Goal: Information Seeking & Learning: Learn about a topic

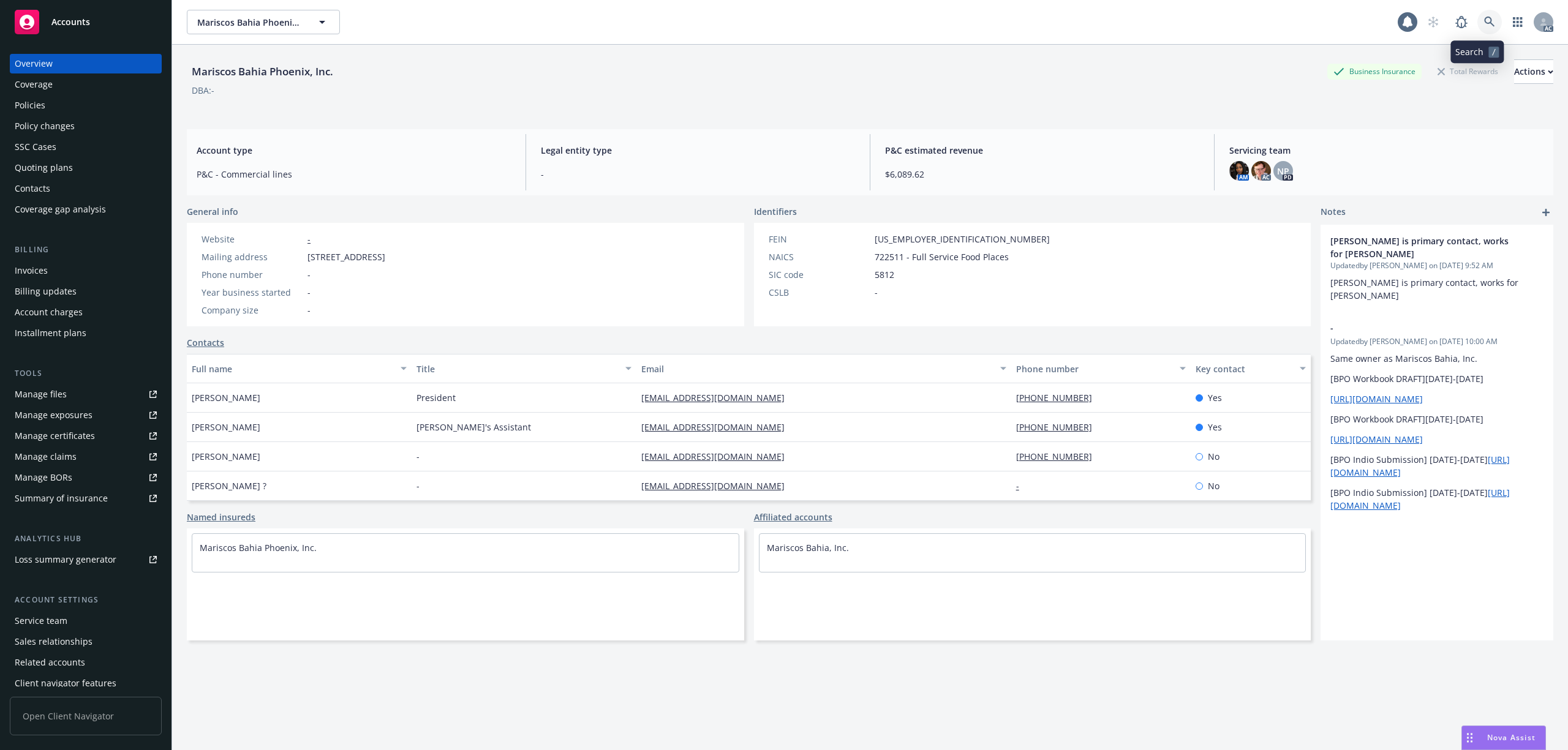
click at [1477, 29] on link at bounding box center [1489, 21] width 25 height 25
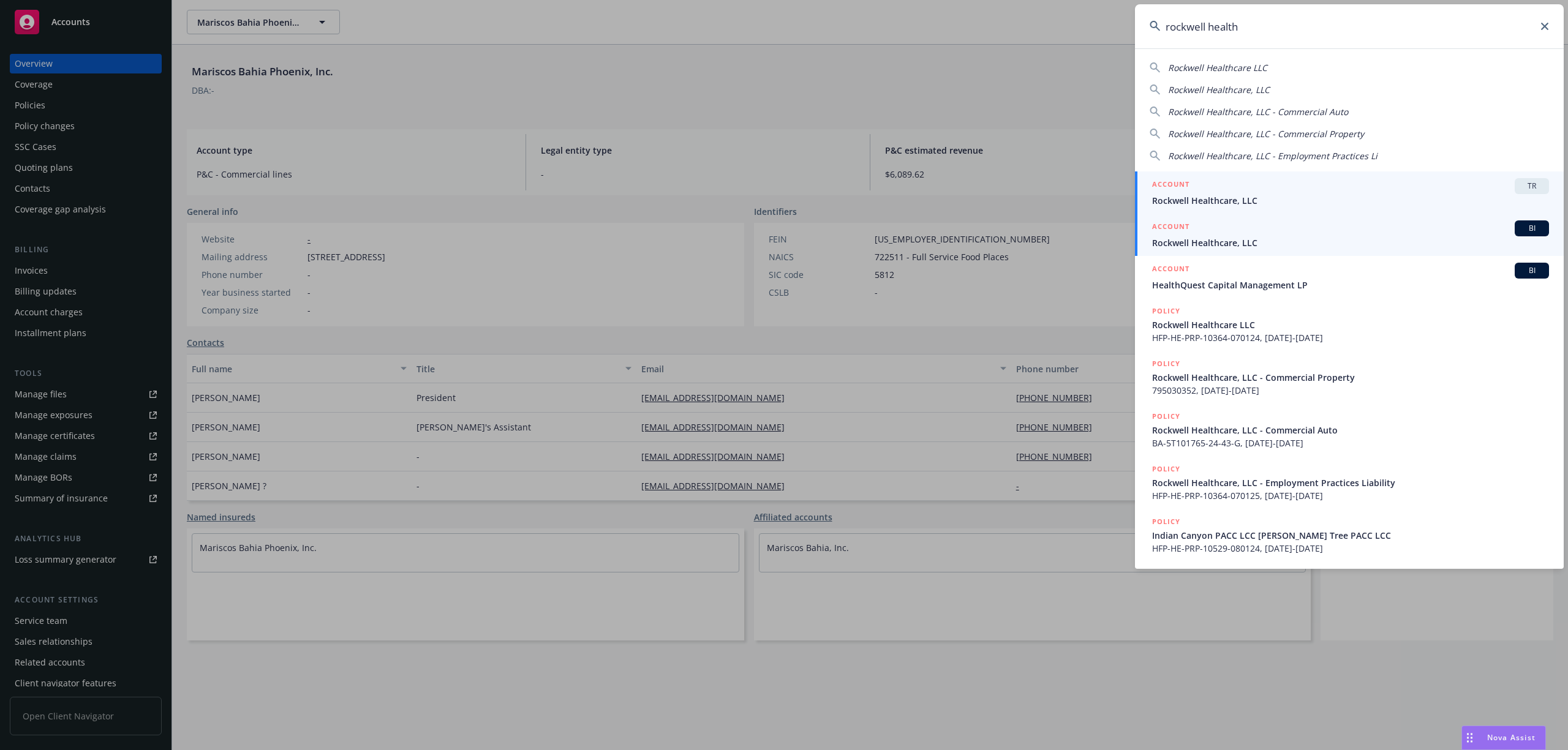
type input "rockwell health"
click at [1295, 245] on span "Rockwell Healthcare, LLC" at bounding box center [1350, 243] width 397 height 13
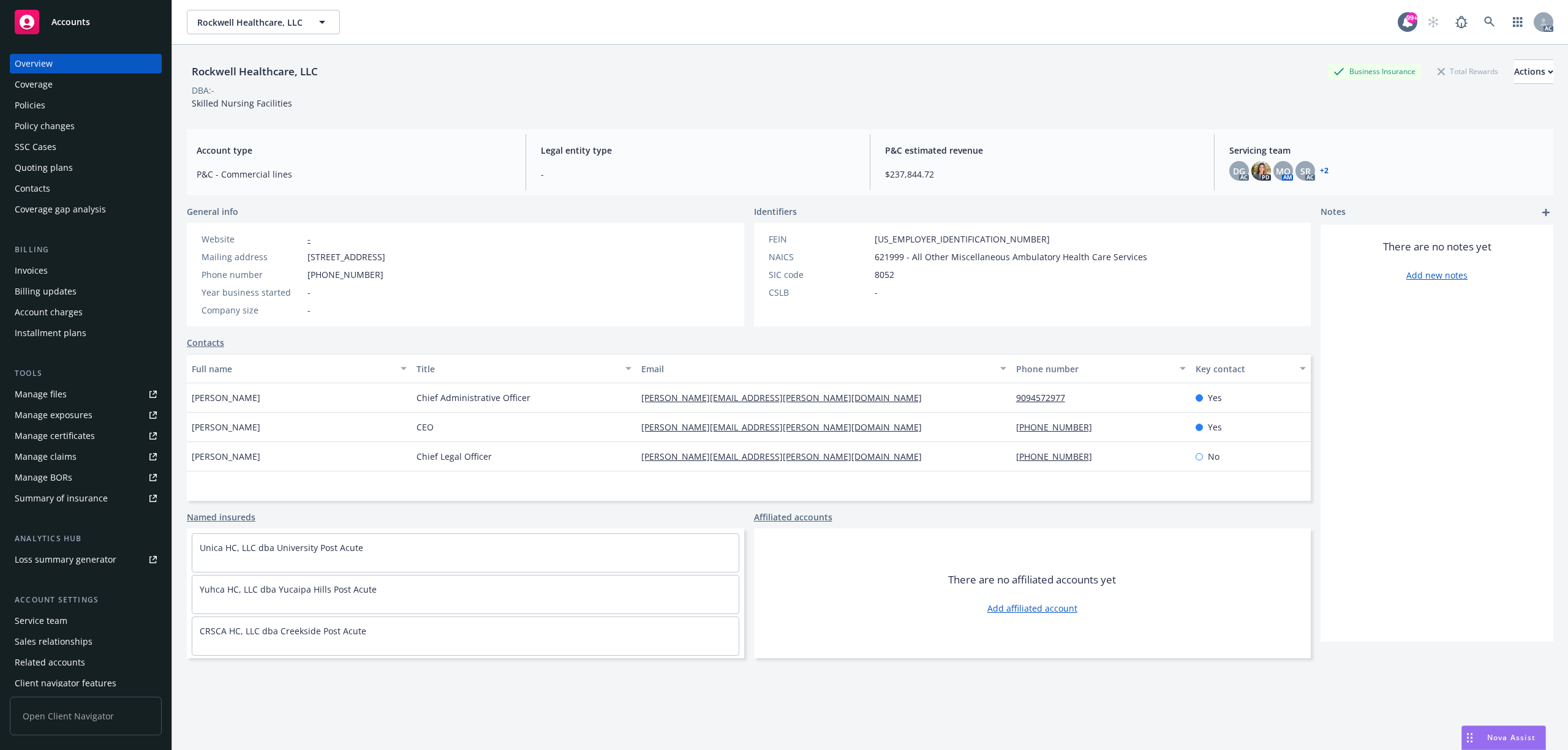
click at [1320, 174] on link "+ 2" at bounding box center [1324, 170] width 9 height 7
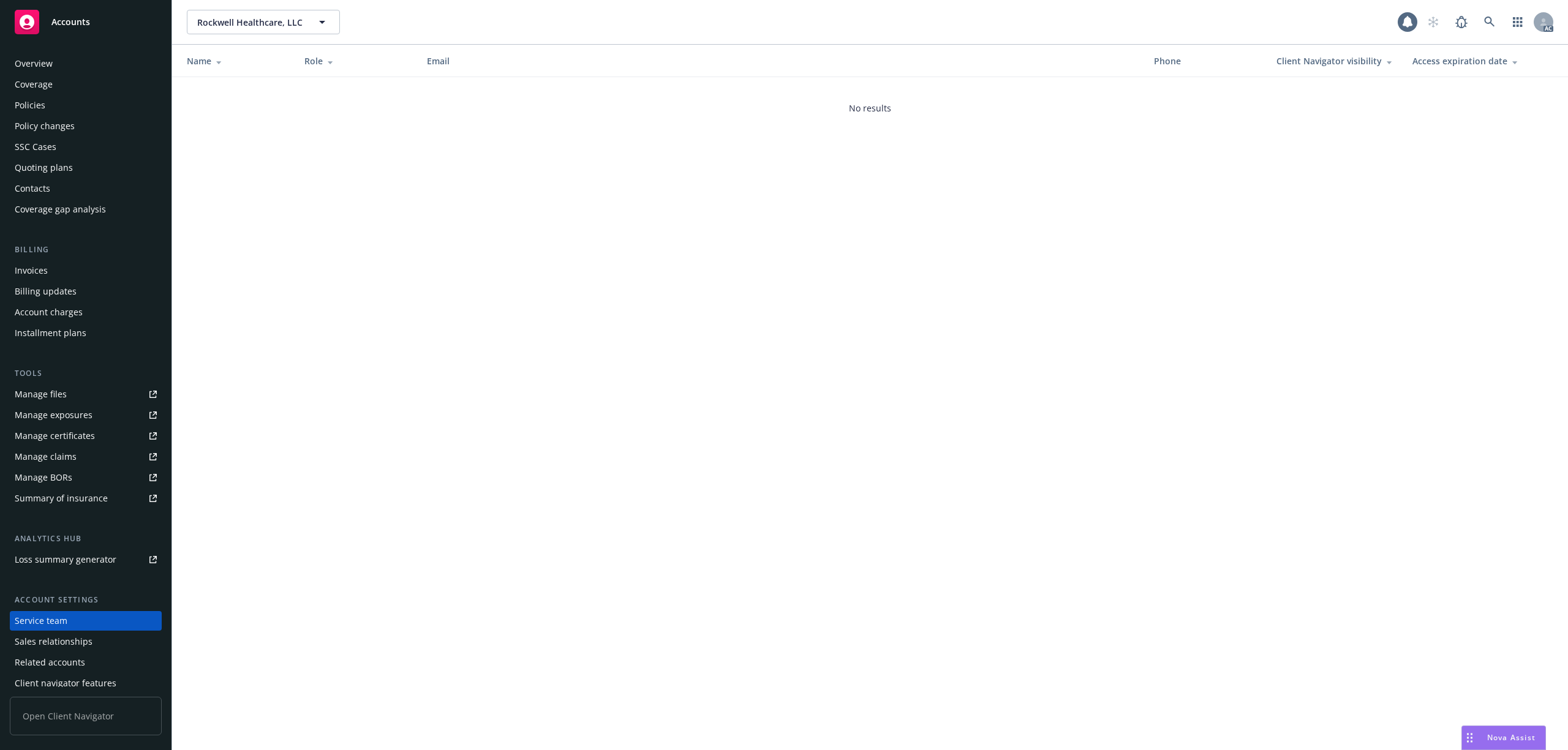
scroll to position [27, 0]
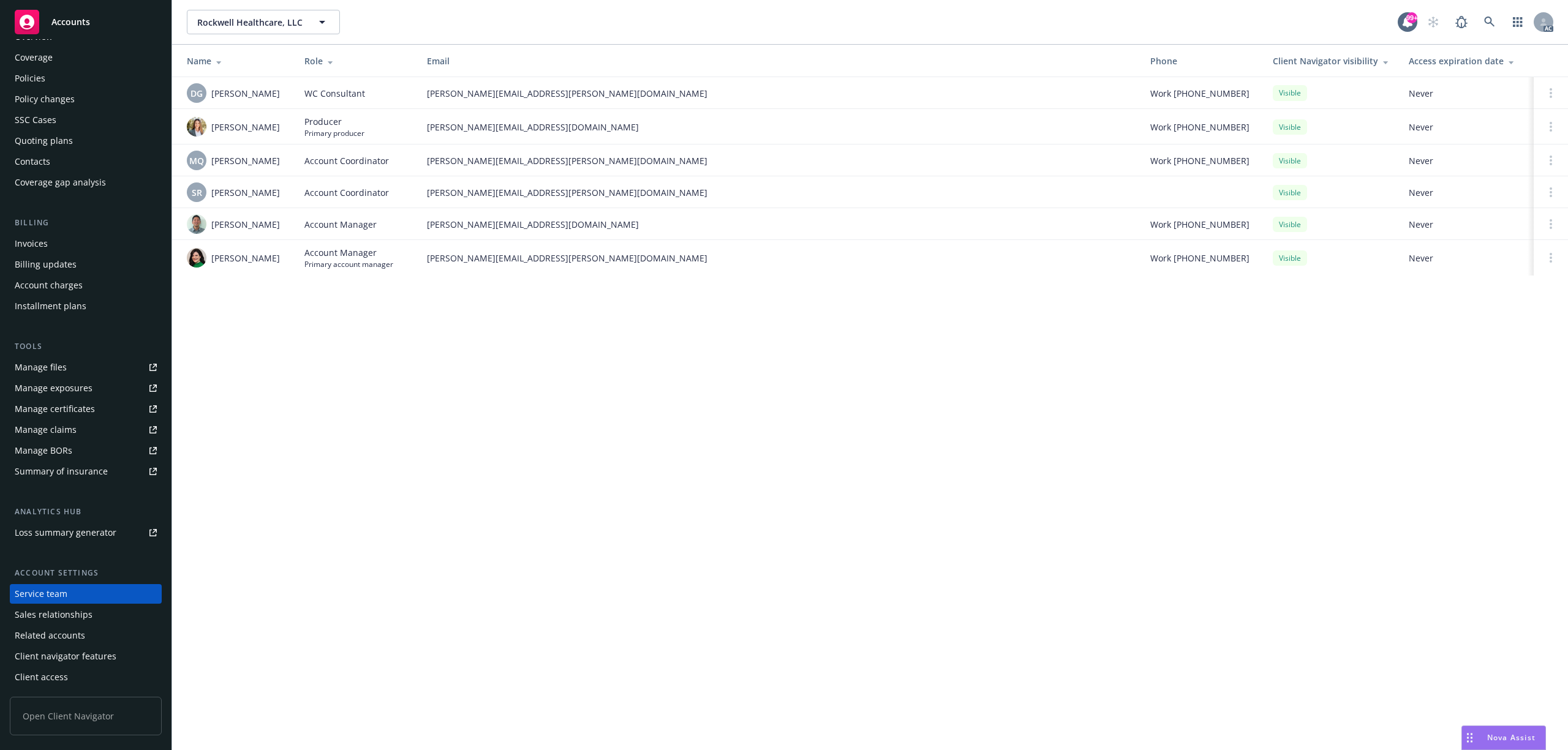
click at [57, 79] on div "Policies" at bounding box center [85, 78] width 142 height 20
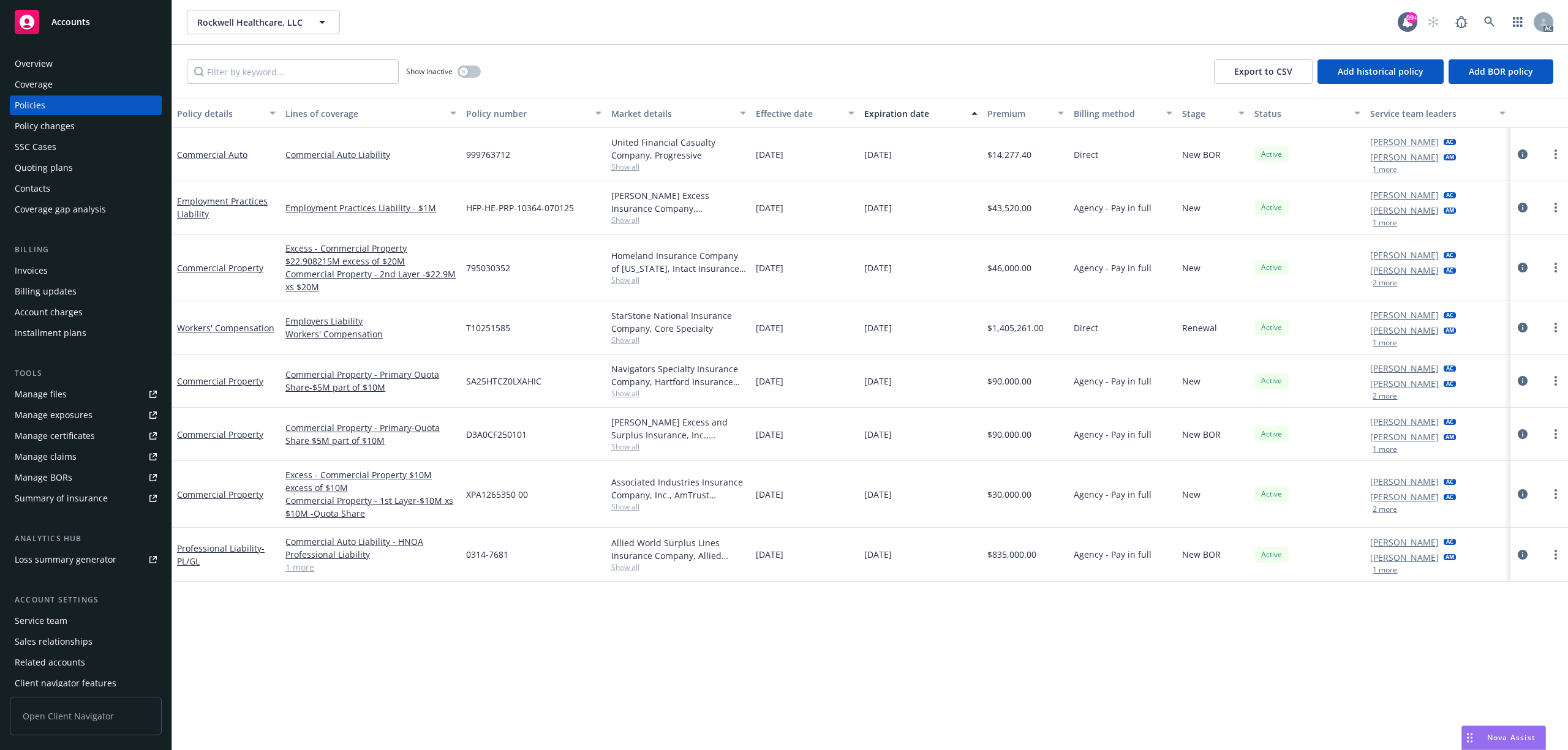
click at [1392, 346] on button "1 more" at bounding box center [1384, 342] width 25 height 7
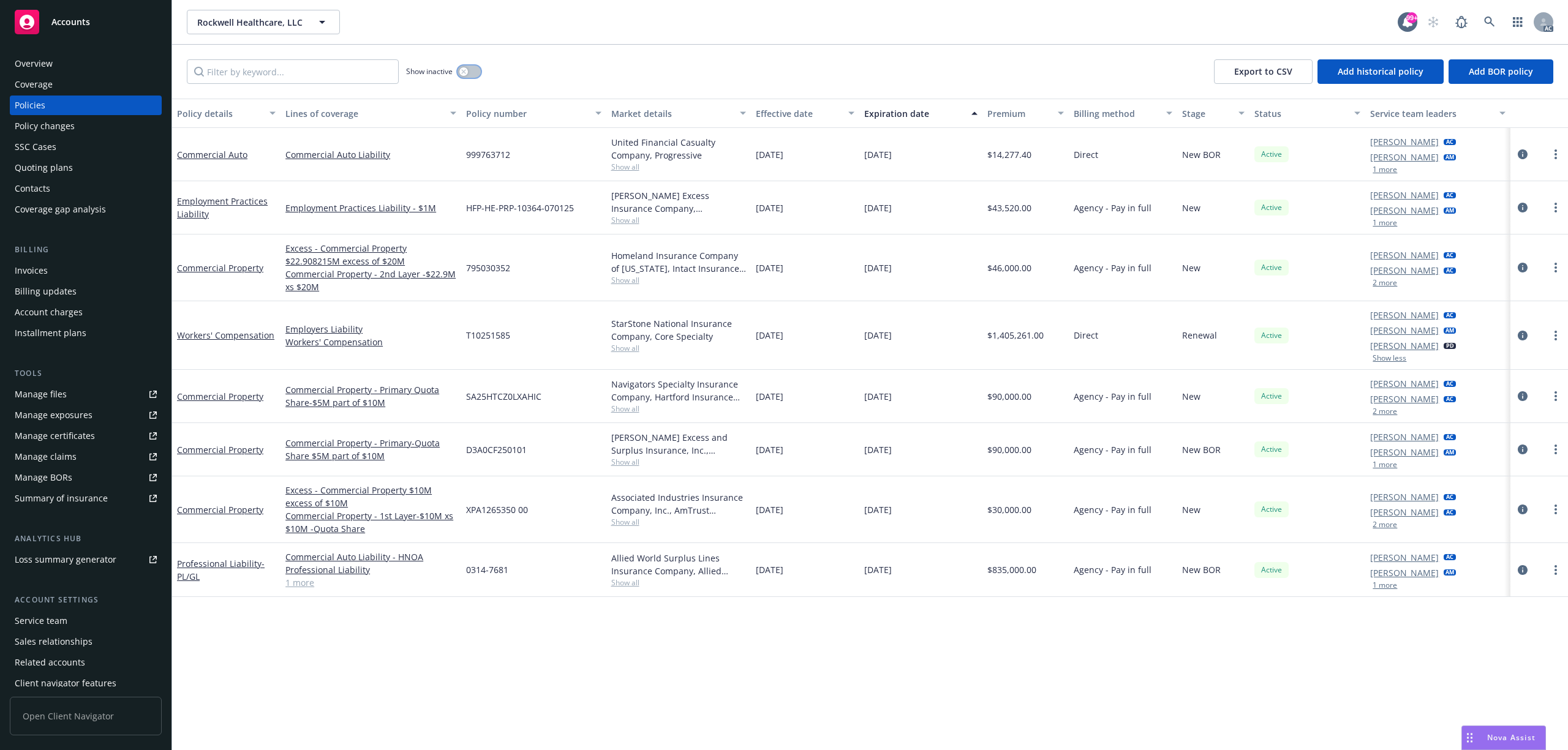
click at [469, 74] on button "button" at bounding box center [469, 71] width 23 height 12
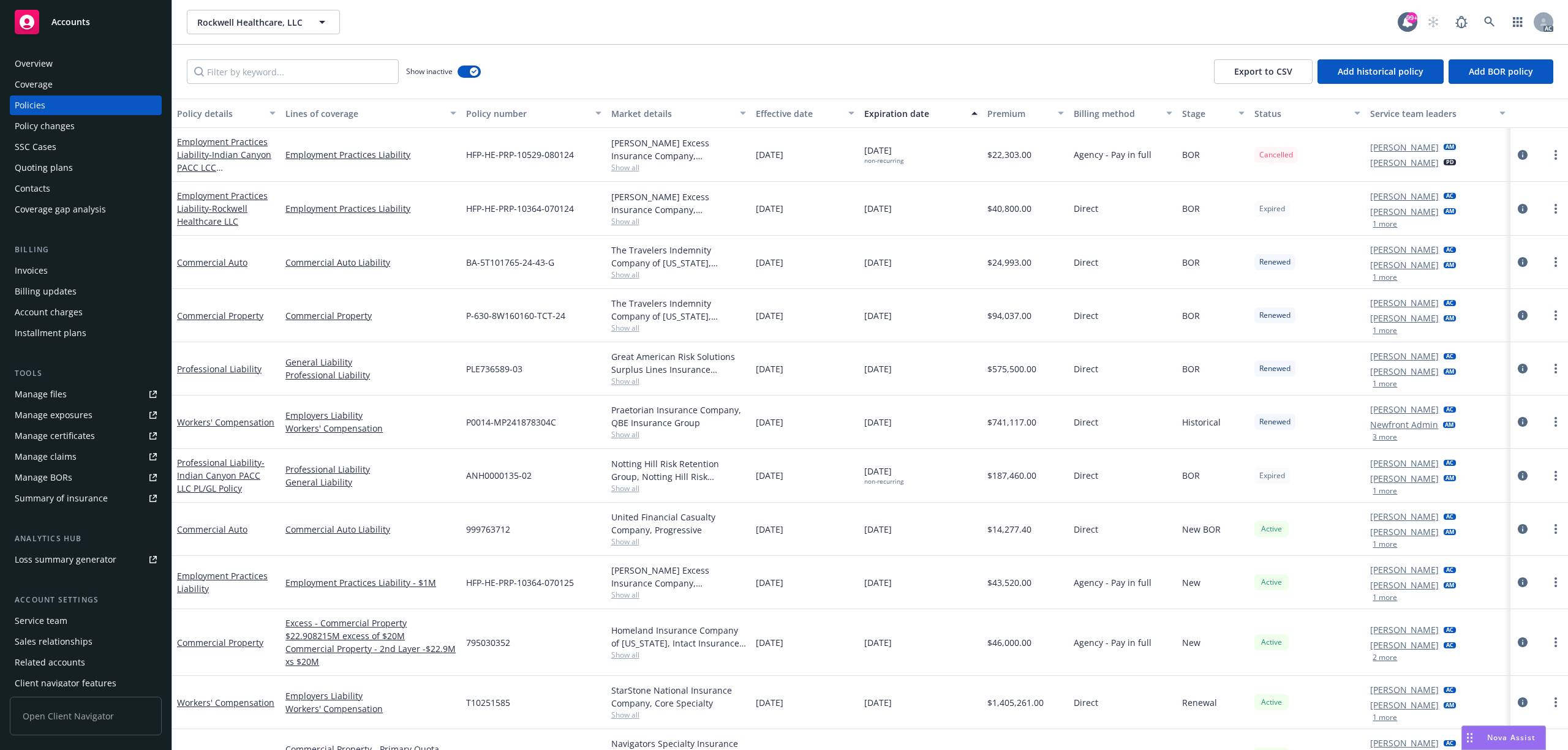
click at [1377, 280] on button "1 more" at bounding box center [1384, 277] width 25 height 7
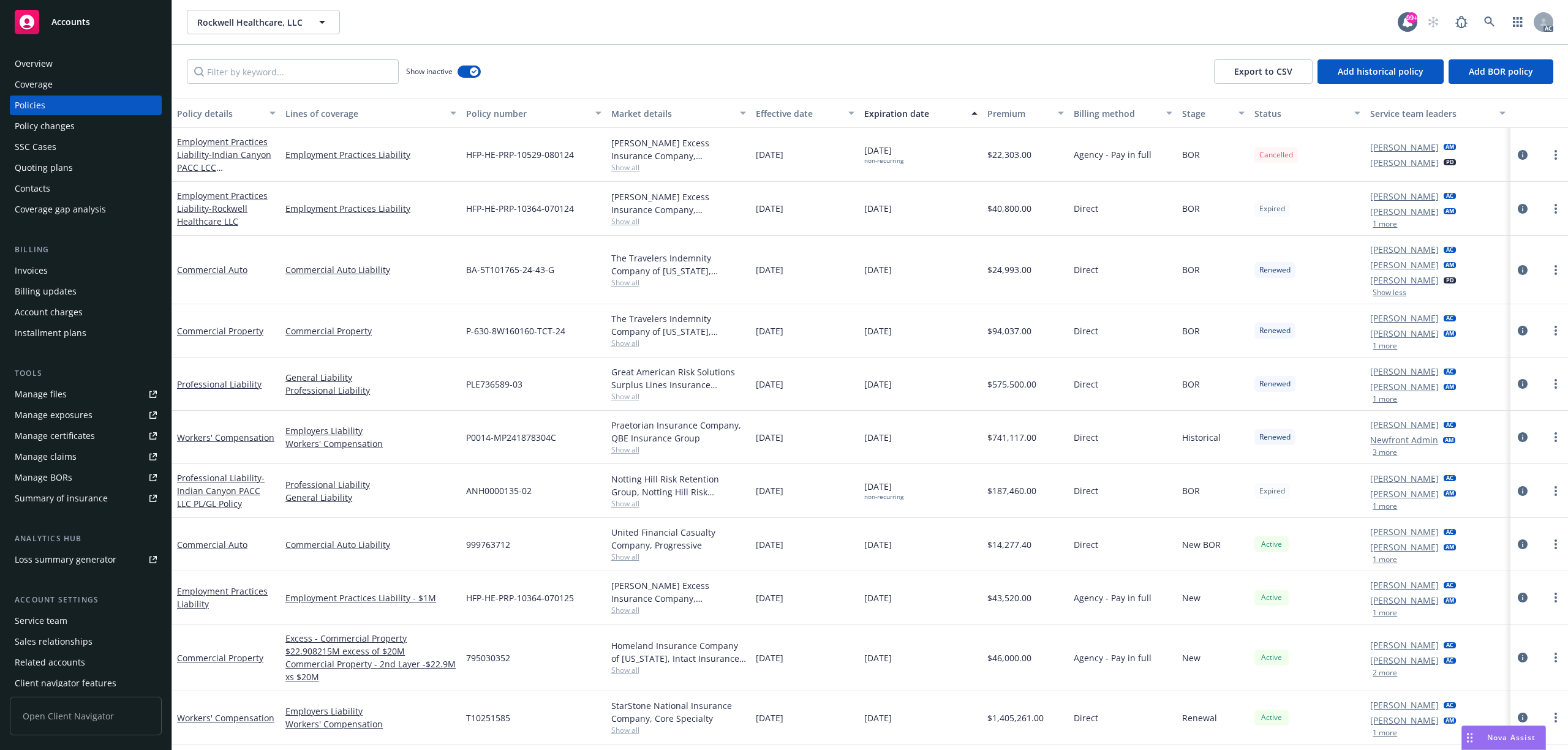
click at [1380, 223] on button "1 more" at bounding box center [1384, 223] width 25 height 7
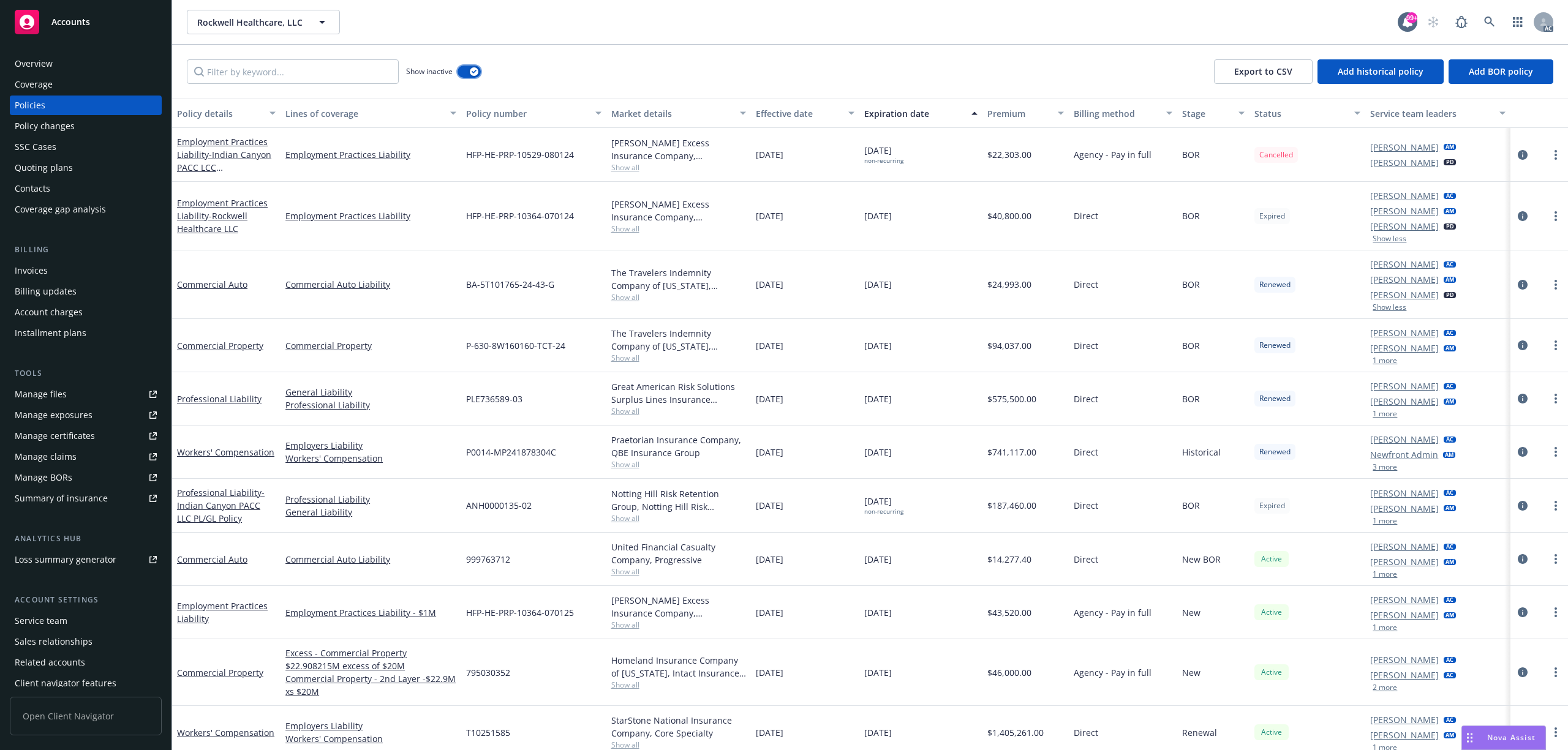
click at [474, 73] on icon "button" at bounding box center [474, 72] width 5 height 4
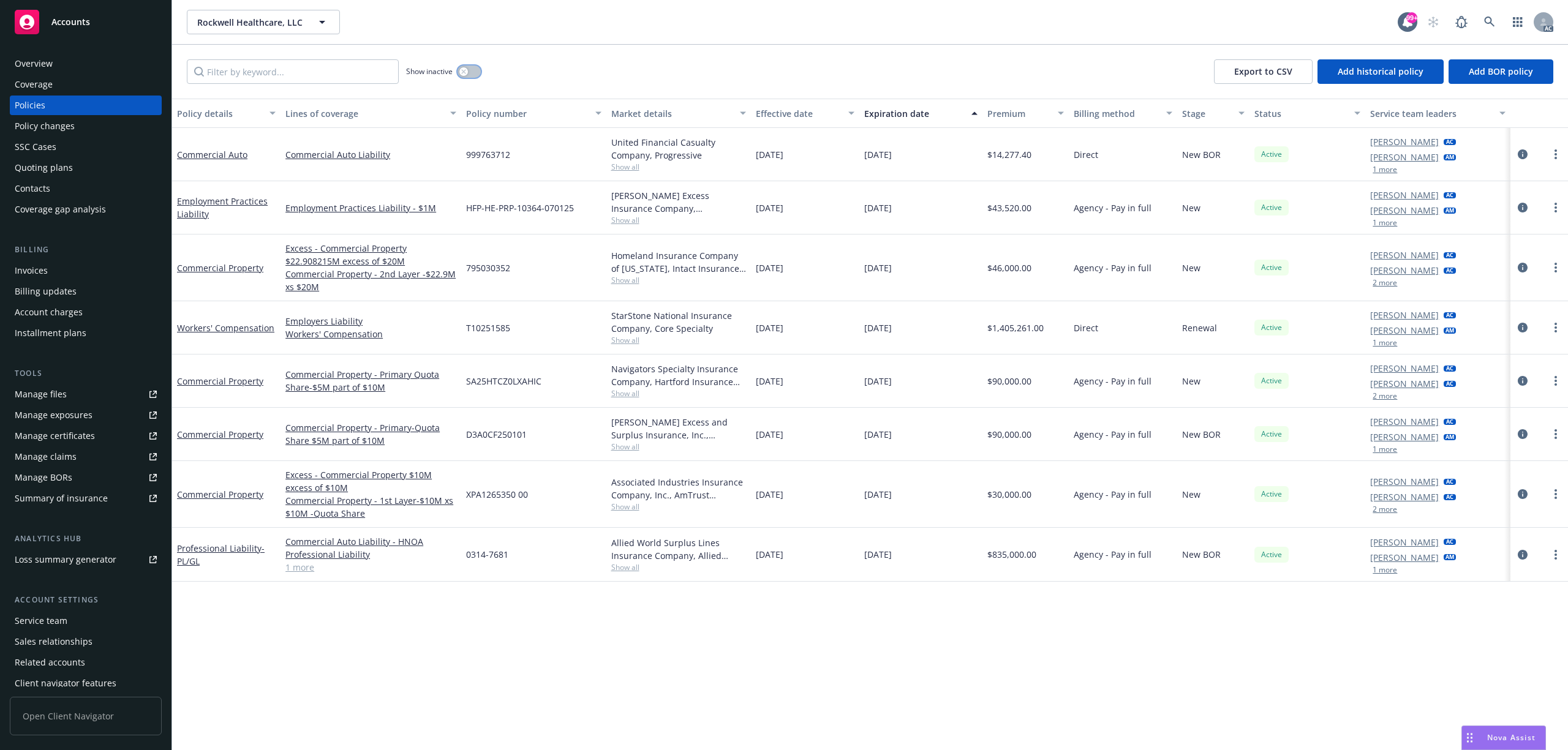
click at [473, 74] on button "button" at bounding box center [469, 71] width 23 height 12
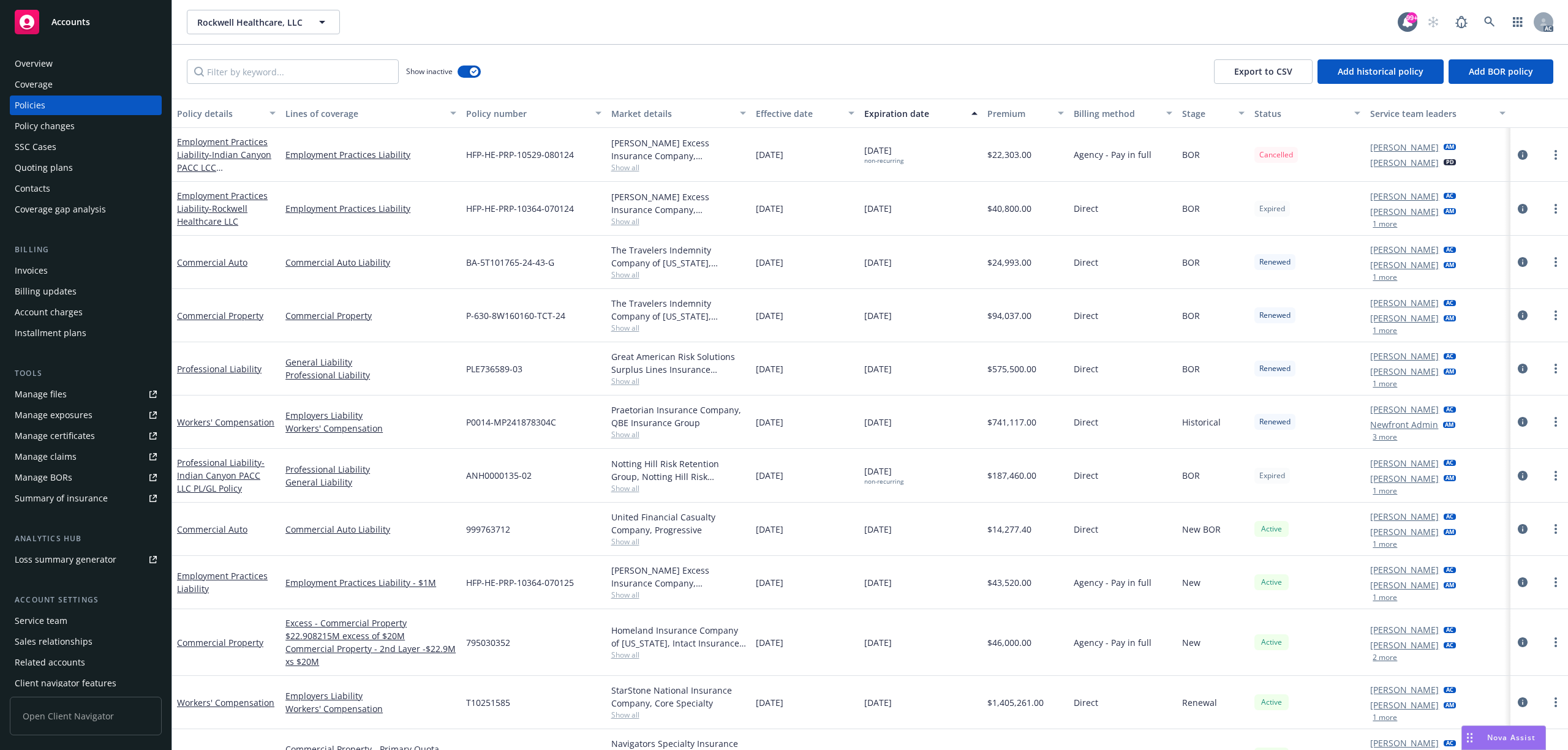
click at [1380, 390] on div "Sarah Rocha AC Theresa Gonzalez AM 1 more" at bounding box center [1438, 369] width 145 height 53
click at [1488, 17] on icon at bounding box center [1490, 22] width 11 height 11
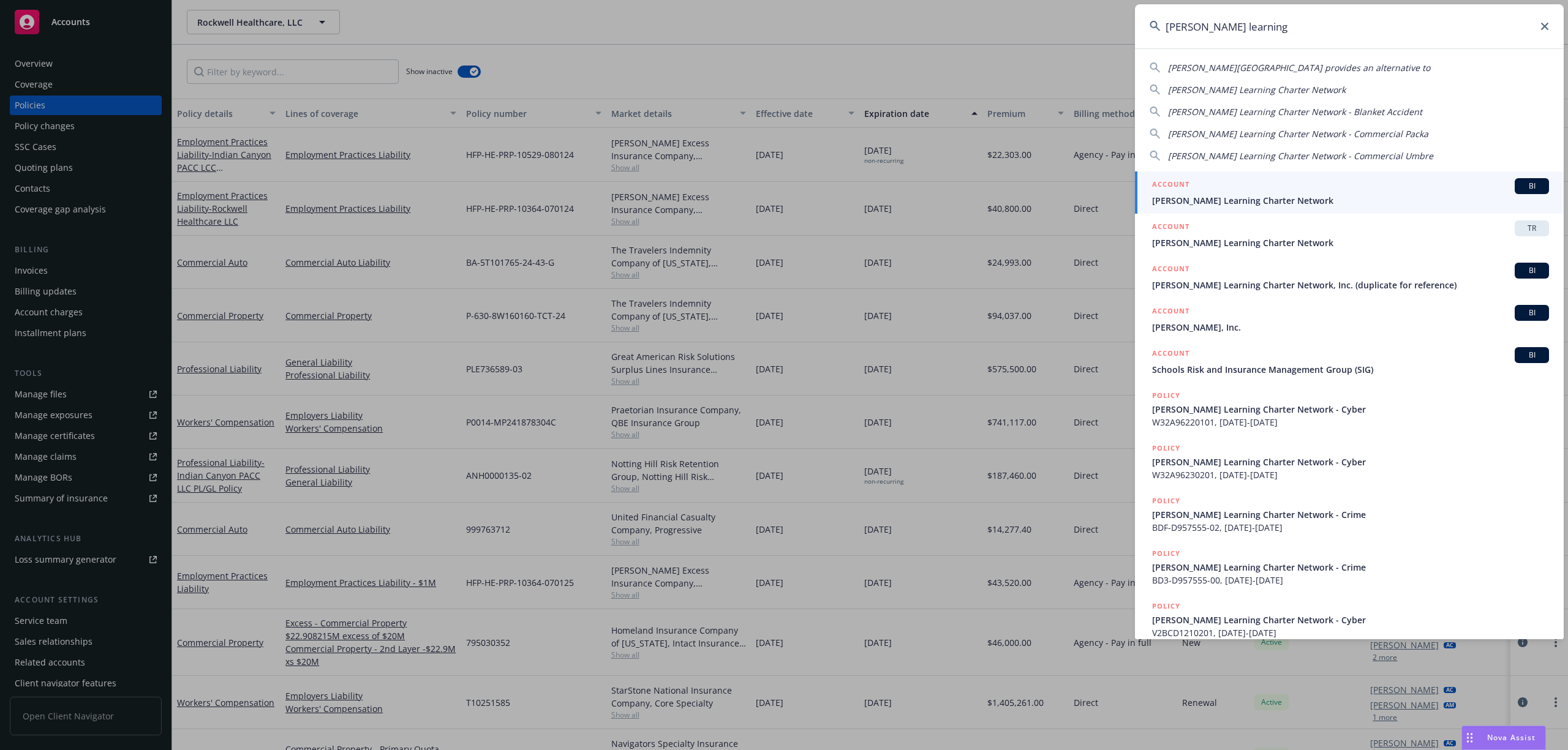
type input "gorman learning"
click at [1353, 184] on div "ACCOUNT BI" at bounding box center [1350, 186] width 397 height 16
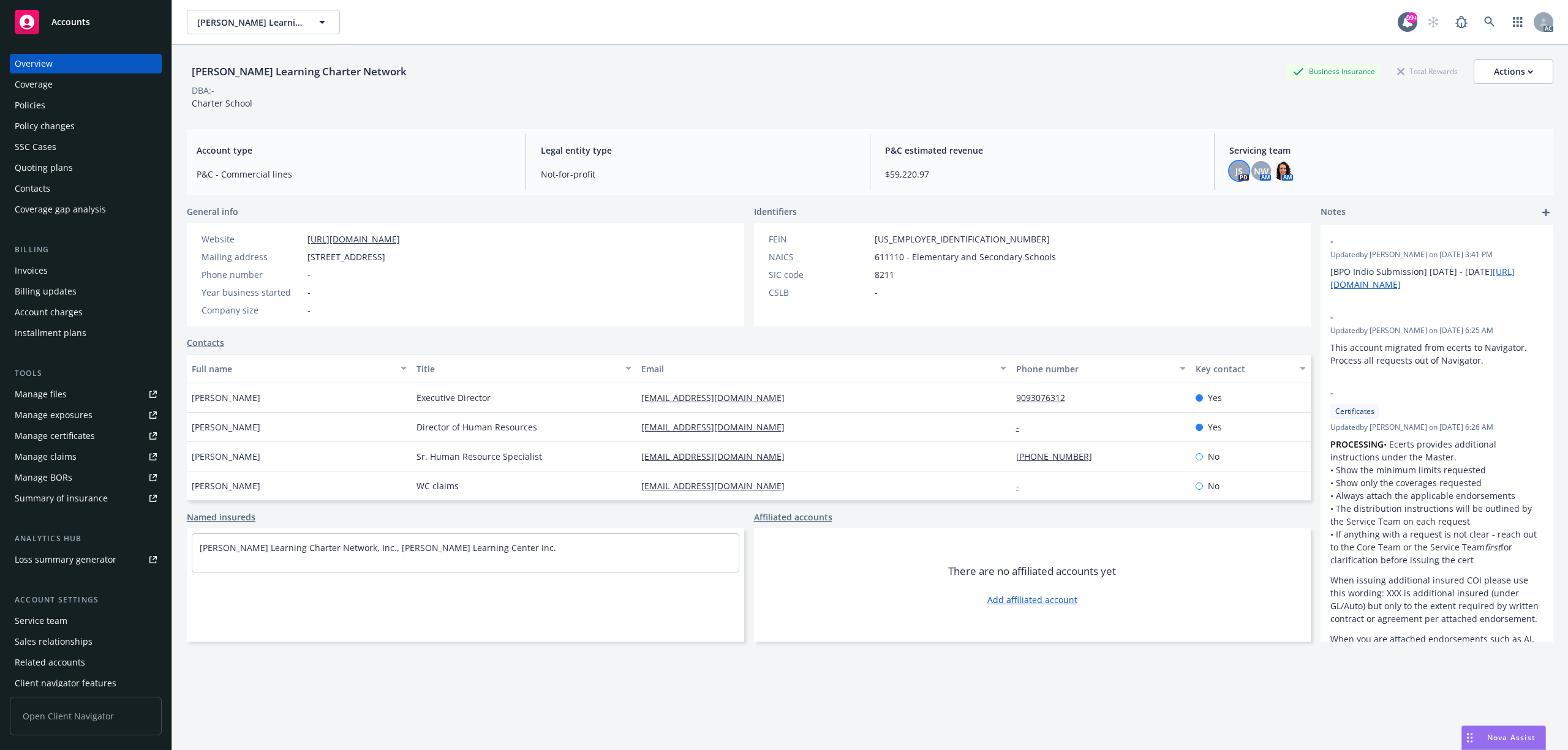
click at [1233, 179] on div "JS" at bounding box center [1239, 171] width 20 height 20
click at [1485, 20] on icon at bounding box center [1489, 21] width 10 height 10
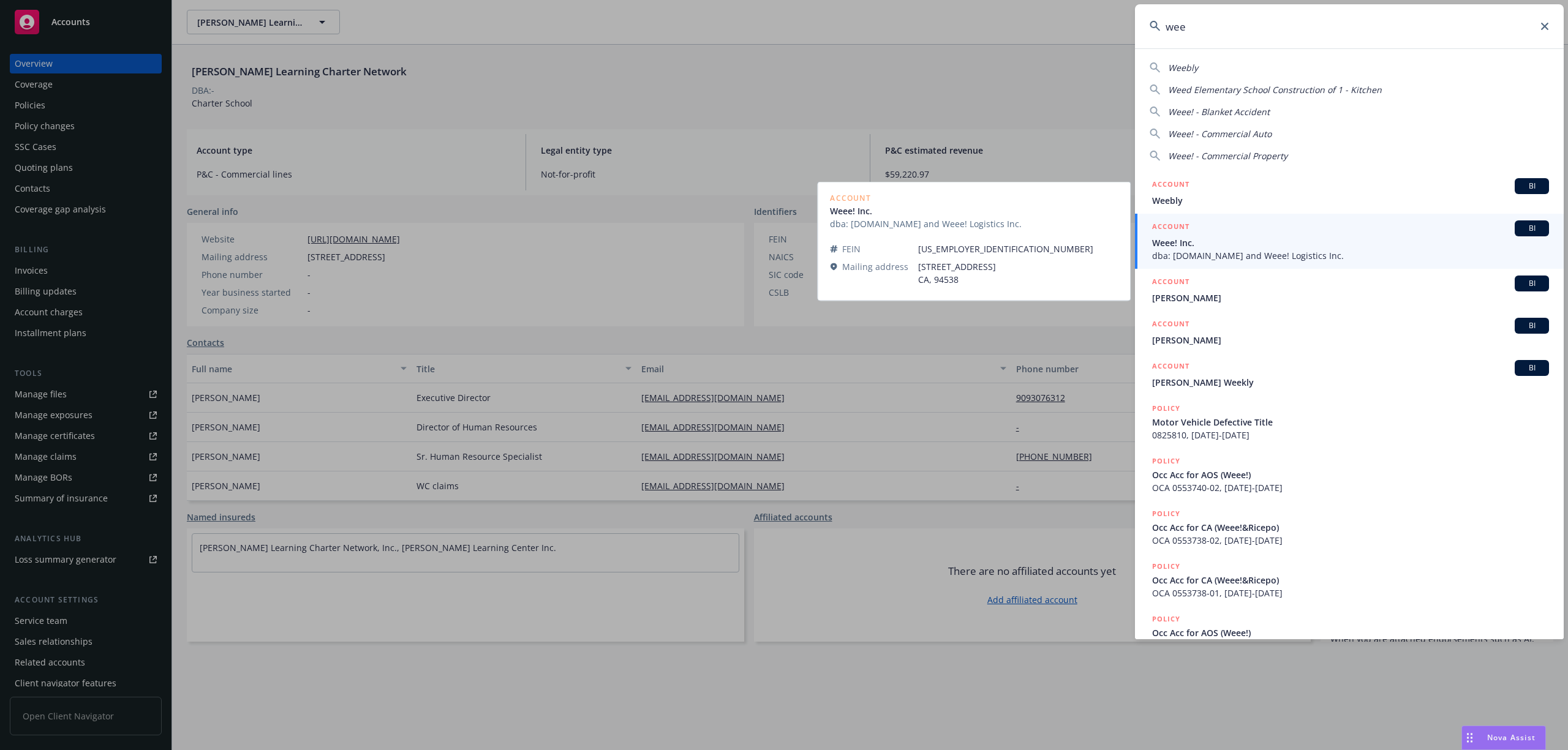
type input "wee"
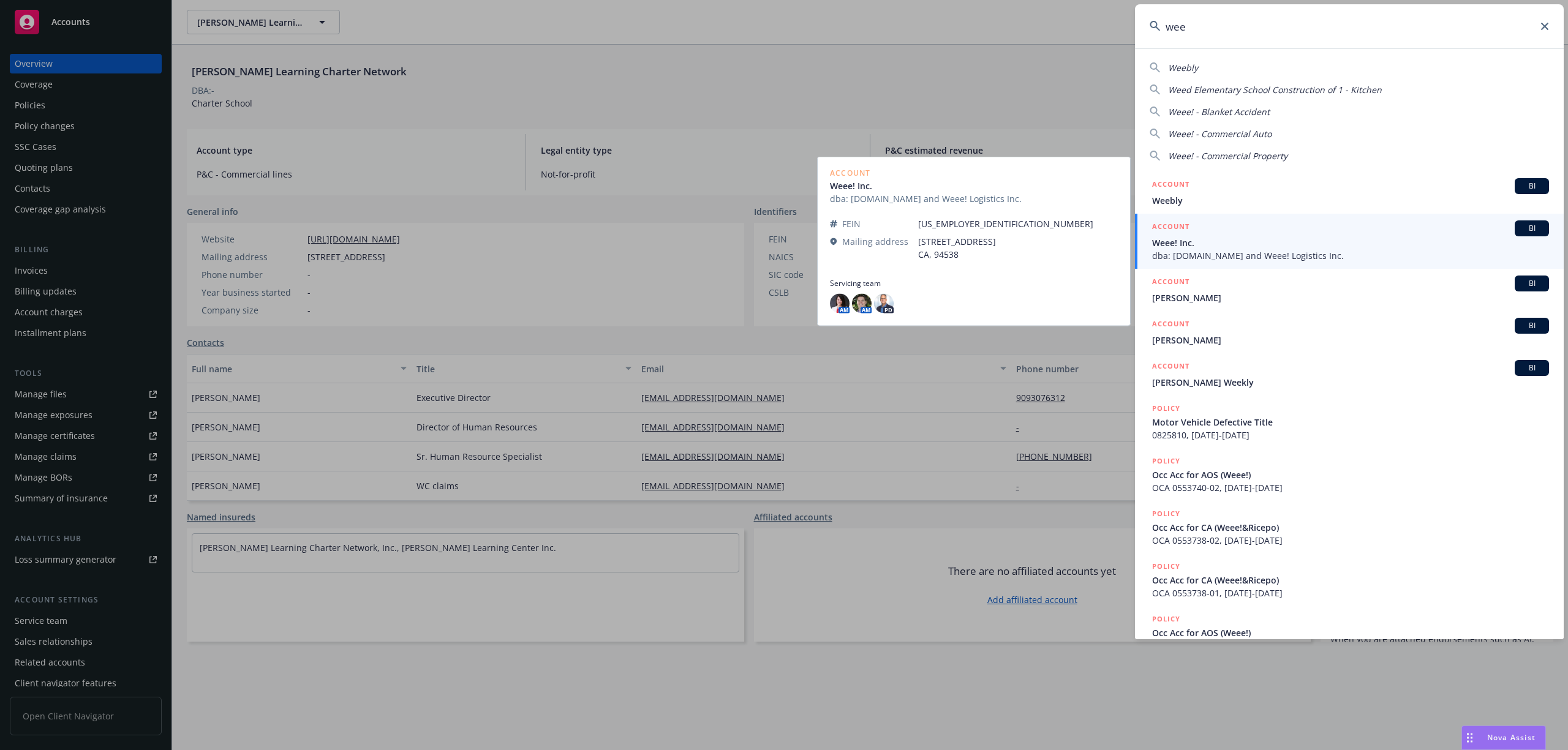
click at [1243, 249] on span "dba: Sayweee.com and Weee! Logistics Inc." at bounding box center [1350, 256] width 397 height 13
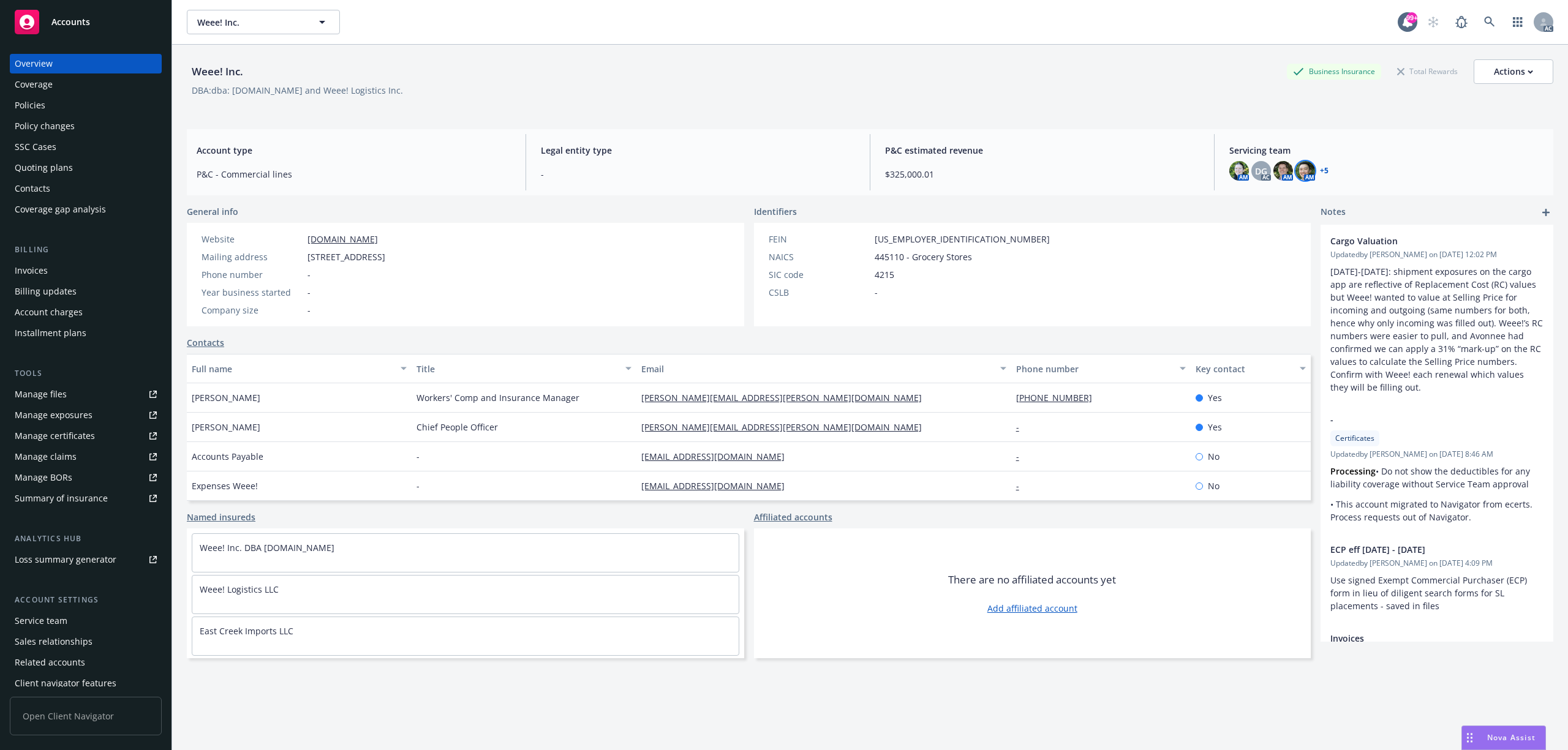
click at [1295, 177] on img at bounding box center [1305, 171] width 20 height 20
click at [1320, 172] on link "+ 5" at bounding box center [1324, 170] width 9 height 7
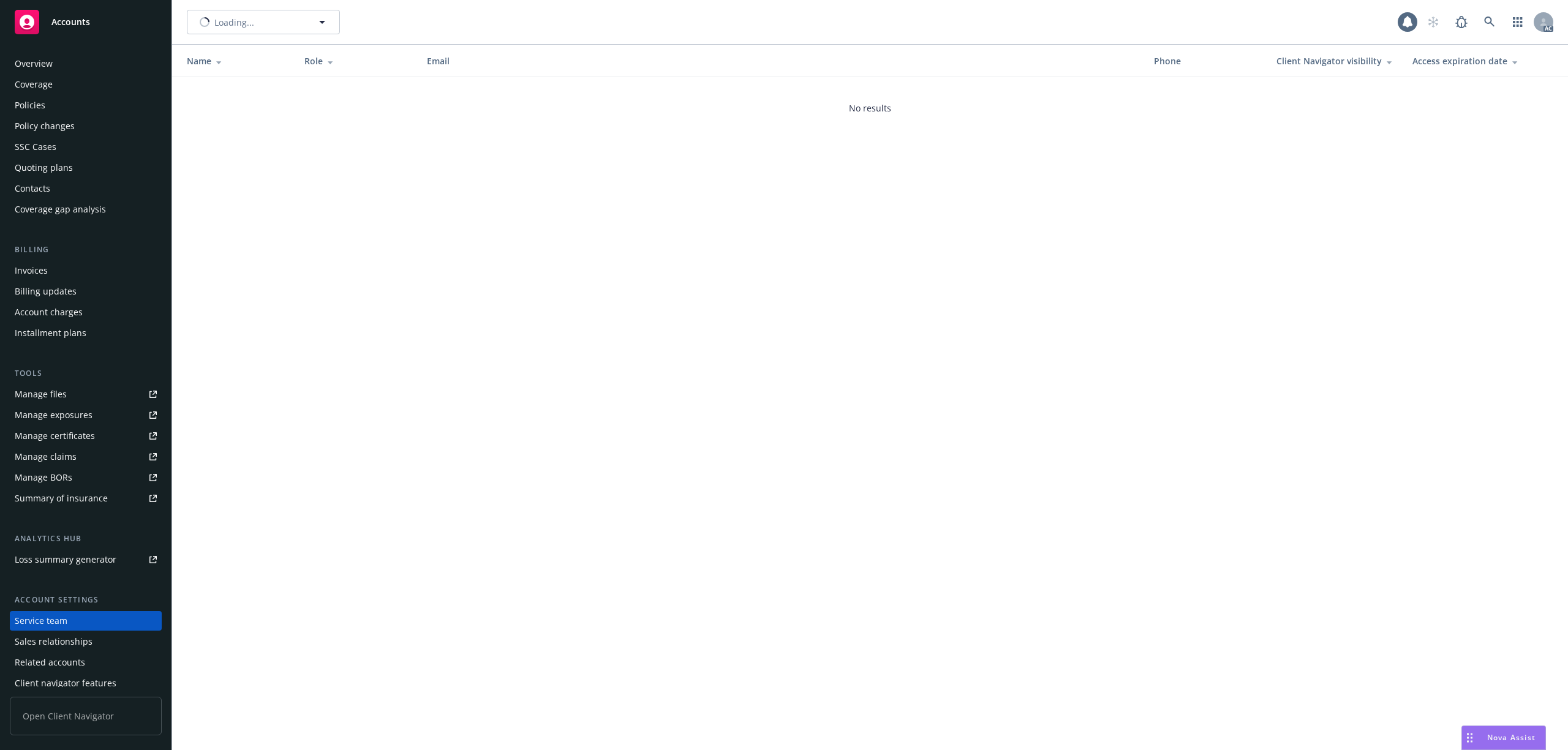
scroll to position [27, 0]
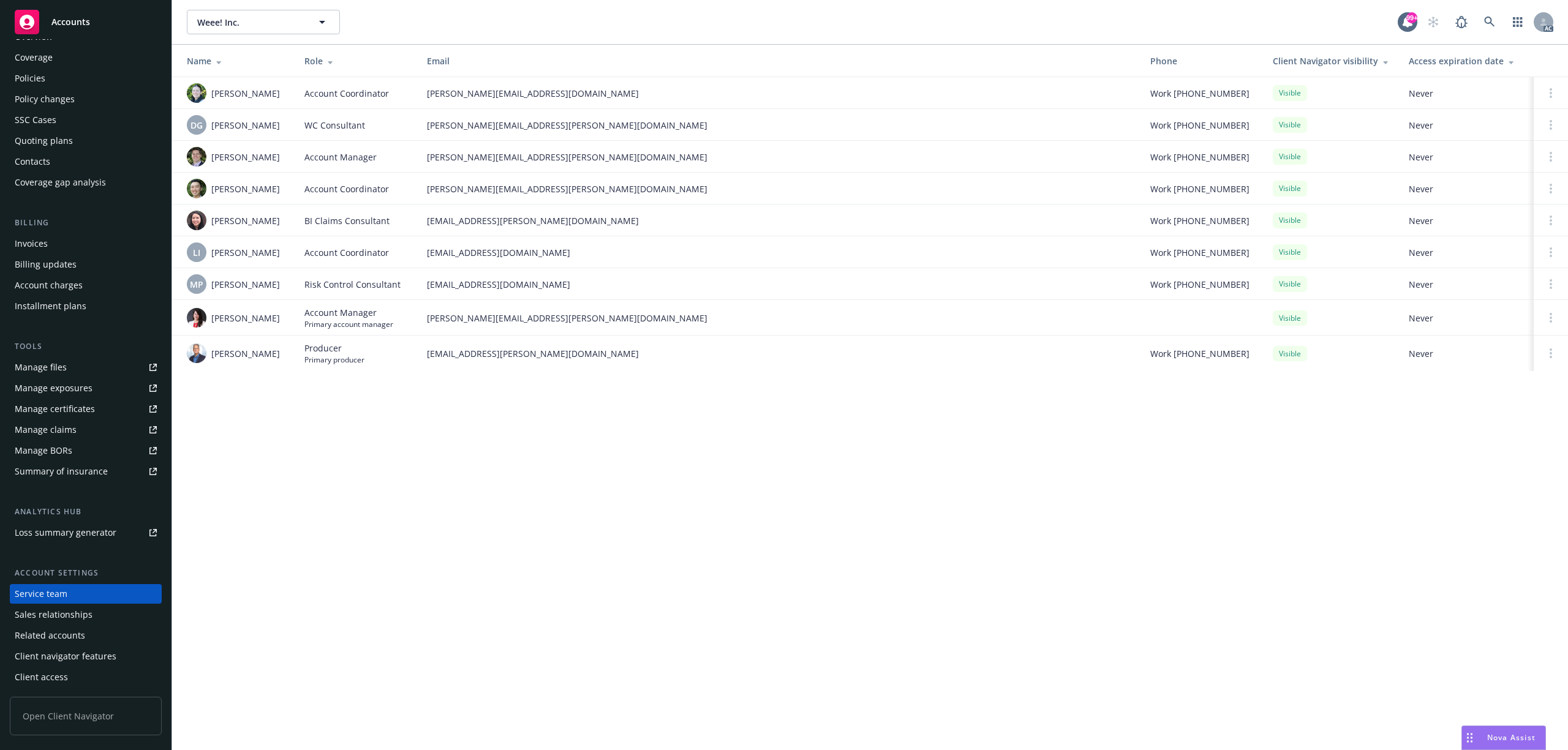
click at [37, 87] on div "Policies" at bounding box center [29, 78] width 31 height 20
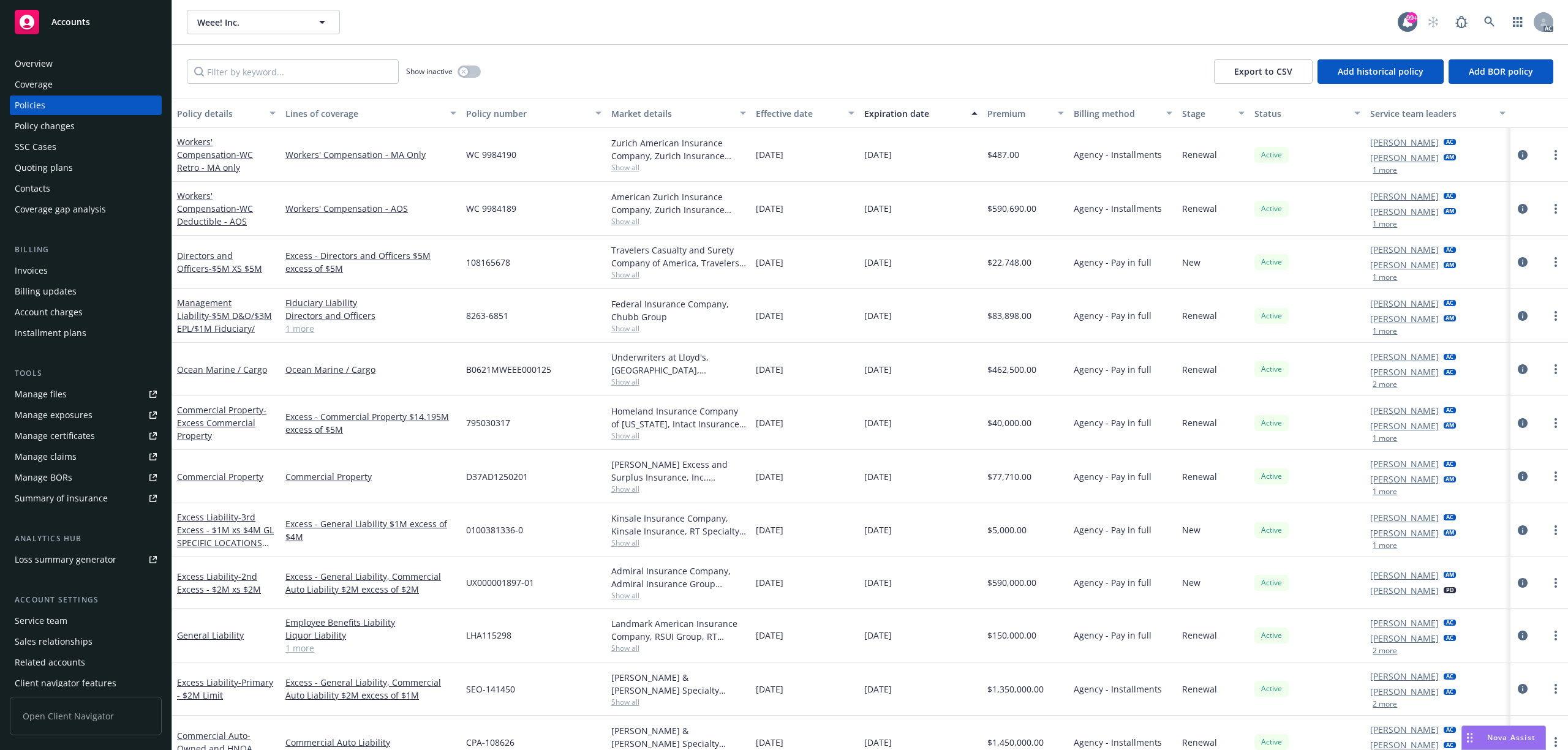
click at [61, 307] on div "Account charges" at bounding box center [48, 312] width 68 height 20
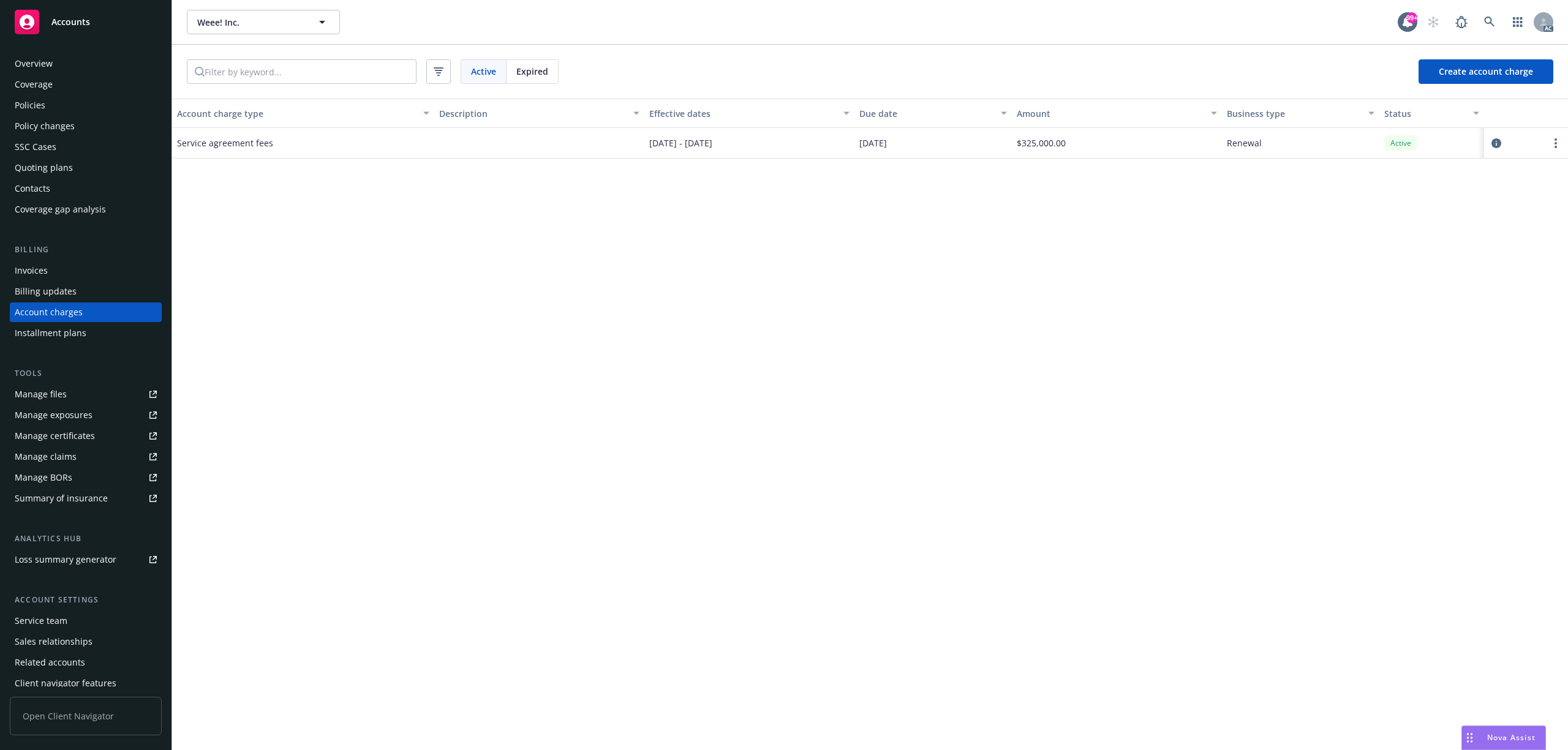
click at [40, 106] on div "Policies" at bounding box center [29, 105] width 31 height 20
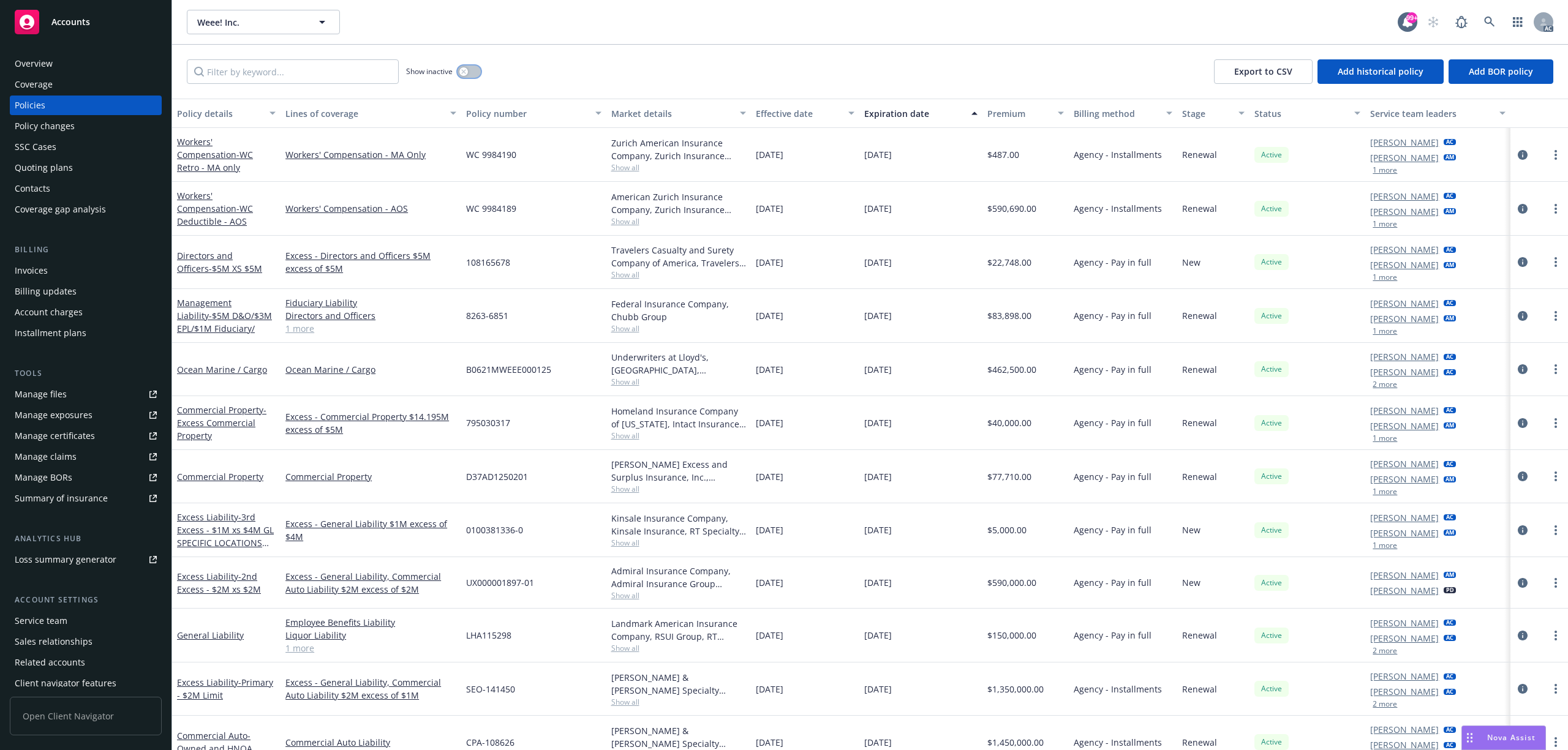
click at [469, 76] on button "button" at bounding box center [469, 71] width 23 height 12
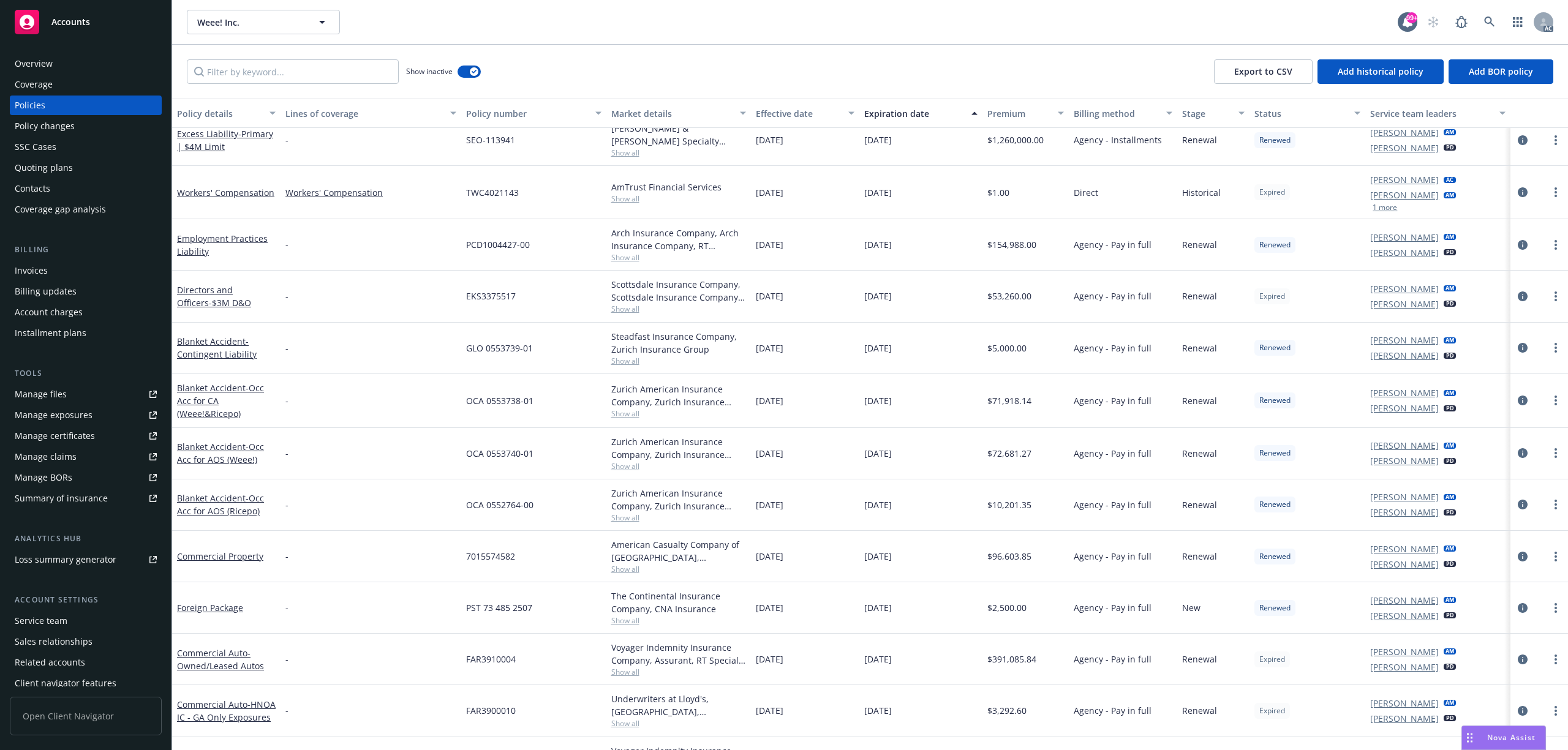
click at [784, 109] on div "Effective date" at bounding box center [798, 114] width 85 height 13
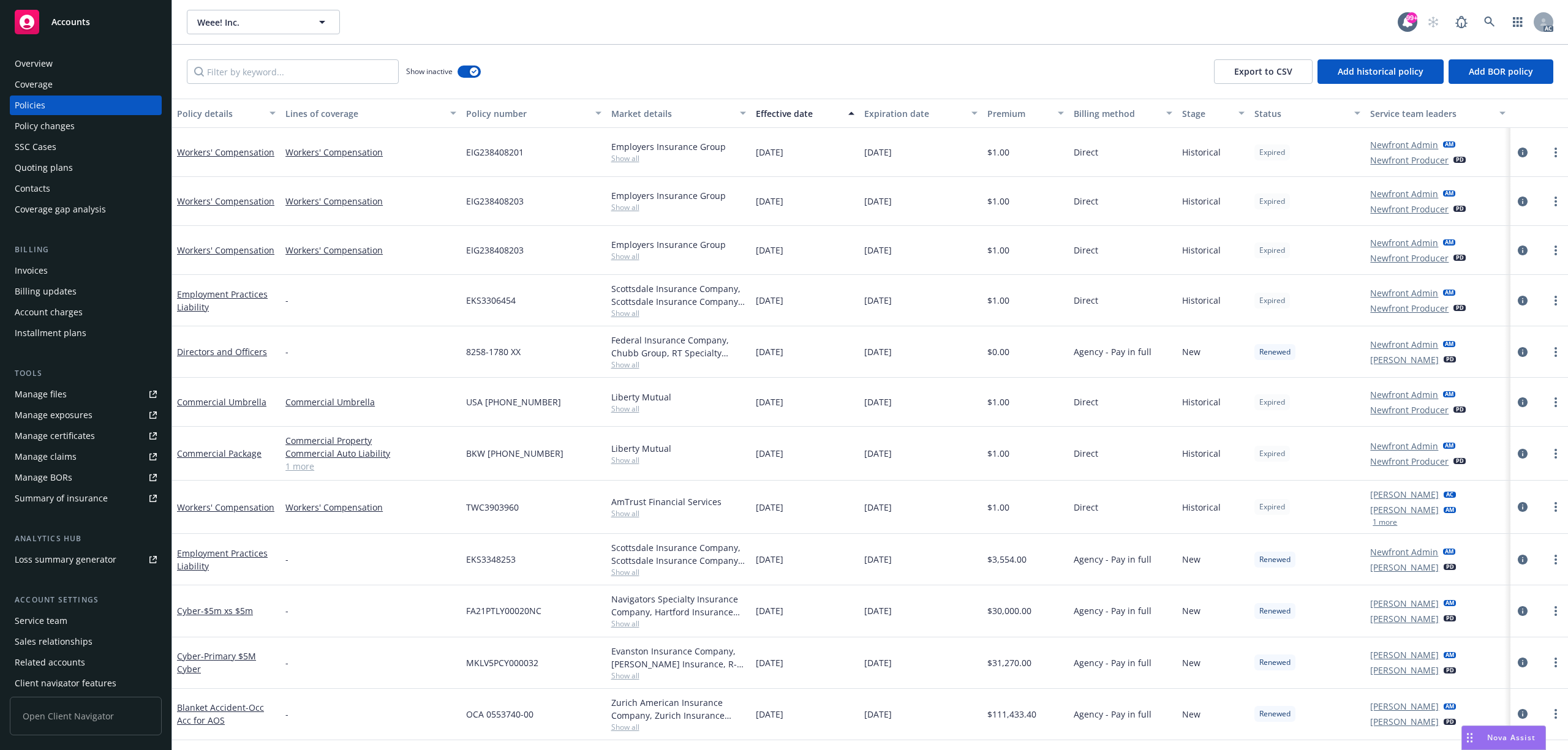
click at [777, 108] on div "Effective date" at bounding box center [798, 114] width 85 height 13
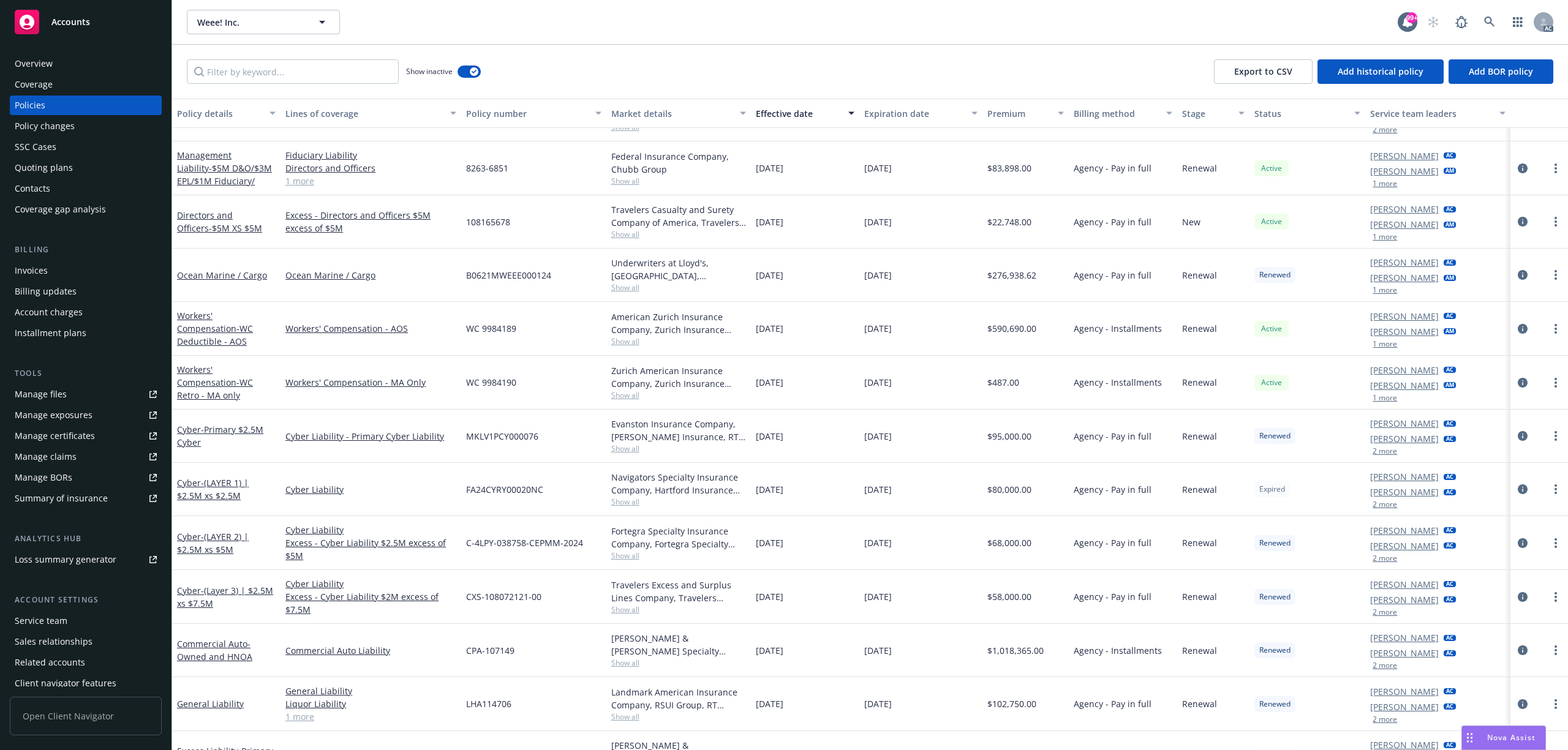
scroll to position [653, 0]
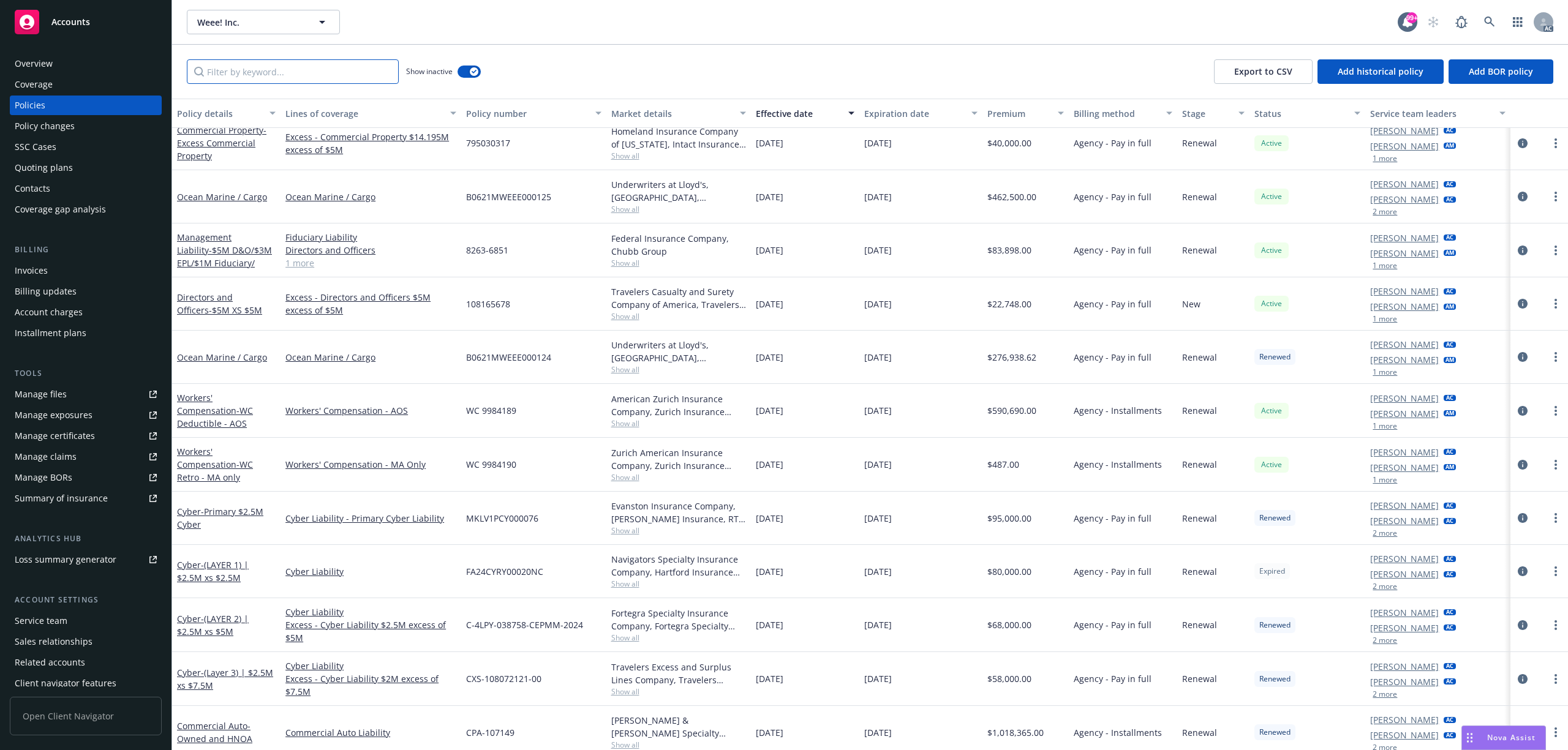
click at [279, 74] on input "Filter by keyword..." at bounding box center [292, 72] width 212 height 25
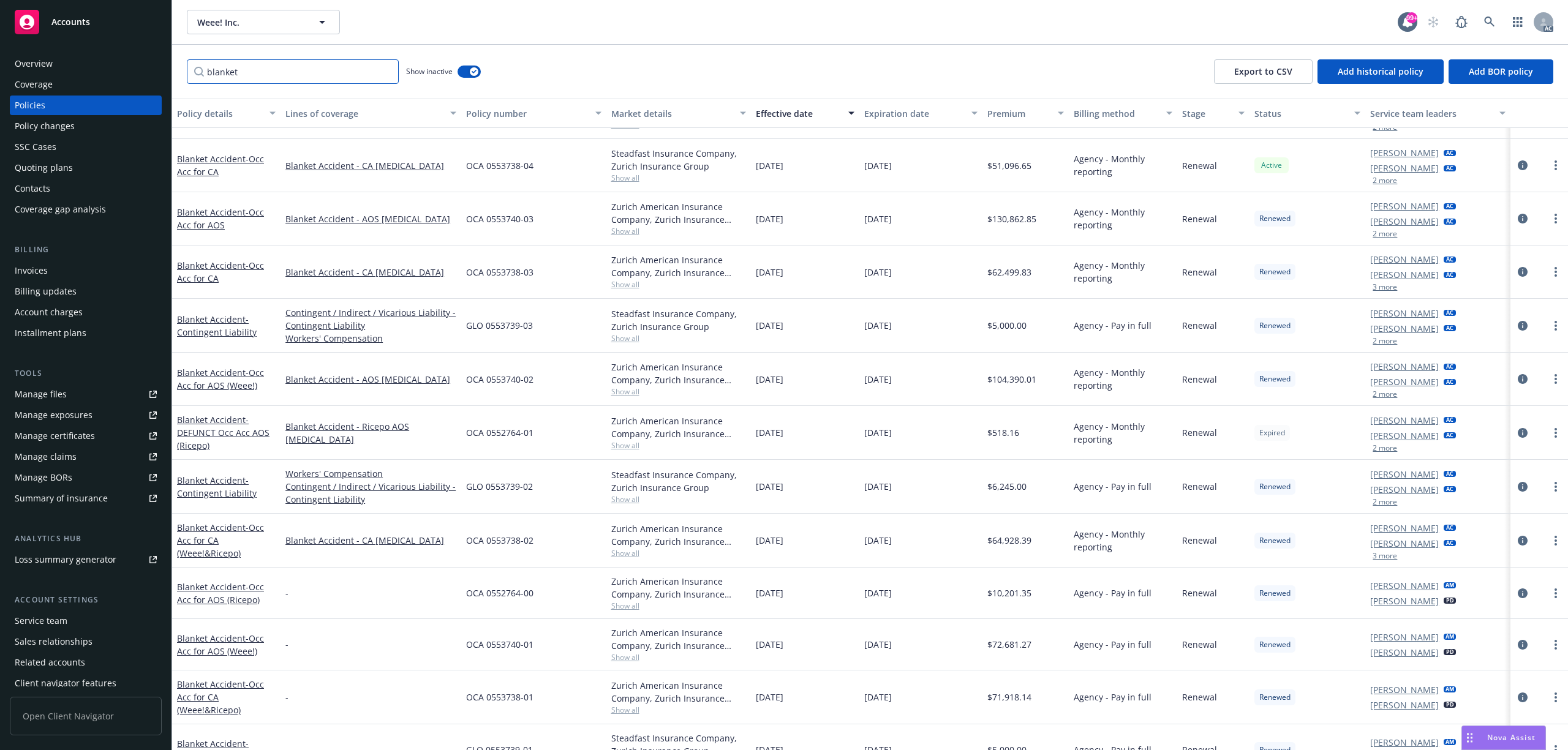
scroll to position [0, 0]
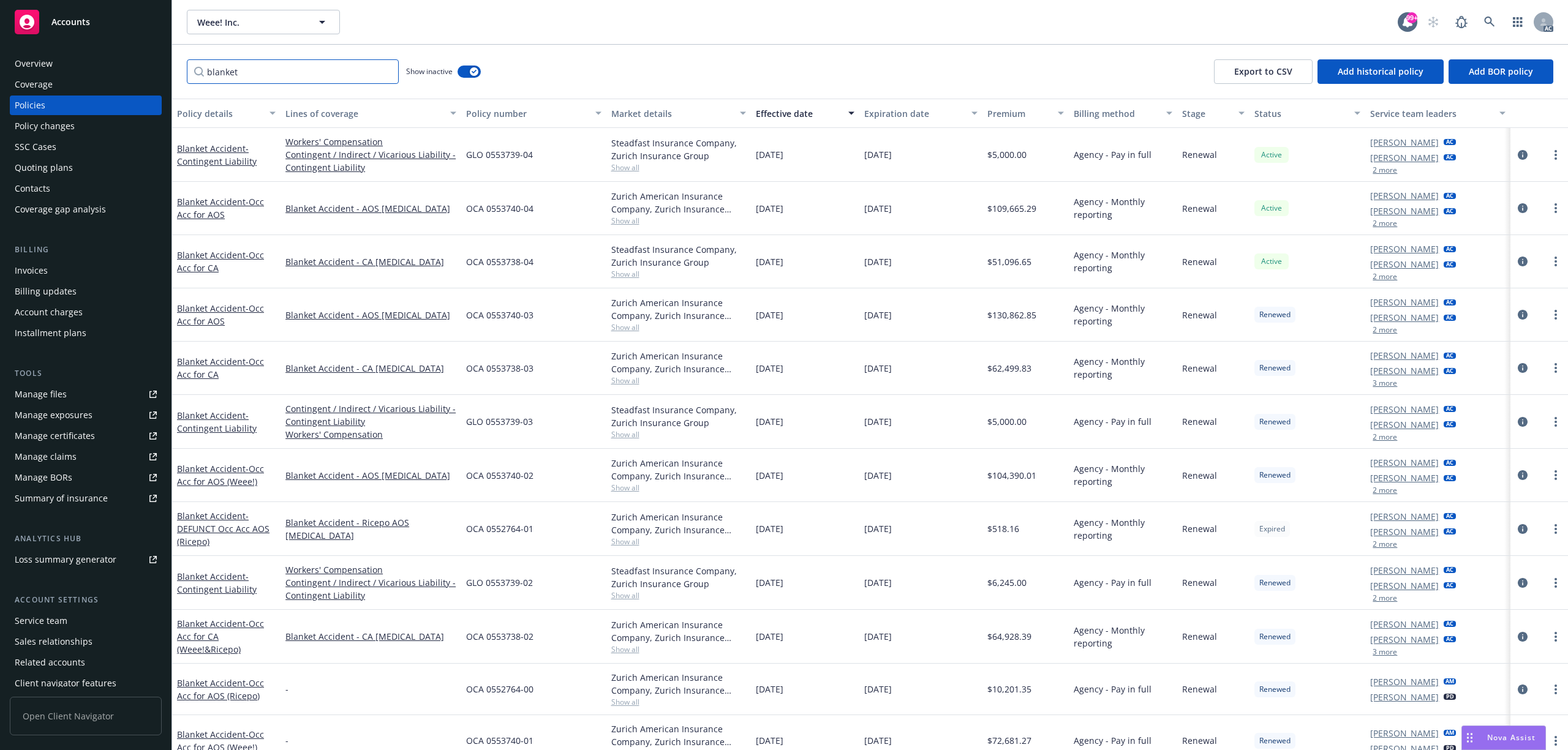
type input "blanket"
click at [226, 72] on input "blanket" at bounding box center [292, 72] width 212 height 25
click at [1503, 21] on div "AC" at bounding box center [1487, 21] width 132 height 25
click at [1493, 28] on link at bounding box center [1489, 21] width 25 height 25
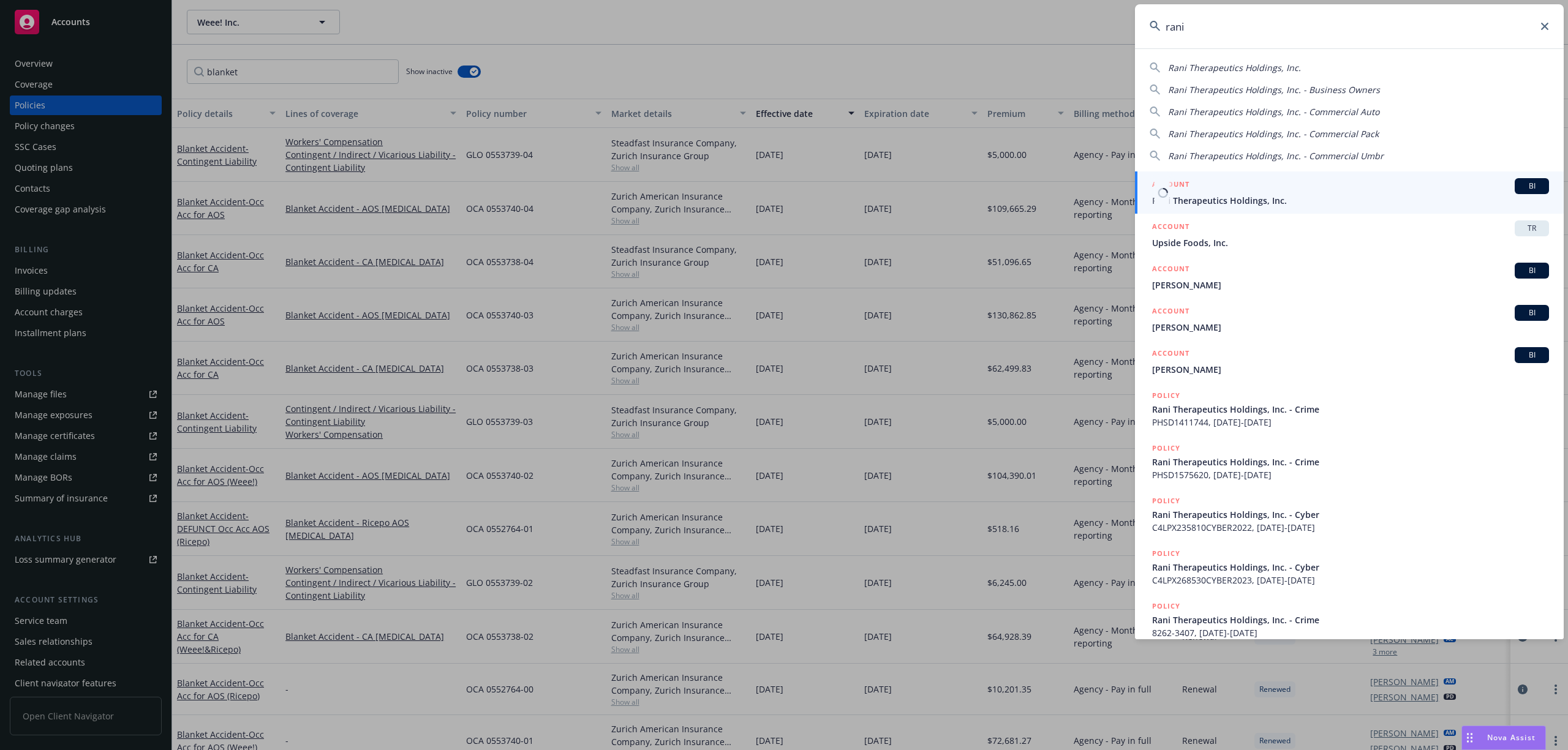
type input "rani"
click at [1263, 195] on span "Rani Therapeutics Holdings, Inc." at bounding box center [1350, 200] width 397 height 13
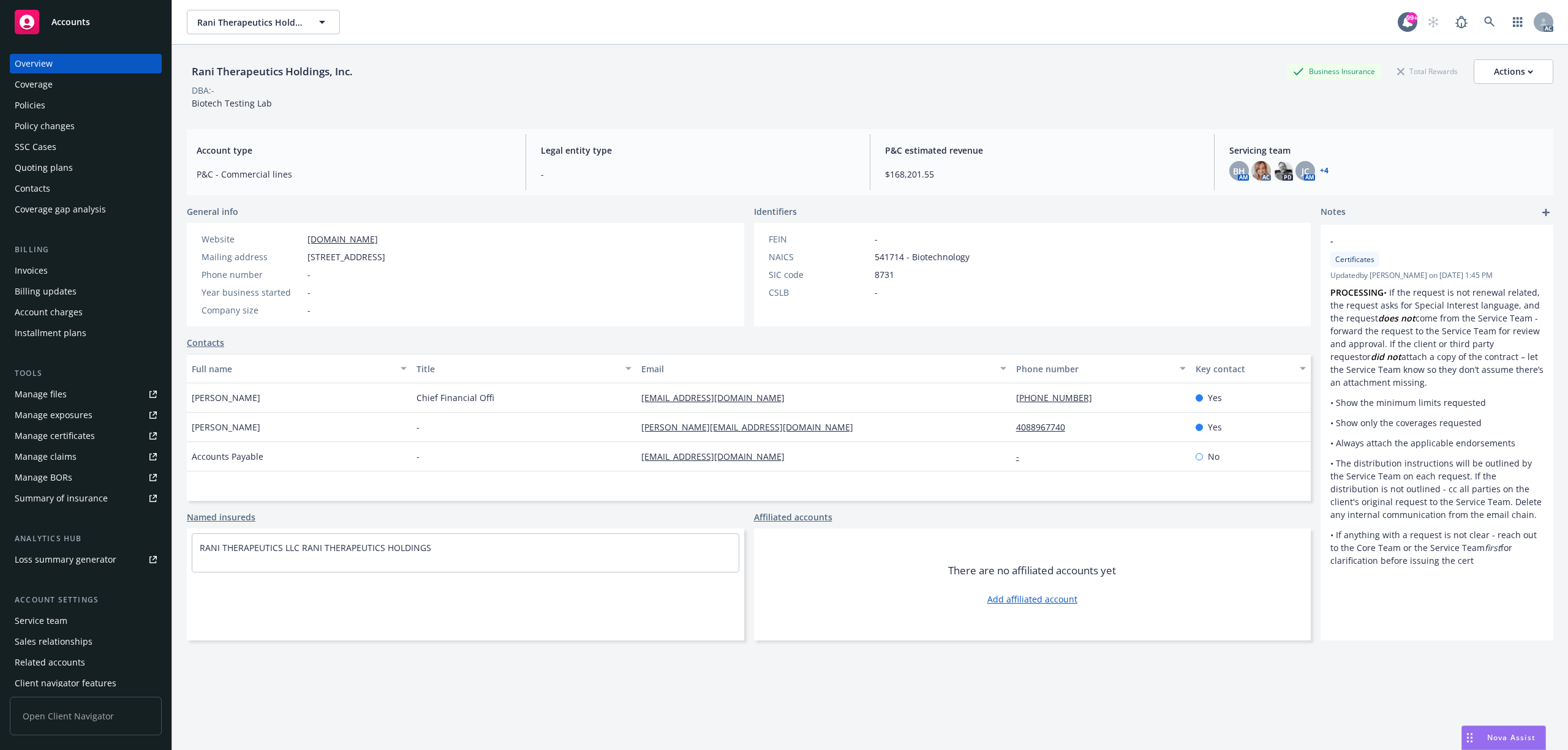
click at [41, 102] on div "Policies" at bounding box center [29, 105] width 31 height 20
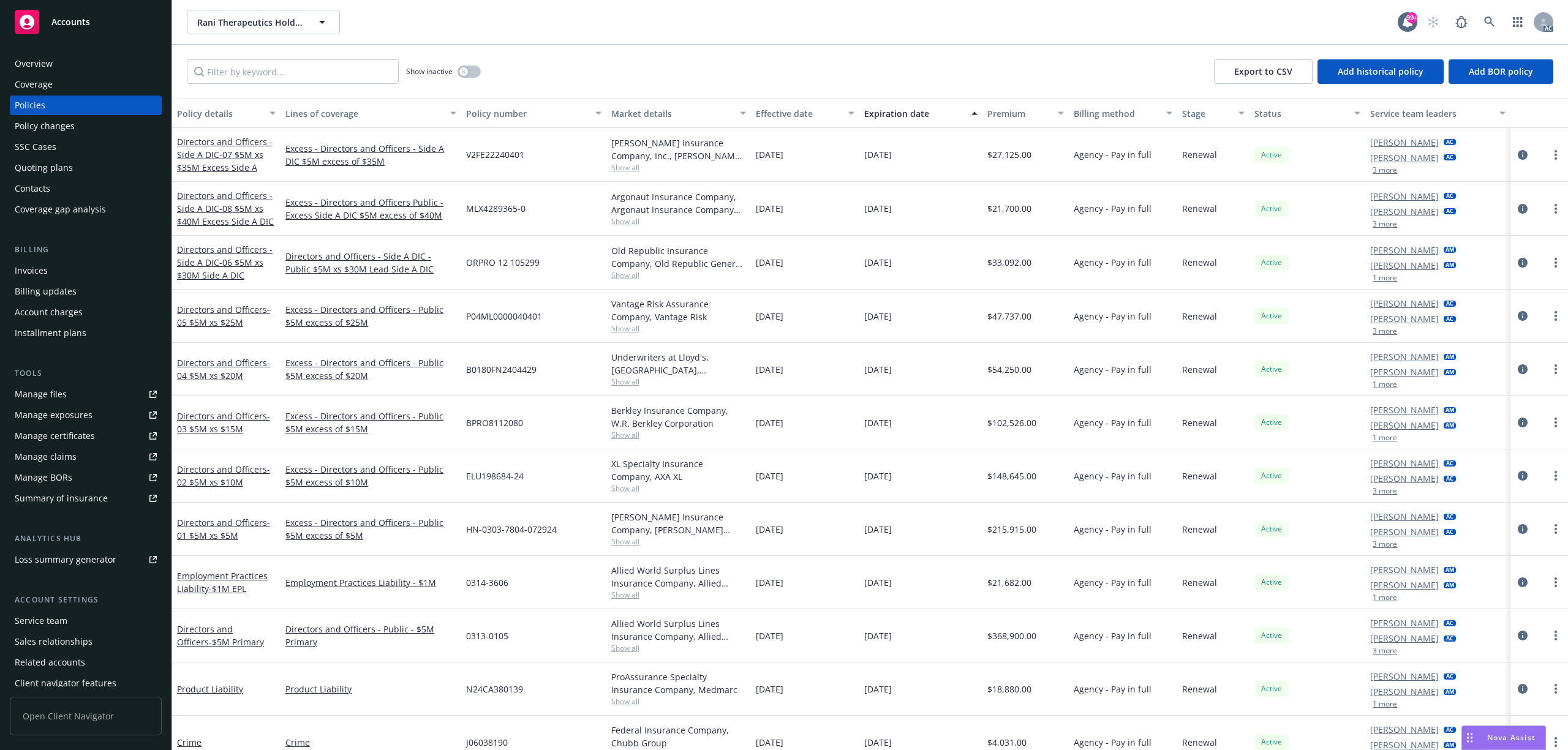
click at [100, 249] on div "Billing" at bounding box center [85, 249] width 152 height 12
click at [66, 314] on div "Account charges" at bounding box center [48, 312] width 68 height 20
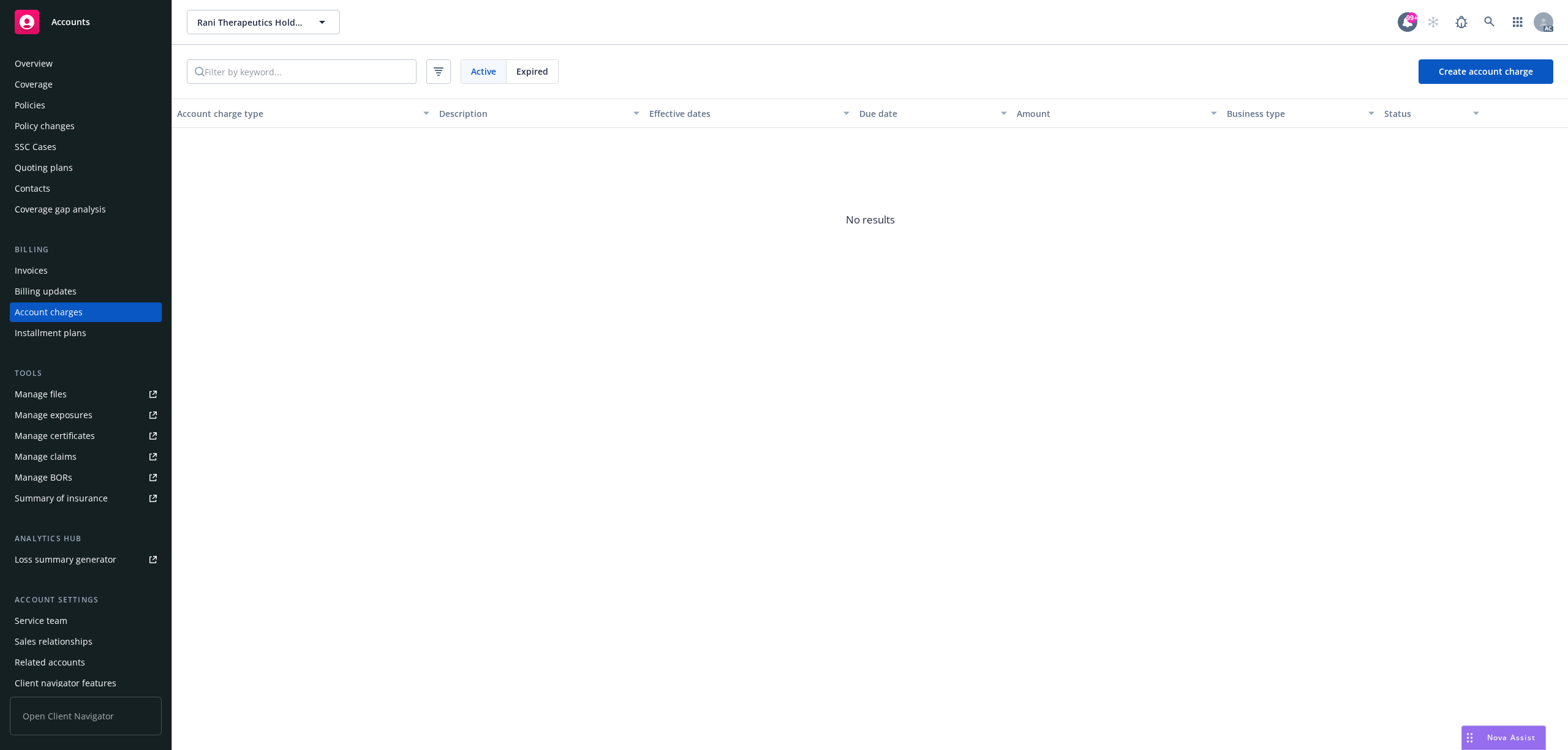
click at [47, 106] on div "Policies" at bounding box center [85, 105] width 142 height 20
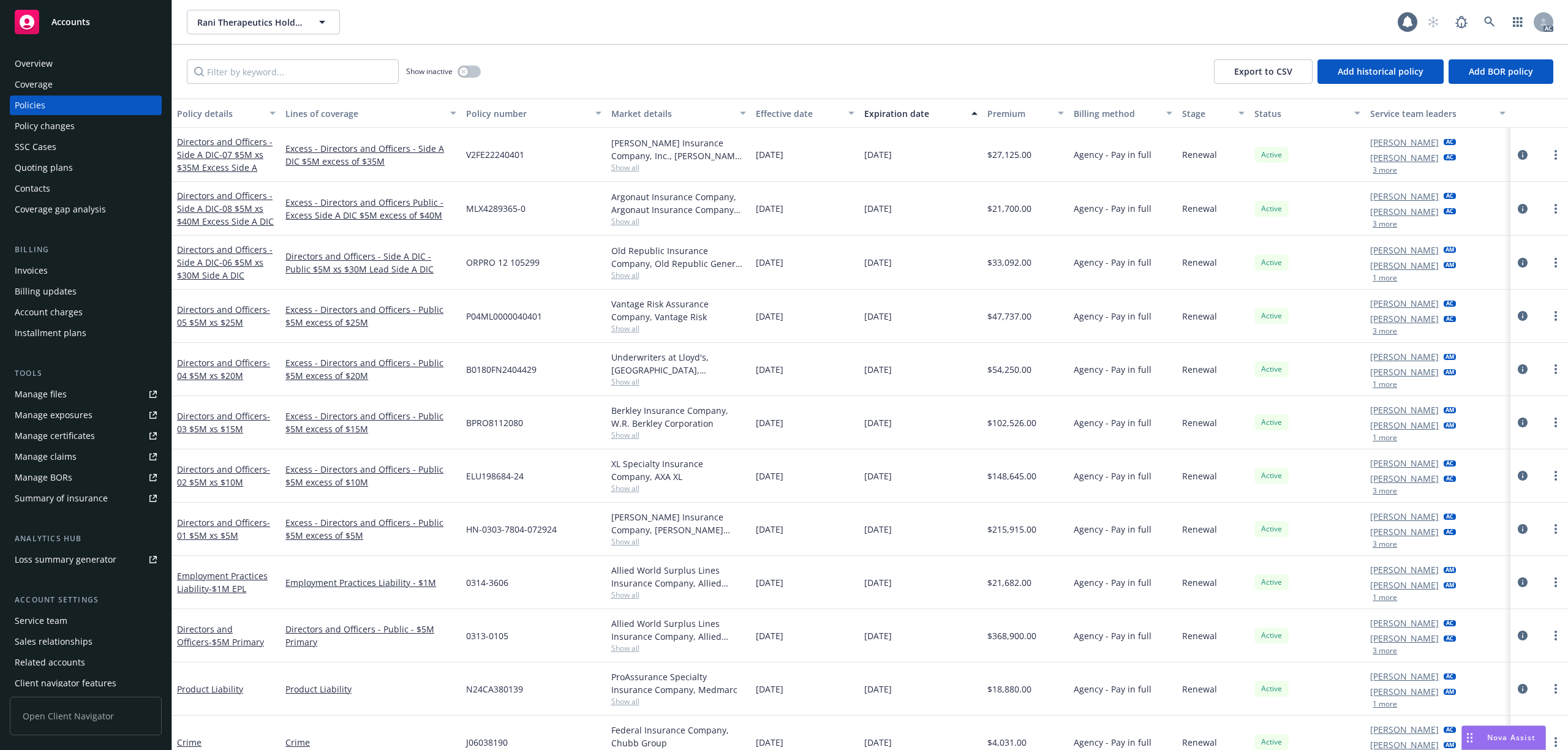
click at [49, 124] on div "Policy changes" at bounding box center [45, 126] width 60 height 20
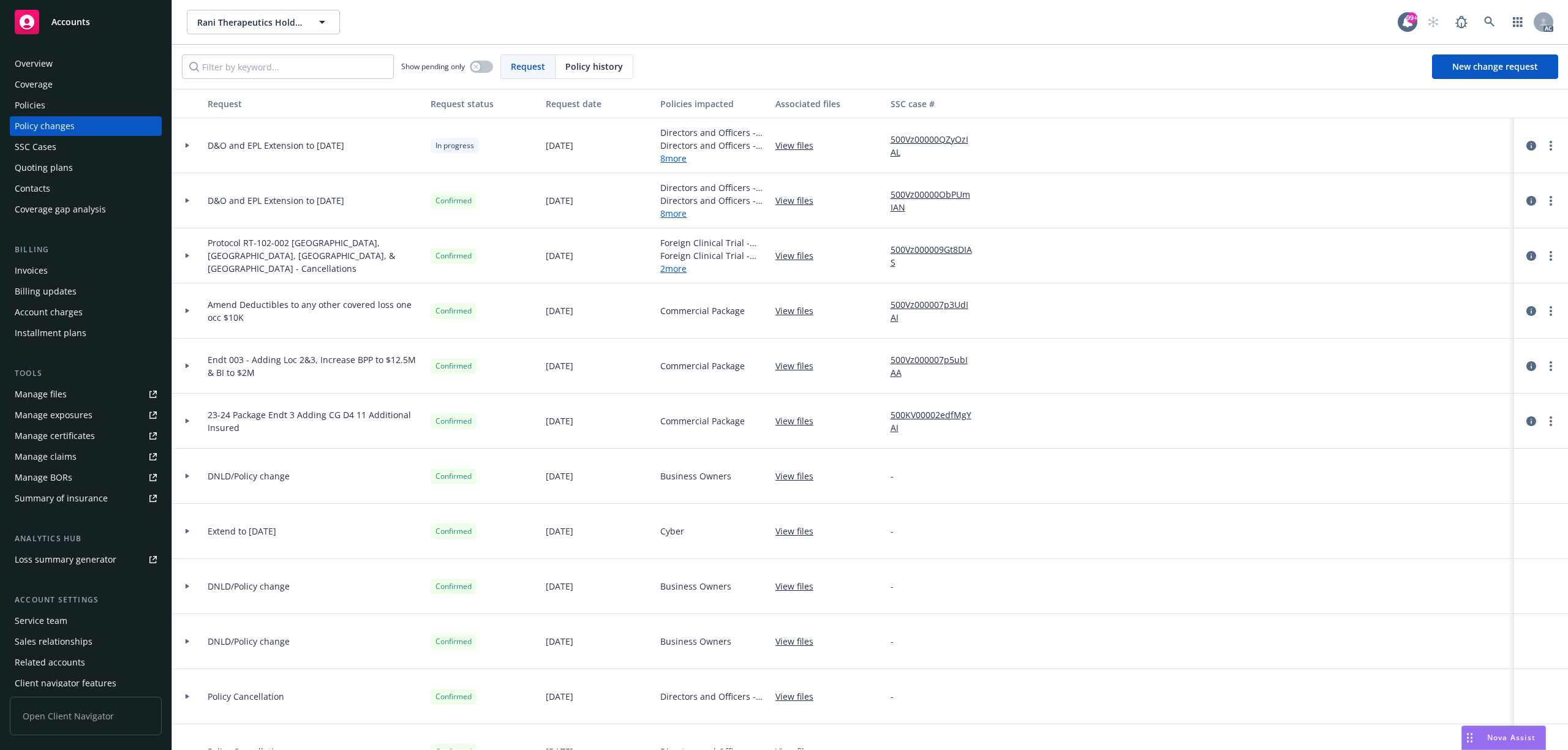
click at [186, 202] on icon at bounding box center [188, 201] width 4 height 5
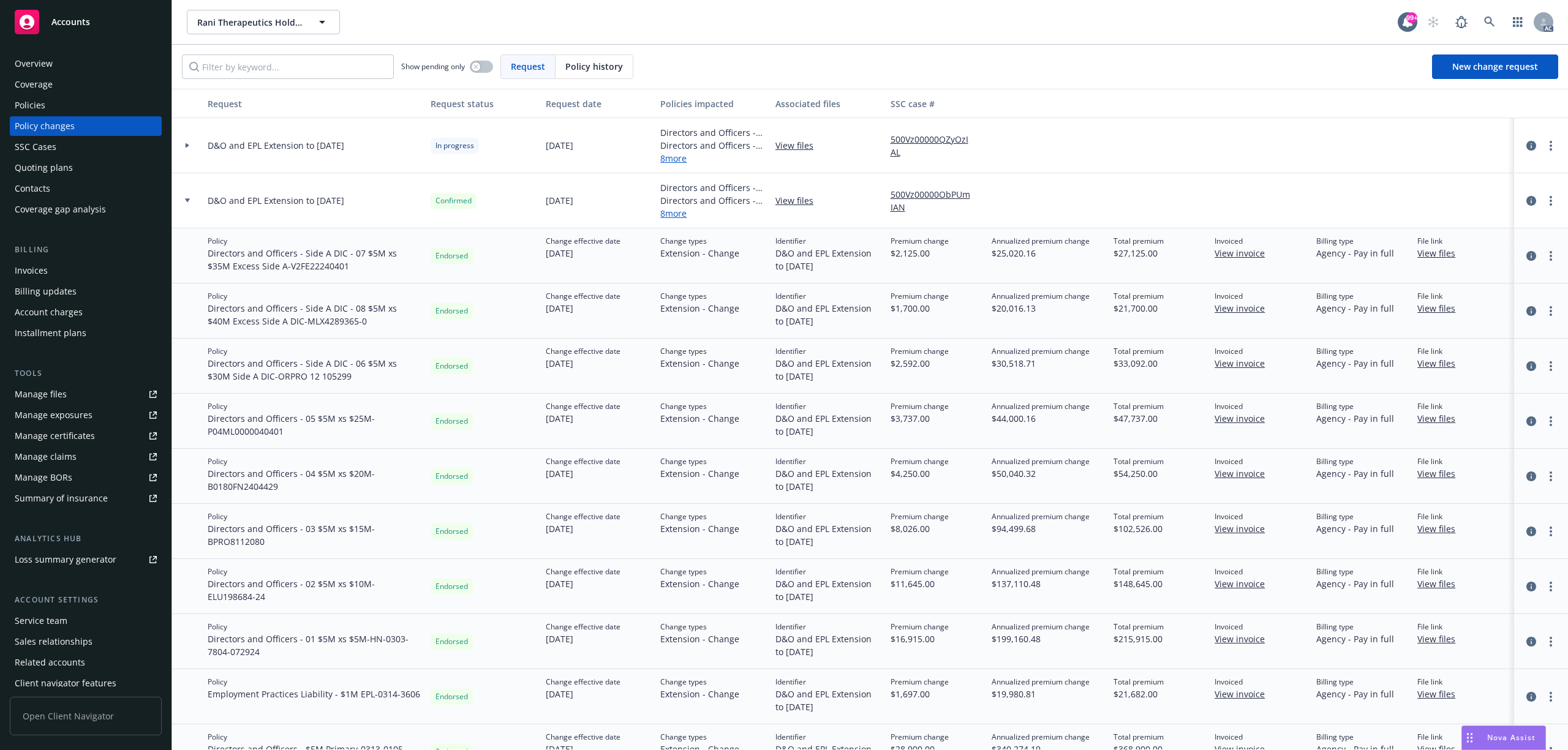
click at [191, 199] on div at bounding box center [188, 200] width 21 height 4
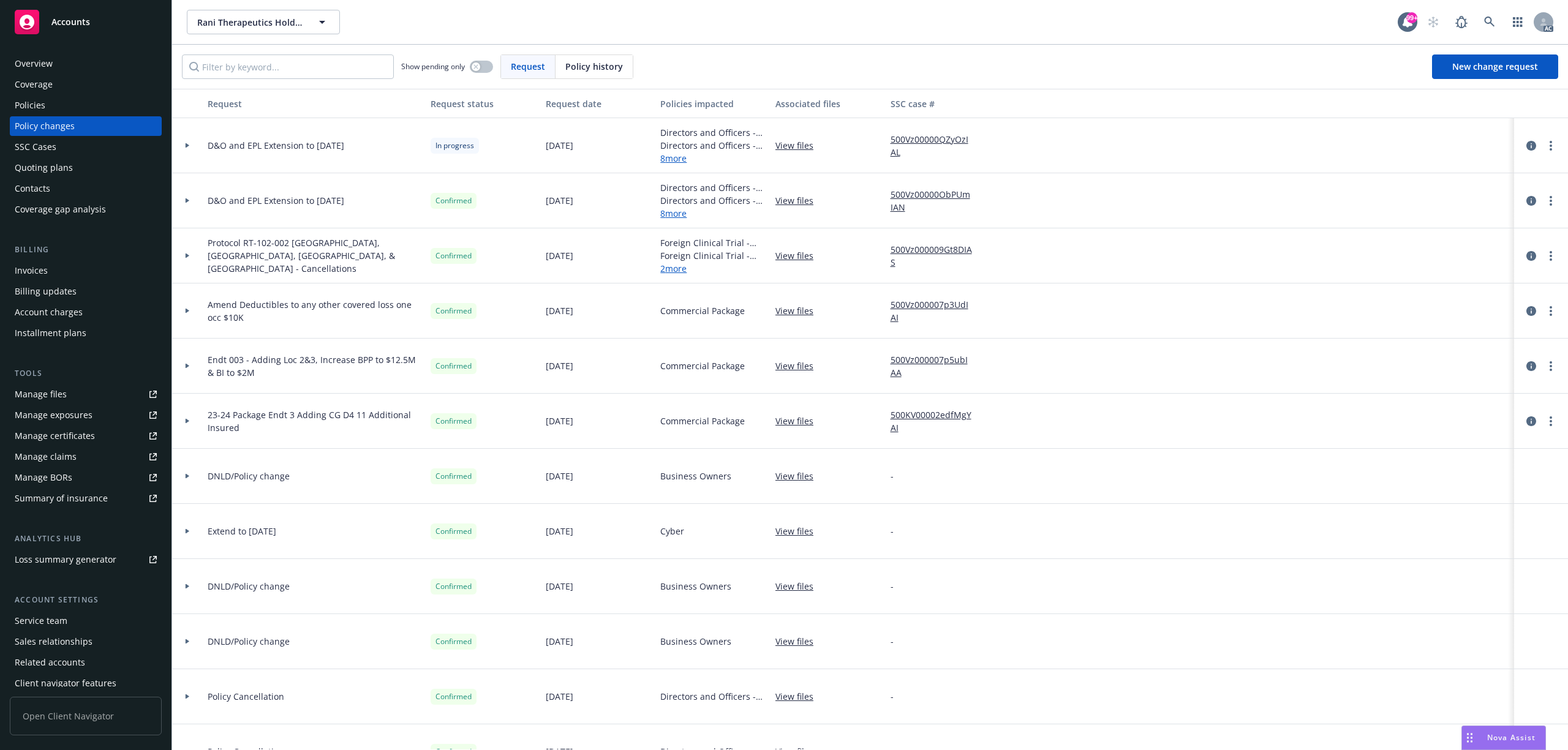
click at [195, 147] on div at bounding box center [188, 145] width 21 height 4
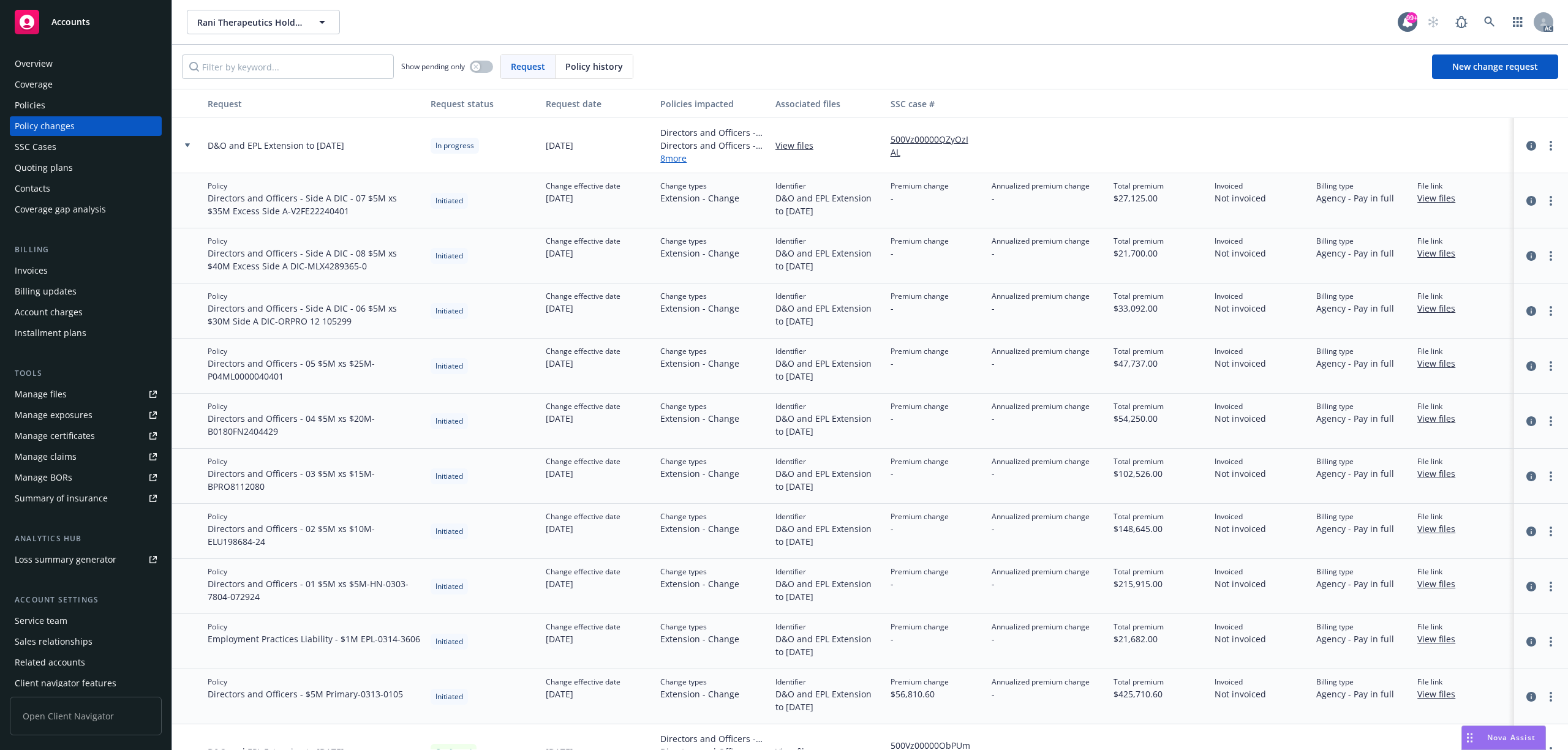
click at [195, 147] on div at bounding box center [188, 145] width 21 height 4
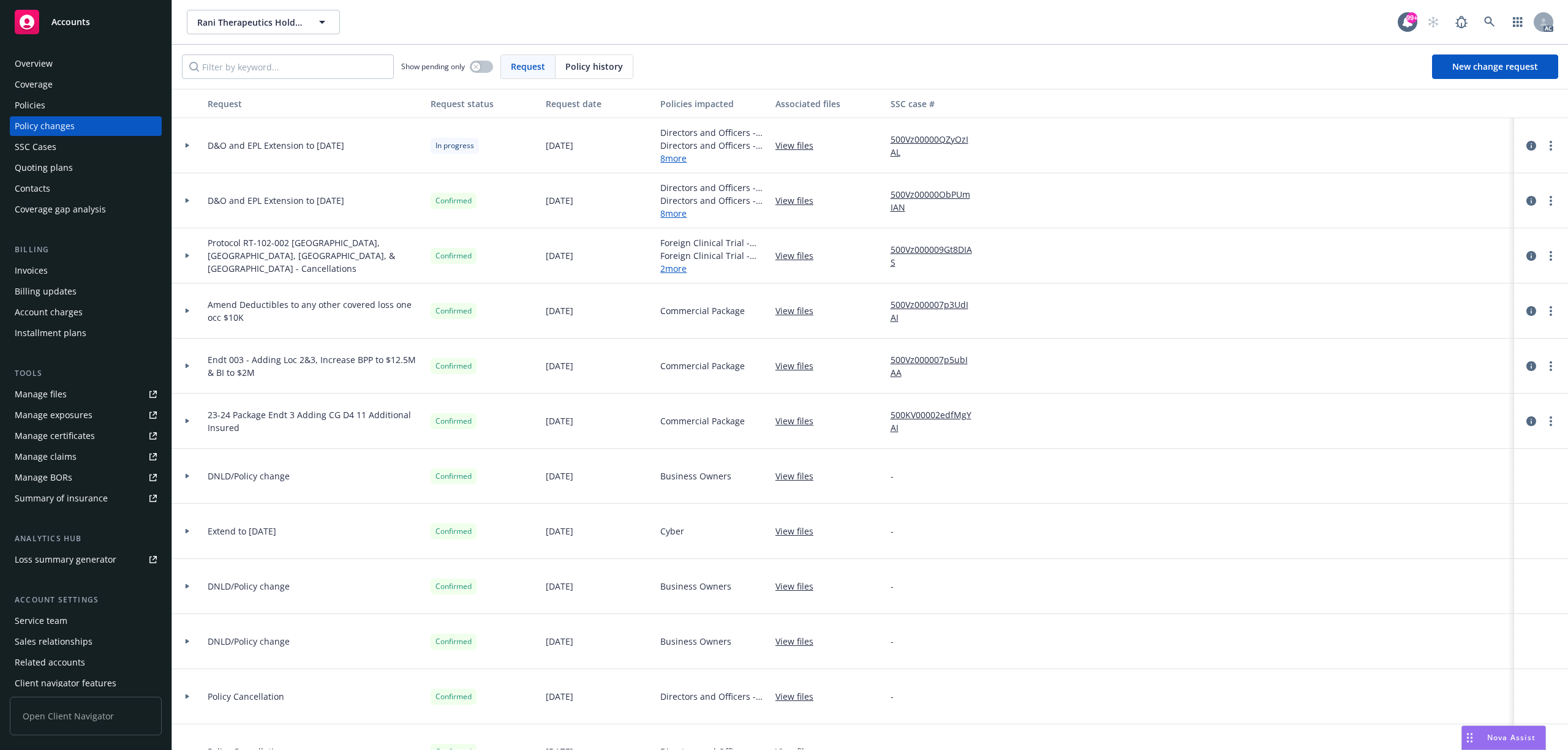
click at [185, 207] on div at bounding box center [188, 200] width 31 height 55
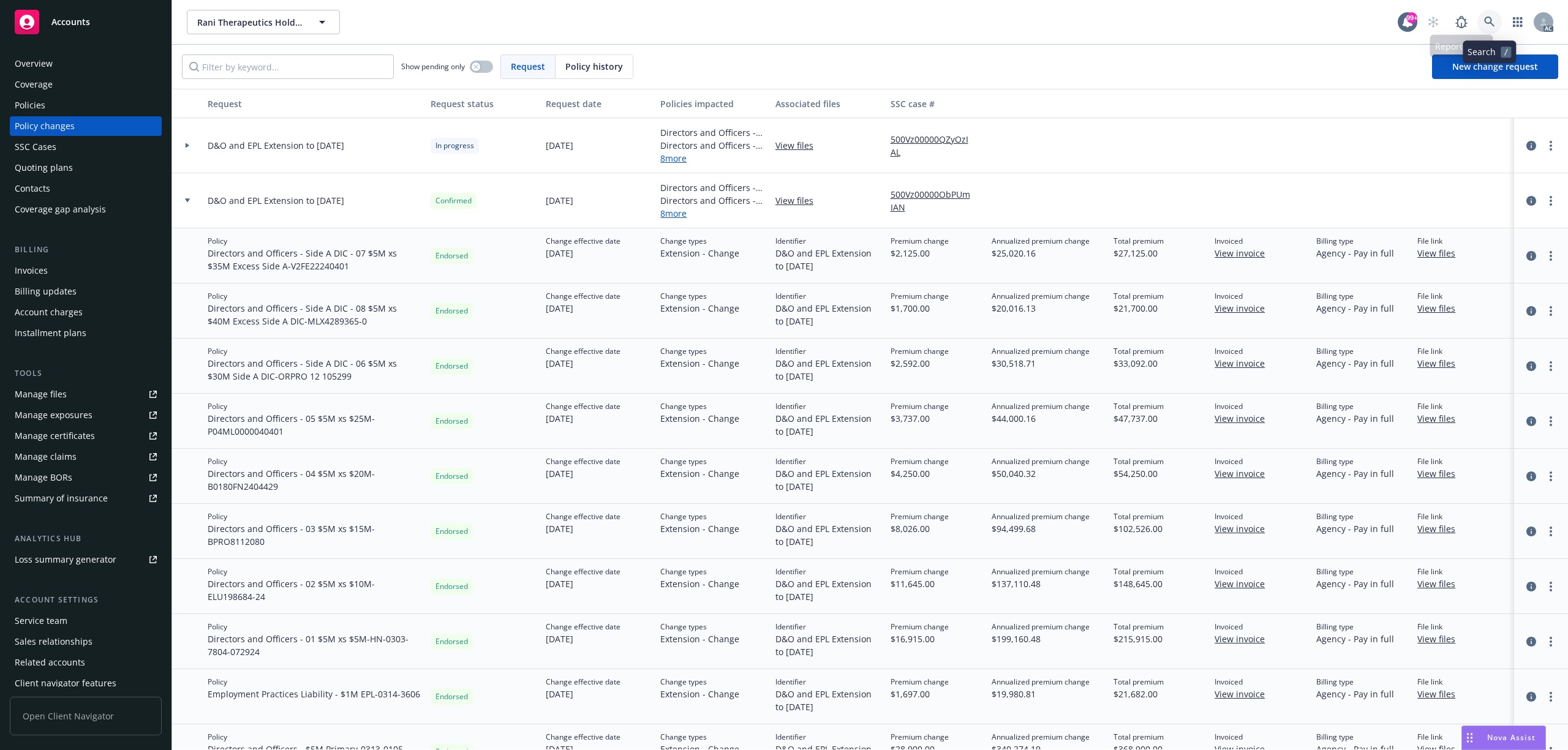
click at [1493, 22] on icon at bounding box center [1490, 22] width 11 height 11
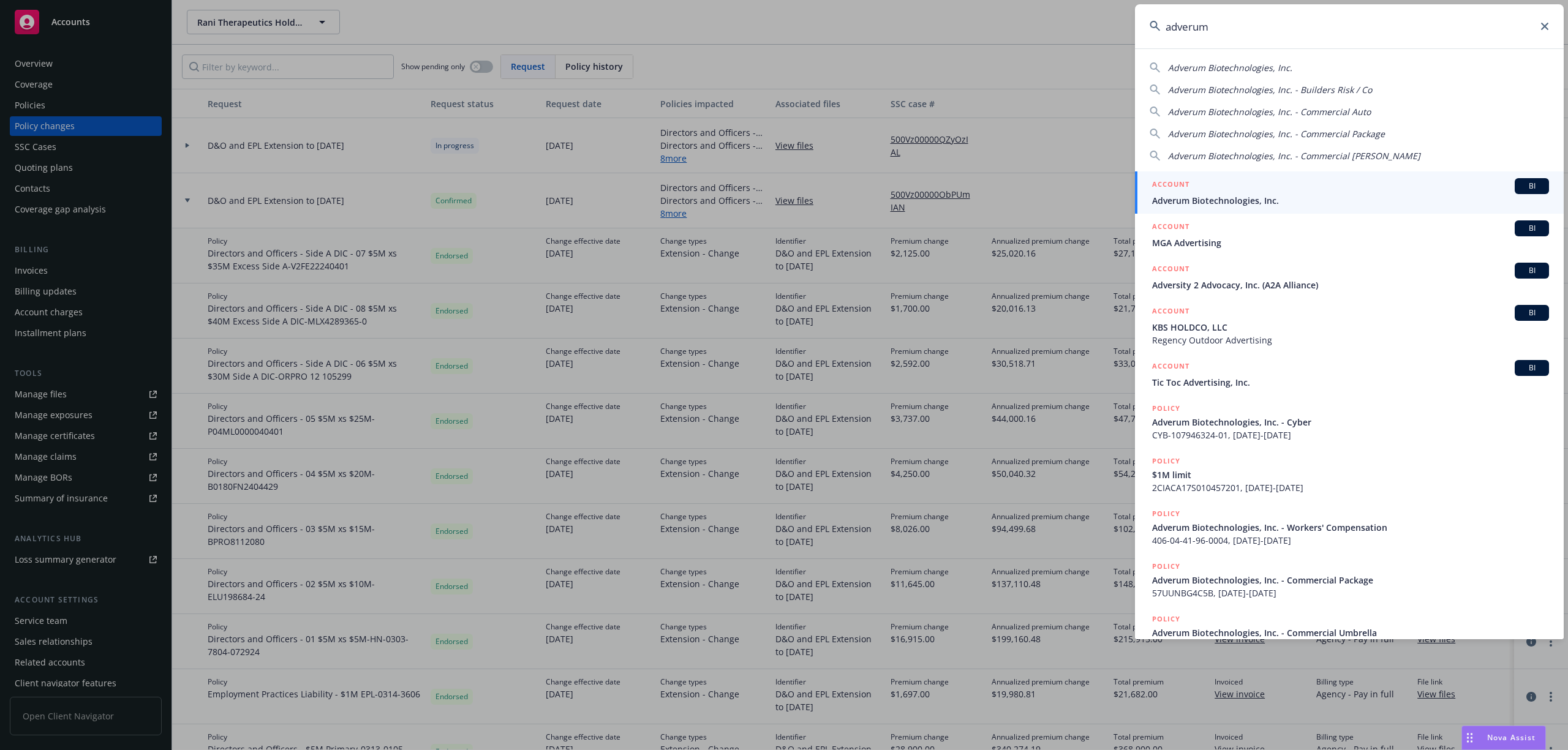
type input "adverum"
click at [1255, 202] on span "Adverum Biotechnologies, Inc." at bounding box center [1350, 200] width 397 height 13
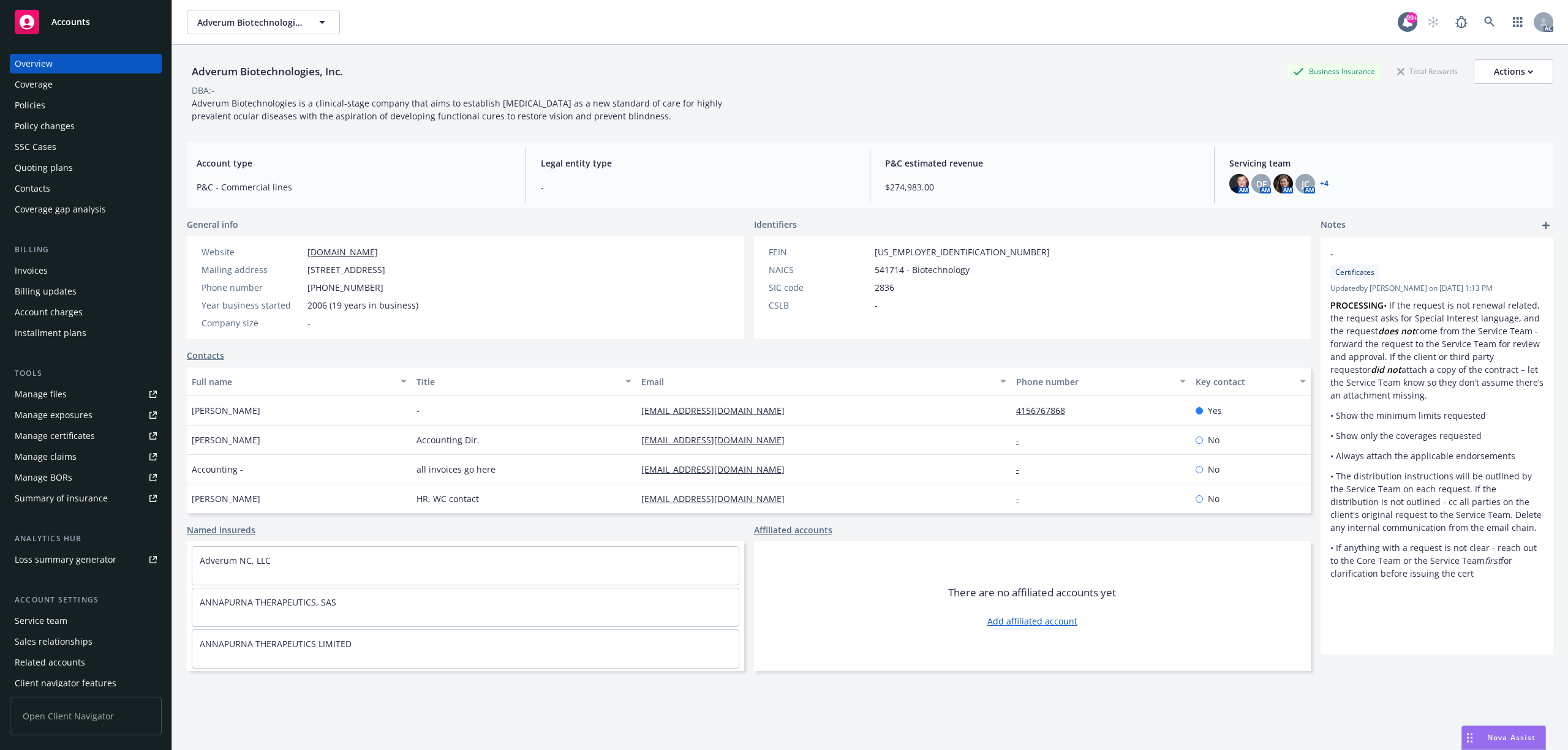
click at [39, 106] on div "Policies" at bounding box center [29, 105] width 31 height 20
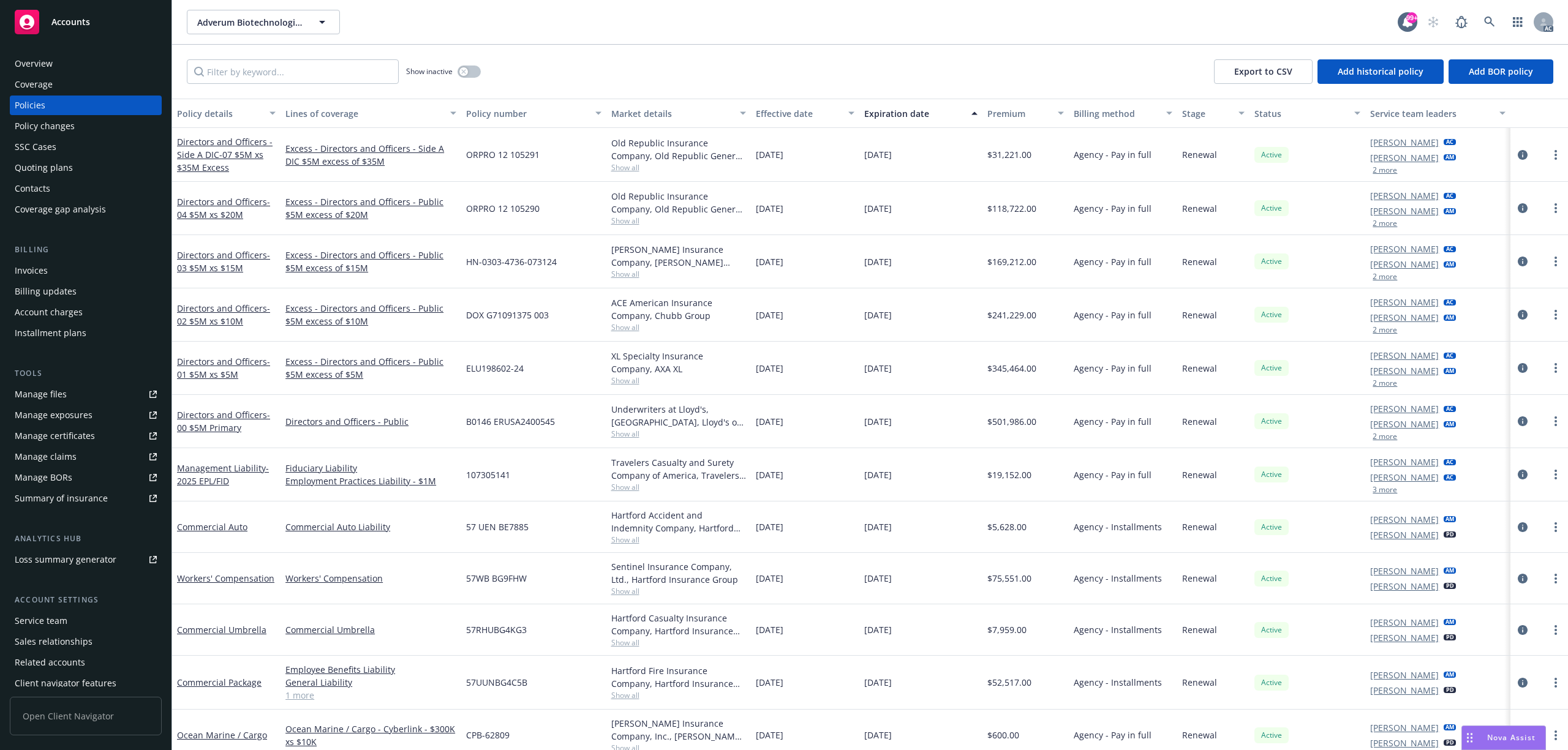
click at [66, 128] on div "Policy changes" at bounding box center [45, 126] width 60 height 20
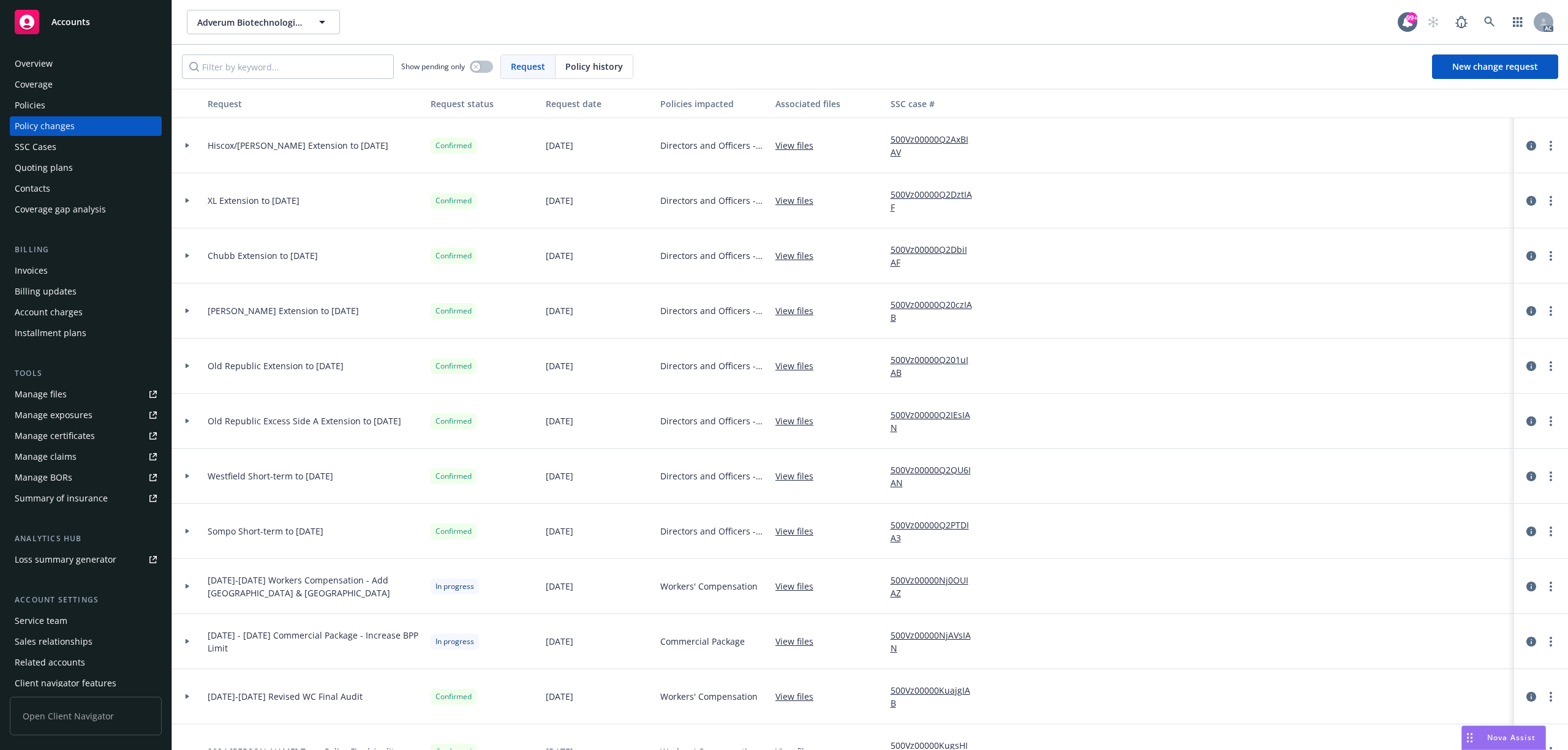
click at [186, 255] on icon at bounding box center [188, 256] width 4 height 5
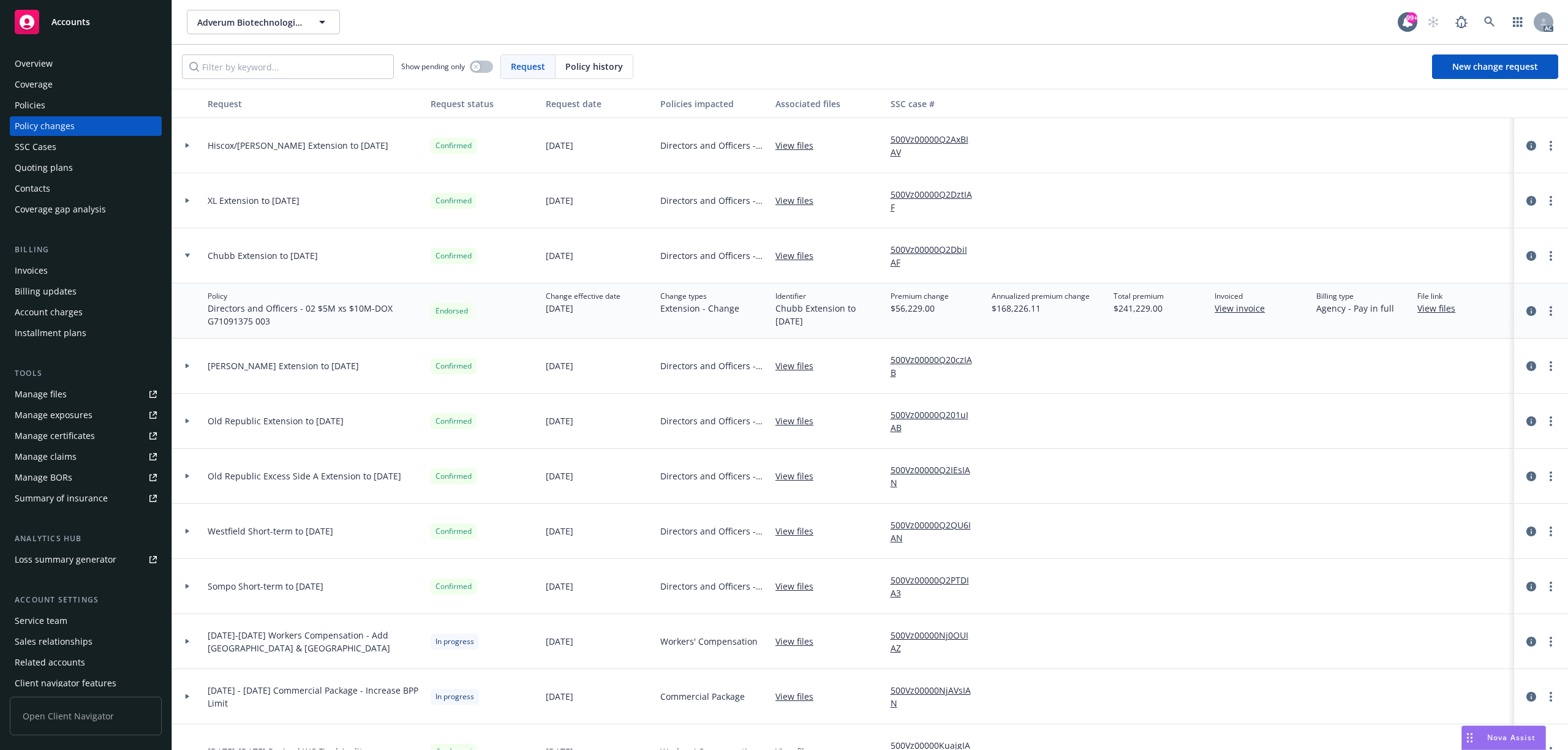
drag, startPoint x: 186, startPoint y: 255, endPoint x: 1506, endPoint y: 188, distance: 1321.7
click at [187, 255] on icon at bounding box center [188, 255] width 5 height 4
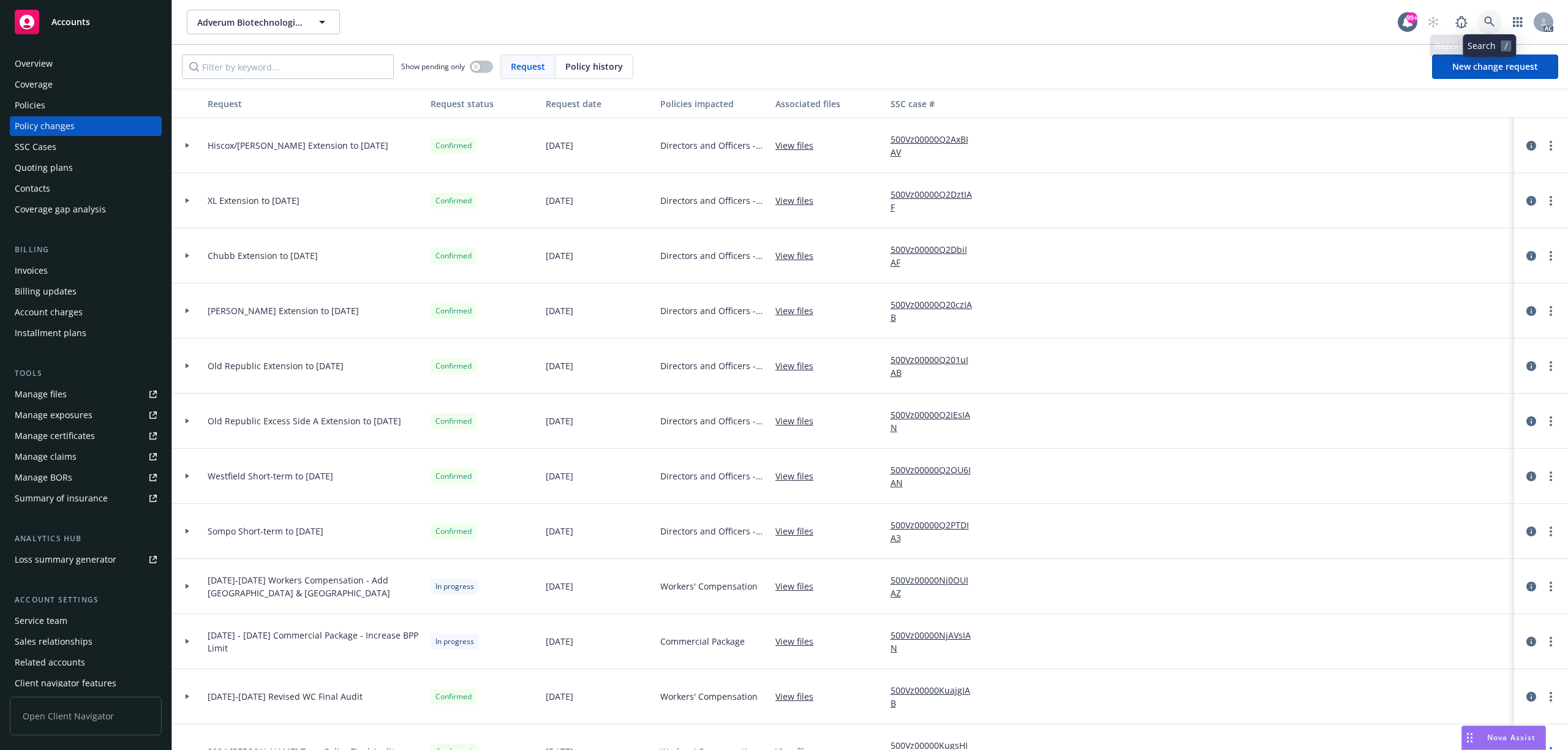
click at [1490, 23] on icon at bounding box center [1490, 22] width 11 height 11
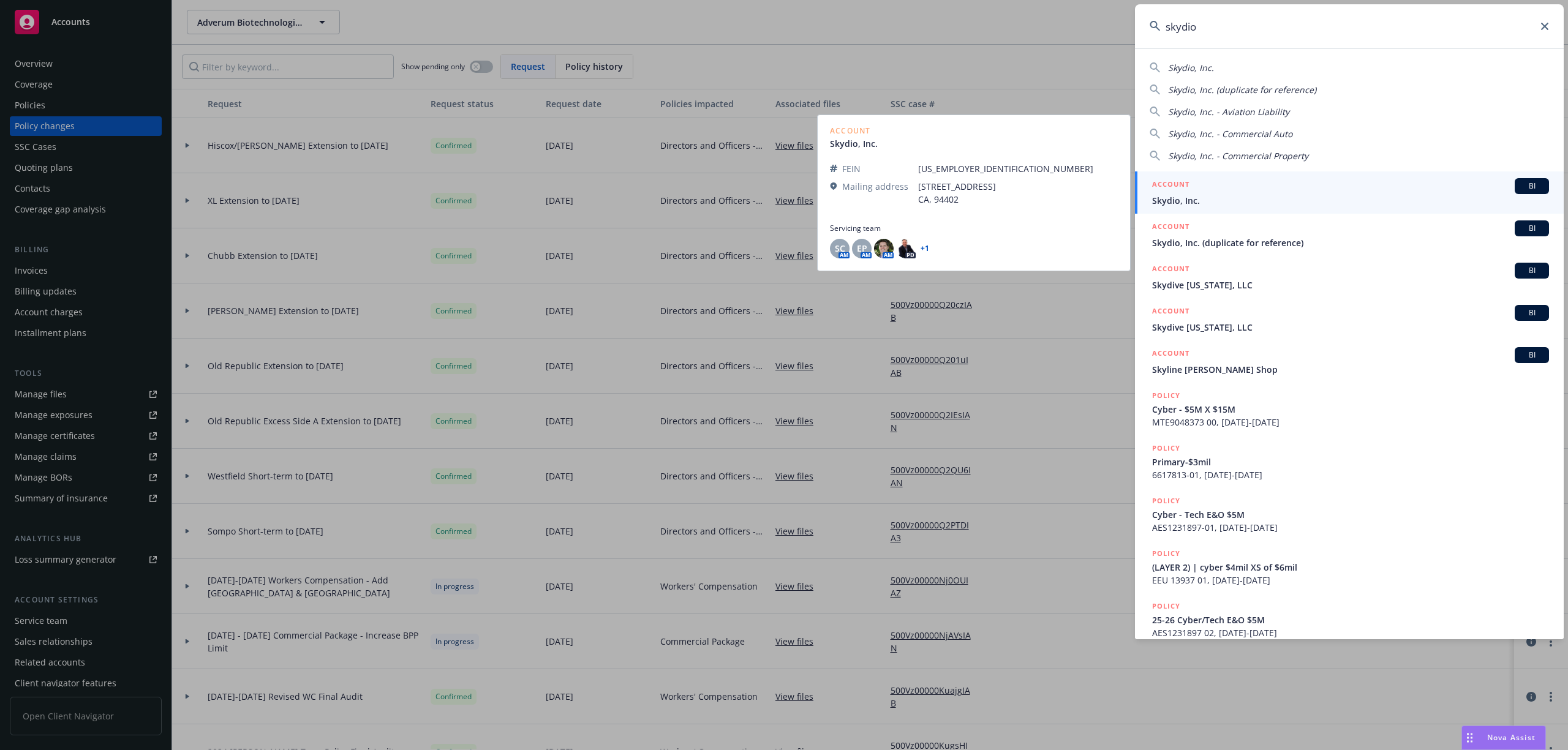
type input "skydio"
click at [1290, 186] on div "ACCOUNT BI" at bounding box center [1350, 186] width 397 height 16
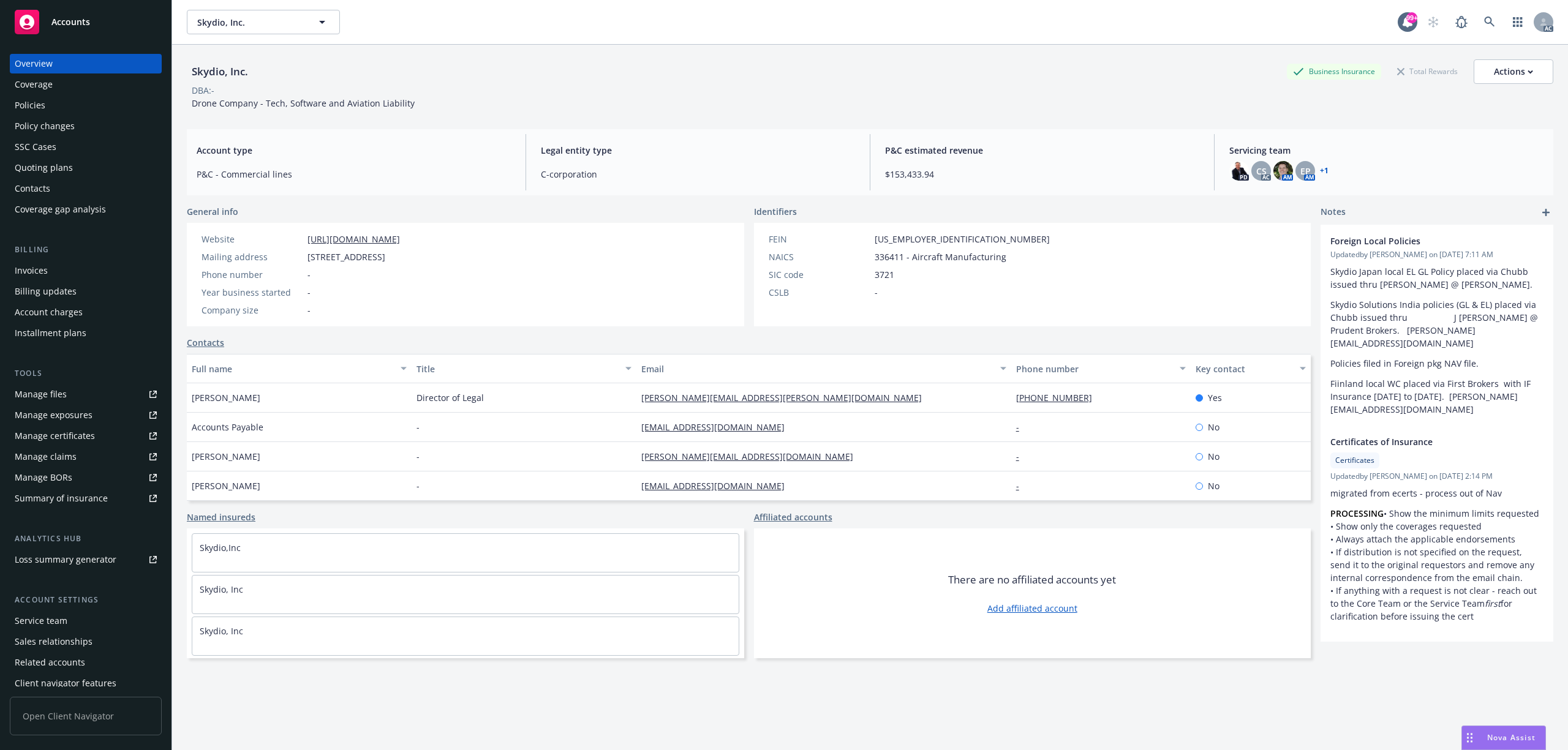
click at [42, 104] on div "Policies" at bounding box center [29, 105] width 31 height 20
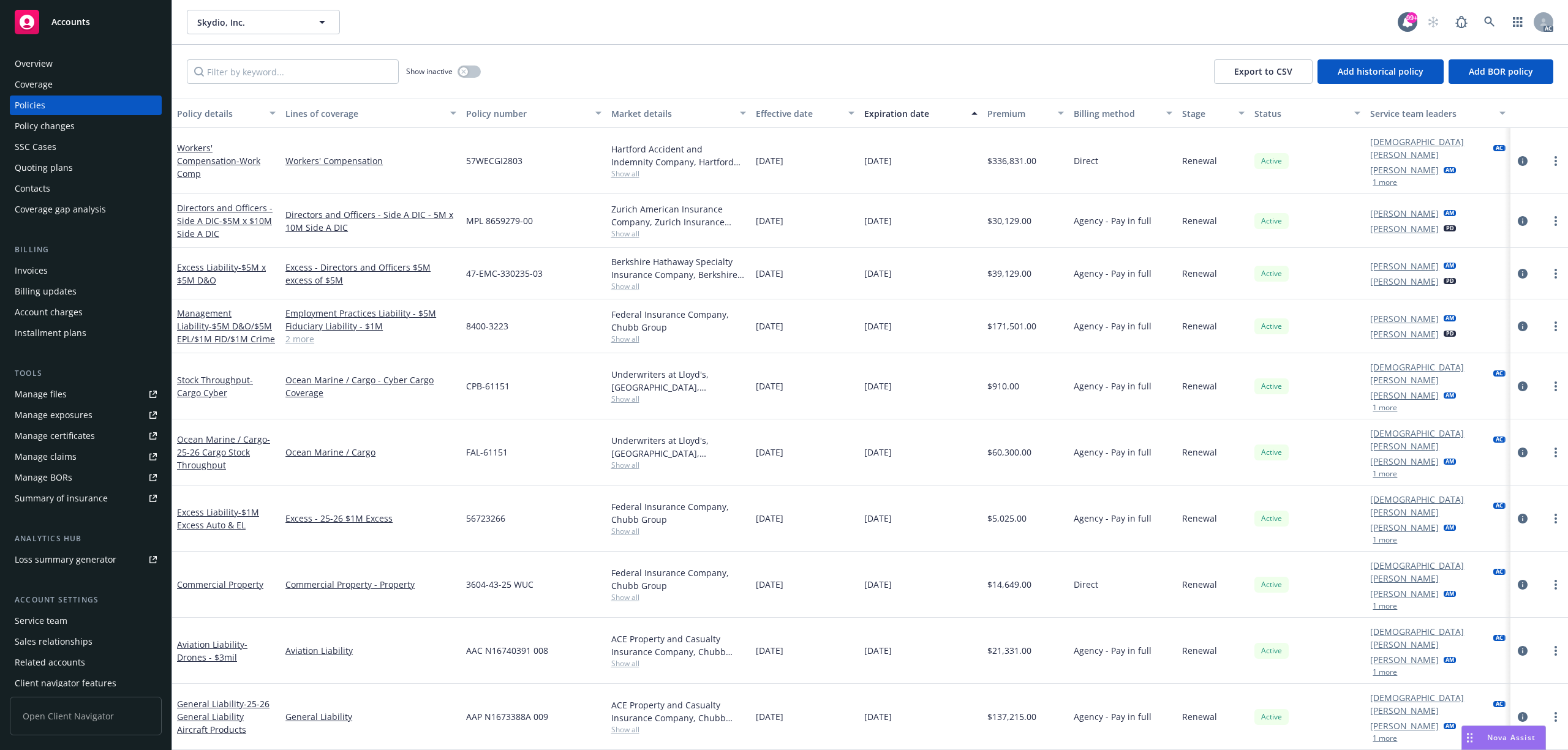
click at [57, 122] on div "Policy changes" at bounding box center [45, 126] width 60 height 20
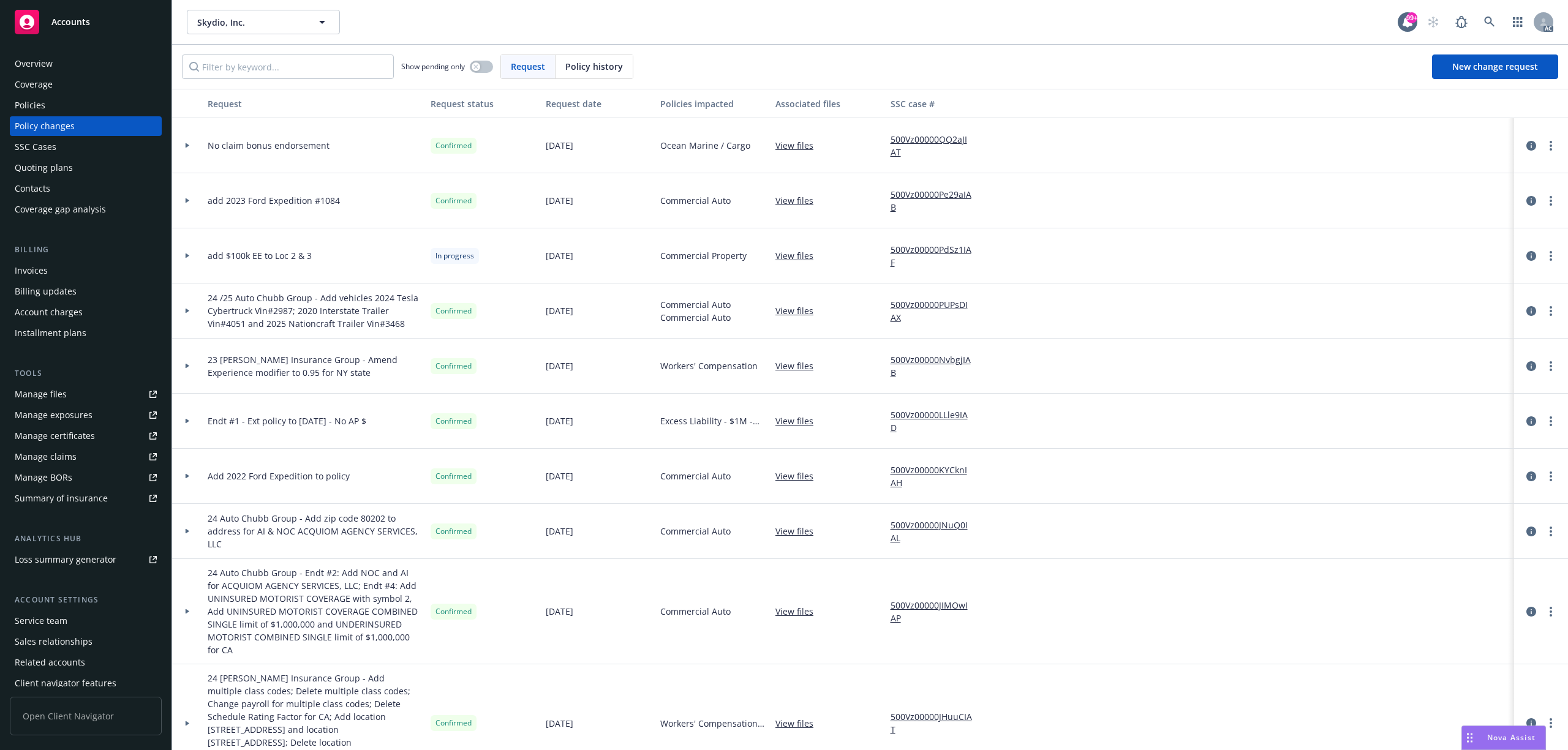
click at [189, 206] on div at bounding box center [188, 200] width 31 height 55
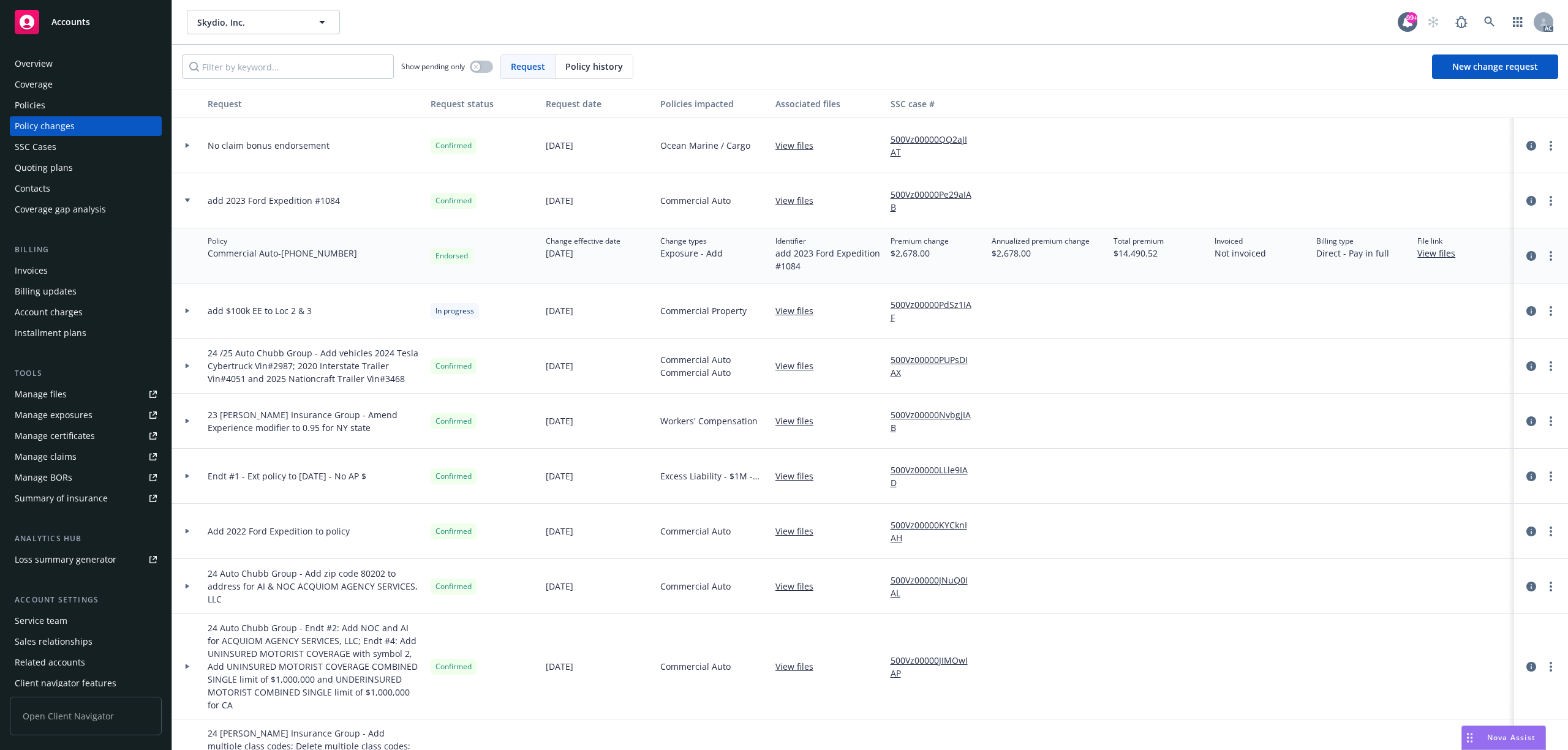
click at [194, 316] on div at bounding box center [188, 311] width 31 height 55
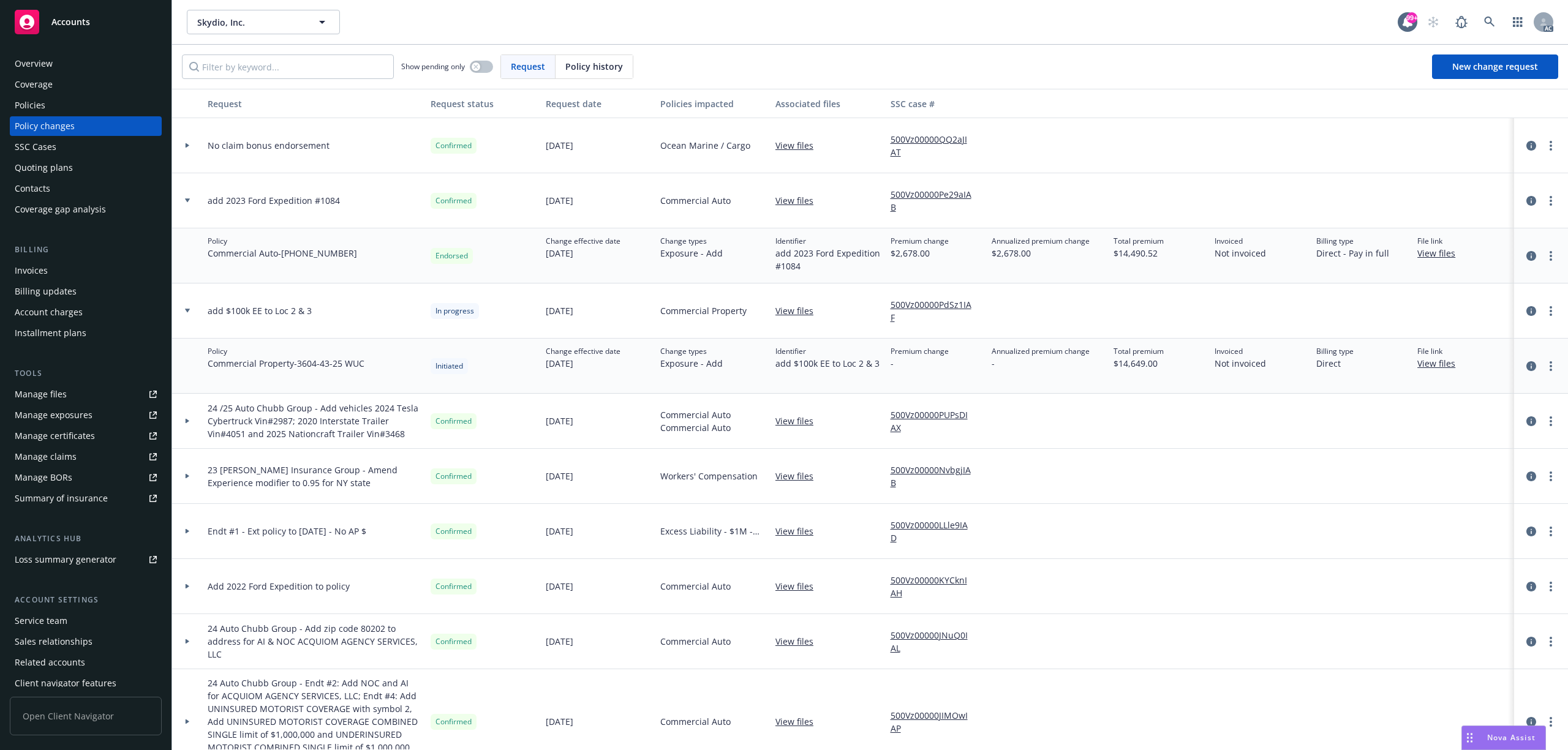
click at [194, 316] on div at bounding box center [188, 311] width 31 height 55
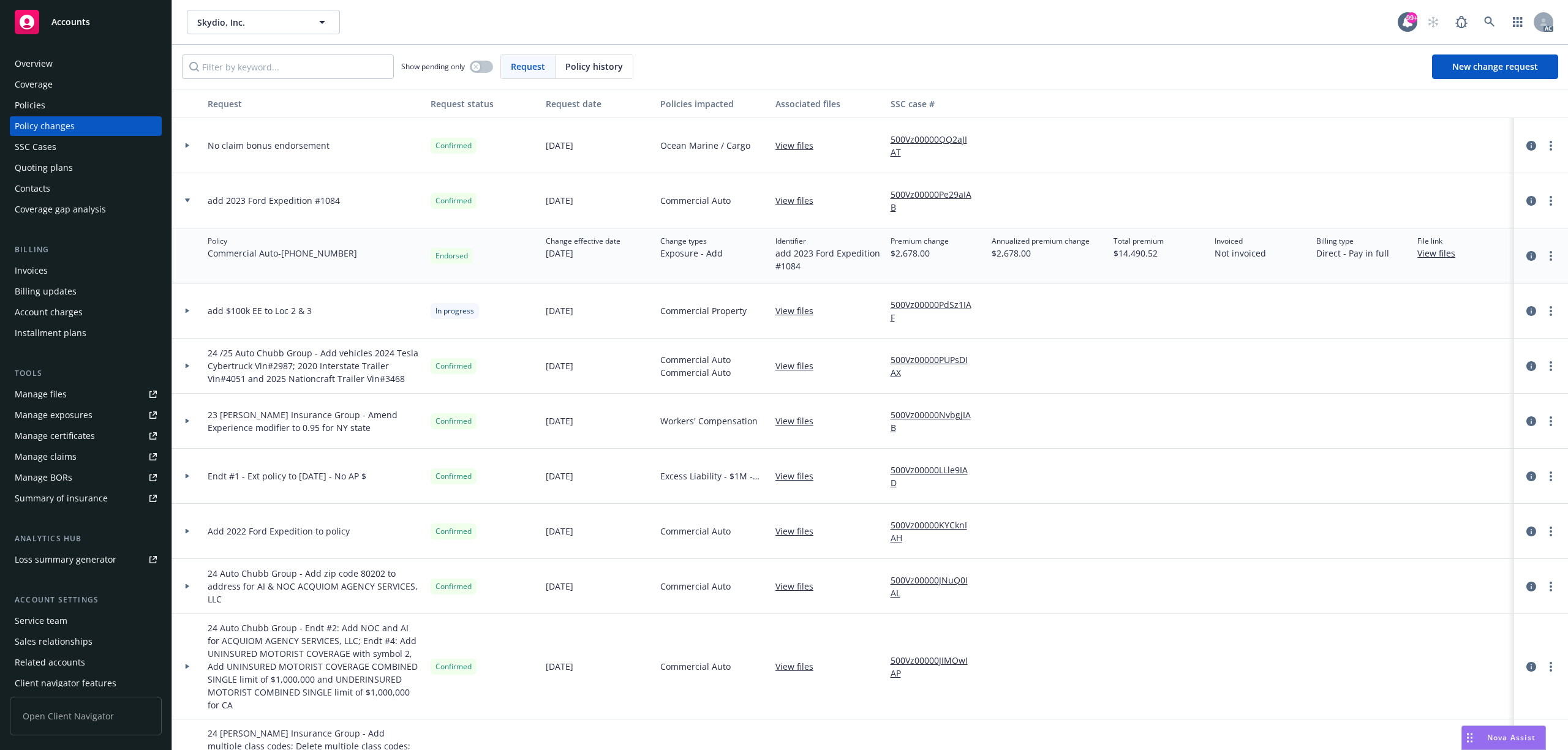
click at [188, 149] on div at bounding box center [188, 145] width 31 height 55
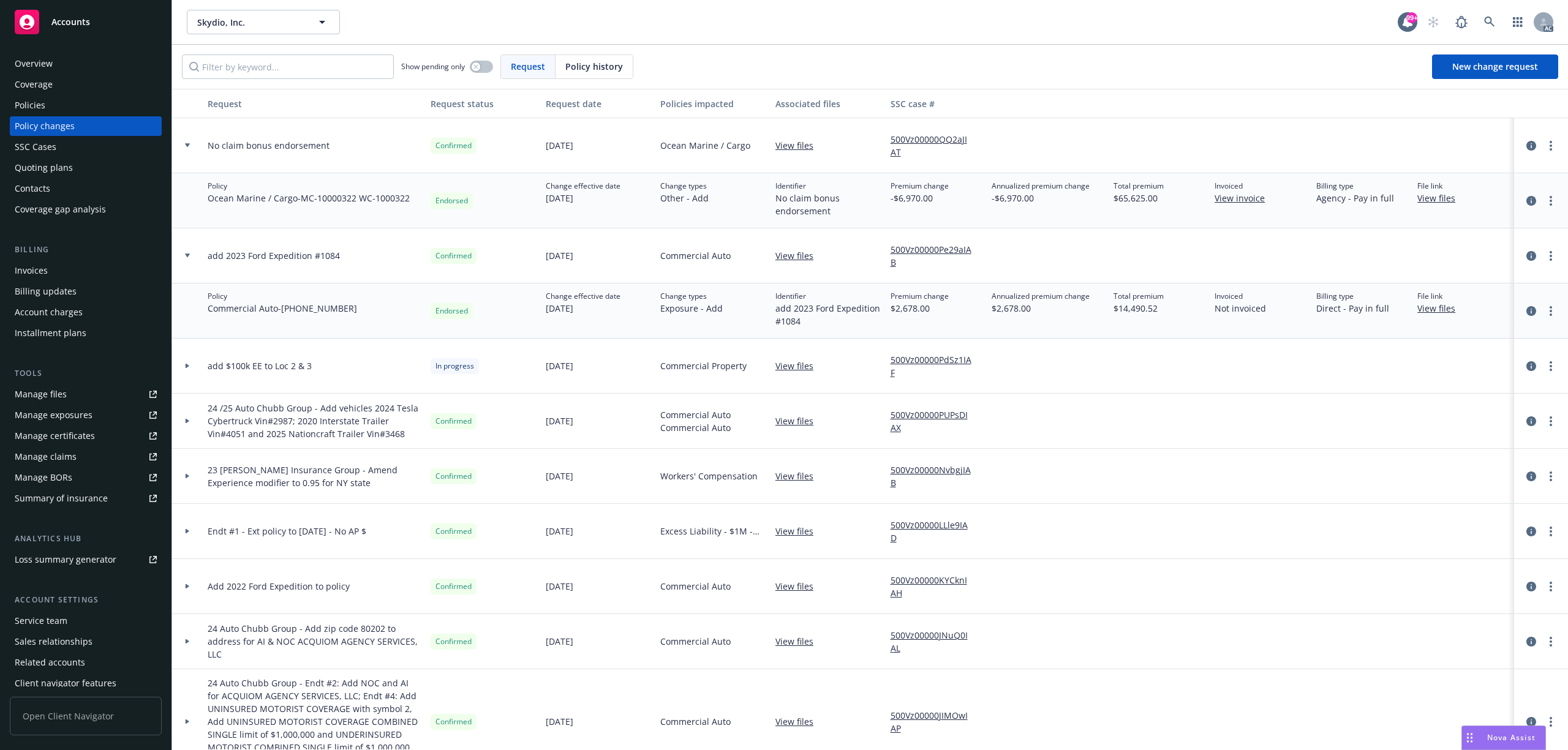
click at [64, 96] on div "Policies" at bounding box center [85, 105] width 142 height 20
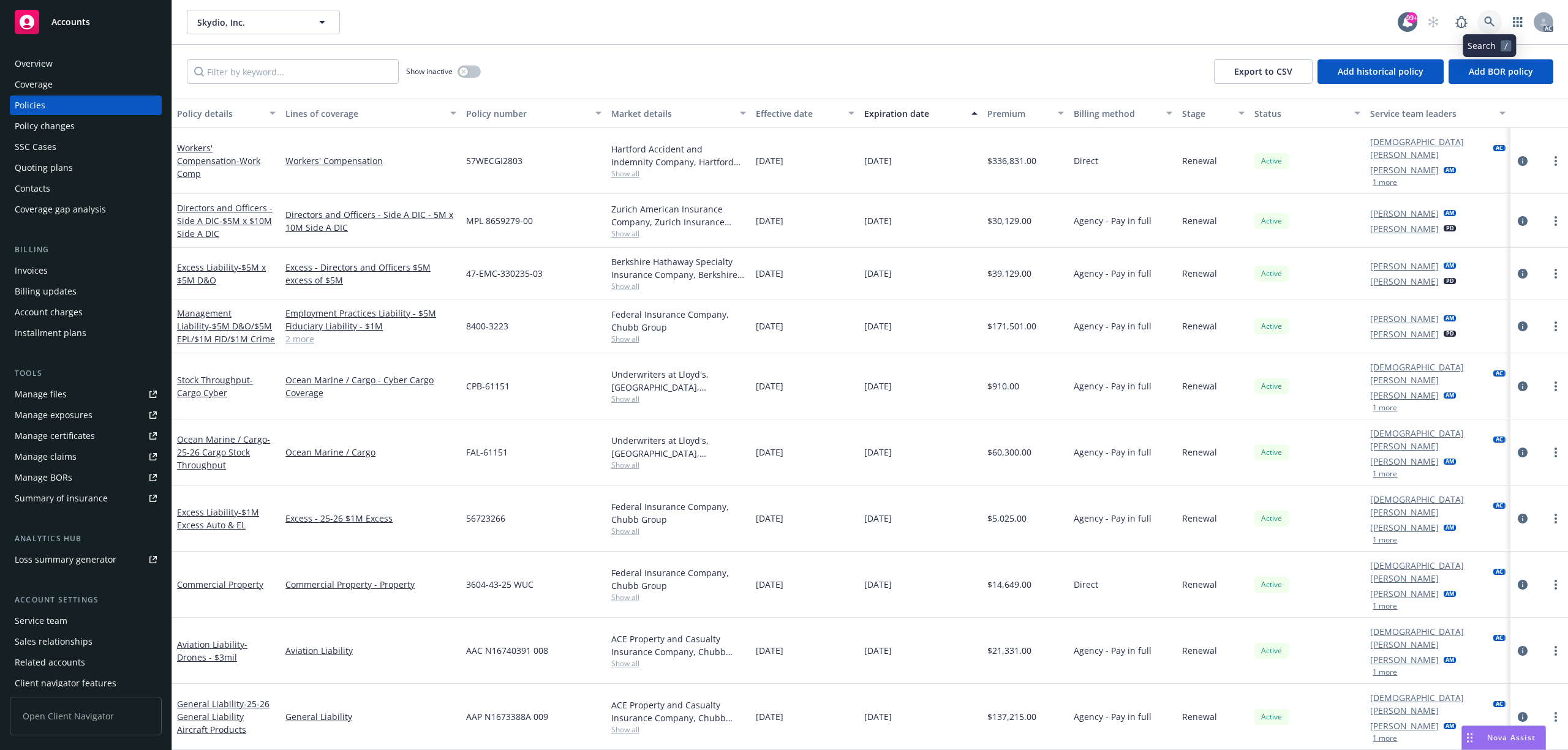
click at [1484, 28] on link at bounding box center [1489, 21] width 25 height 25
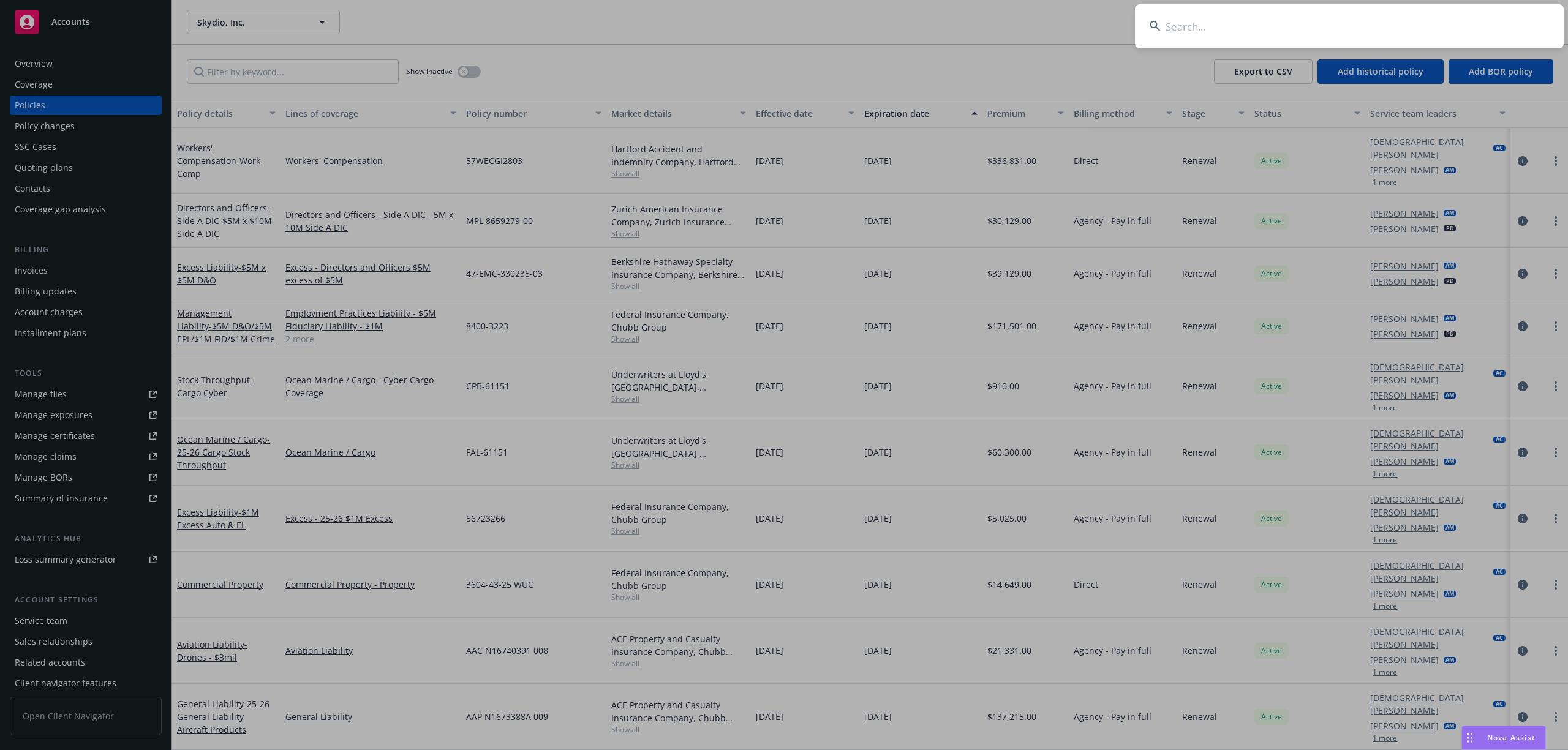
type input "a"
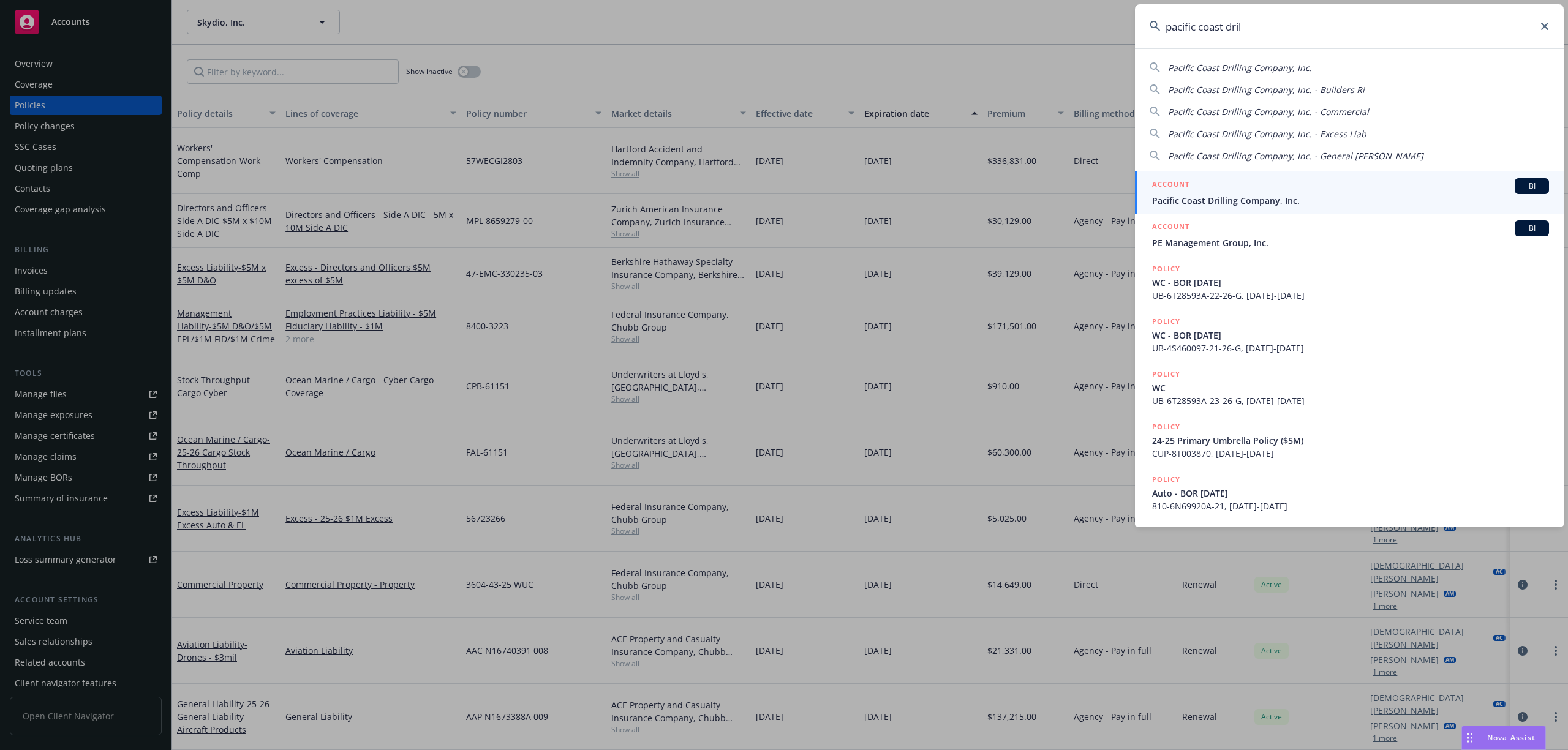
type input "pacific coast dril"
click at [1291, 191] on div "ACCOUNT BI" at bounding box center [1350, 186] width 397 height 16
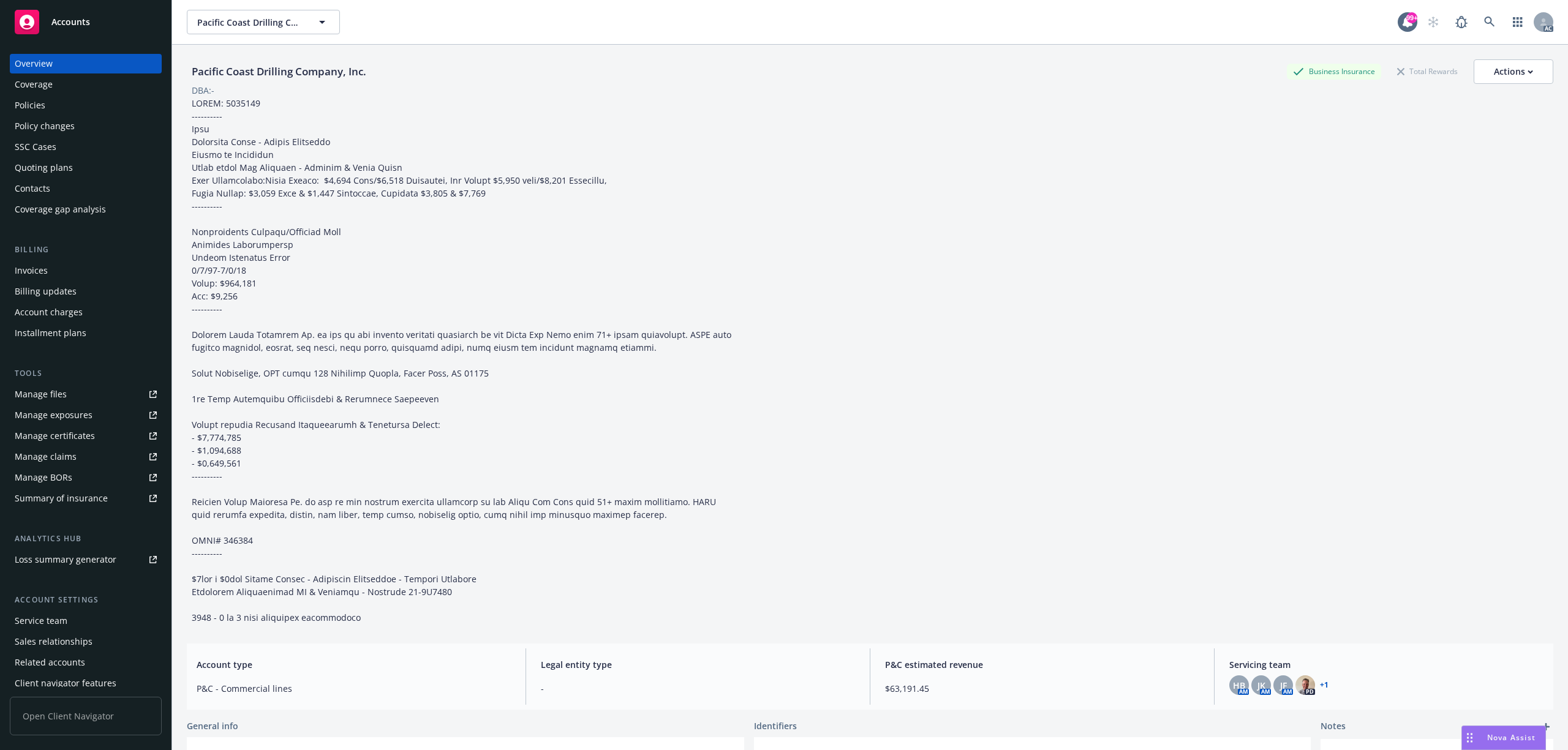
click at [36, 106] on div "Policies" at bounding box center [29, 105] width 31 height 20
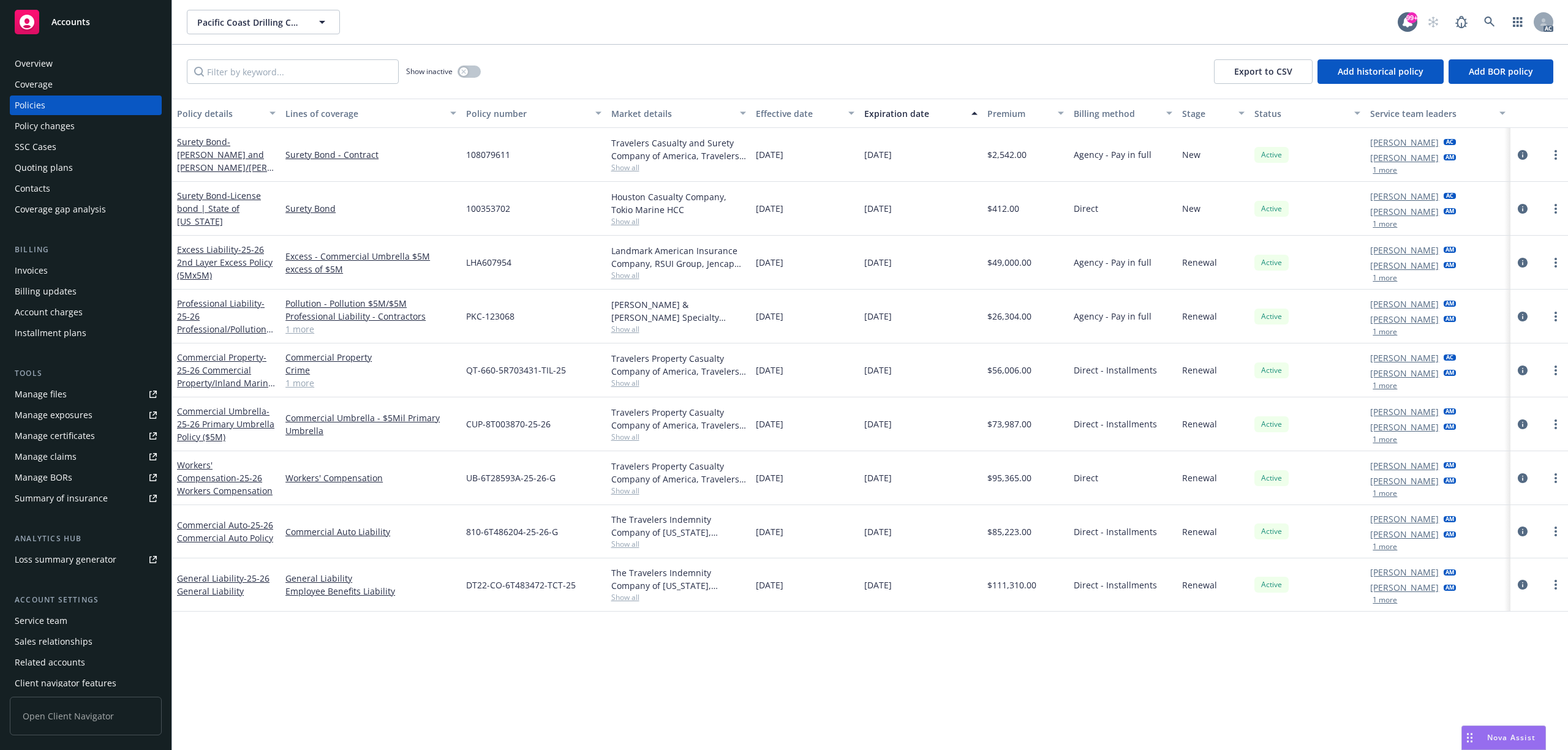
click at [83, 103] on div "Policies" at bounding box center [85, 105] width 142 height 20
click at [90, 121] on div "Policy changes" at bounding box center [85, 126] width 142 height 20
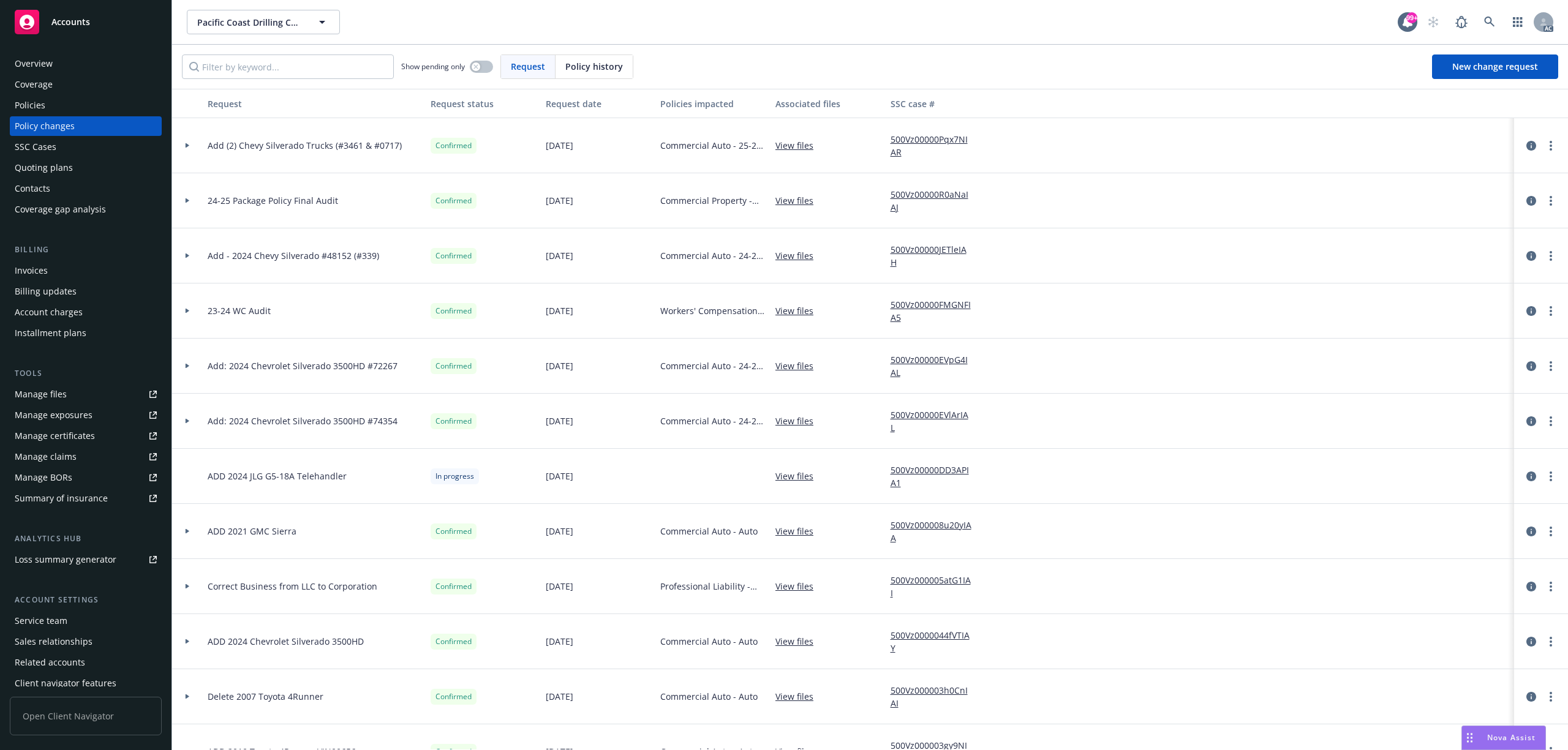
click at [59, 103] on div "Policies" at bounding box center [85, 105] width 142 height 20
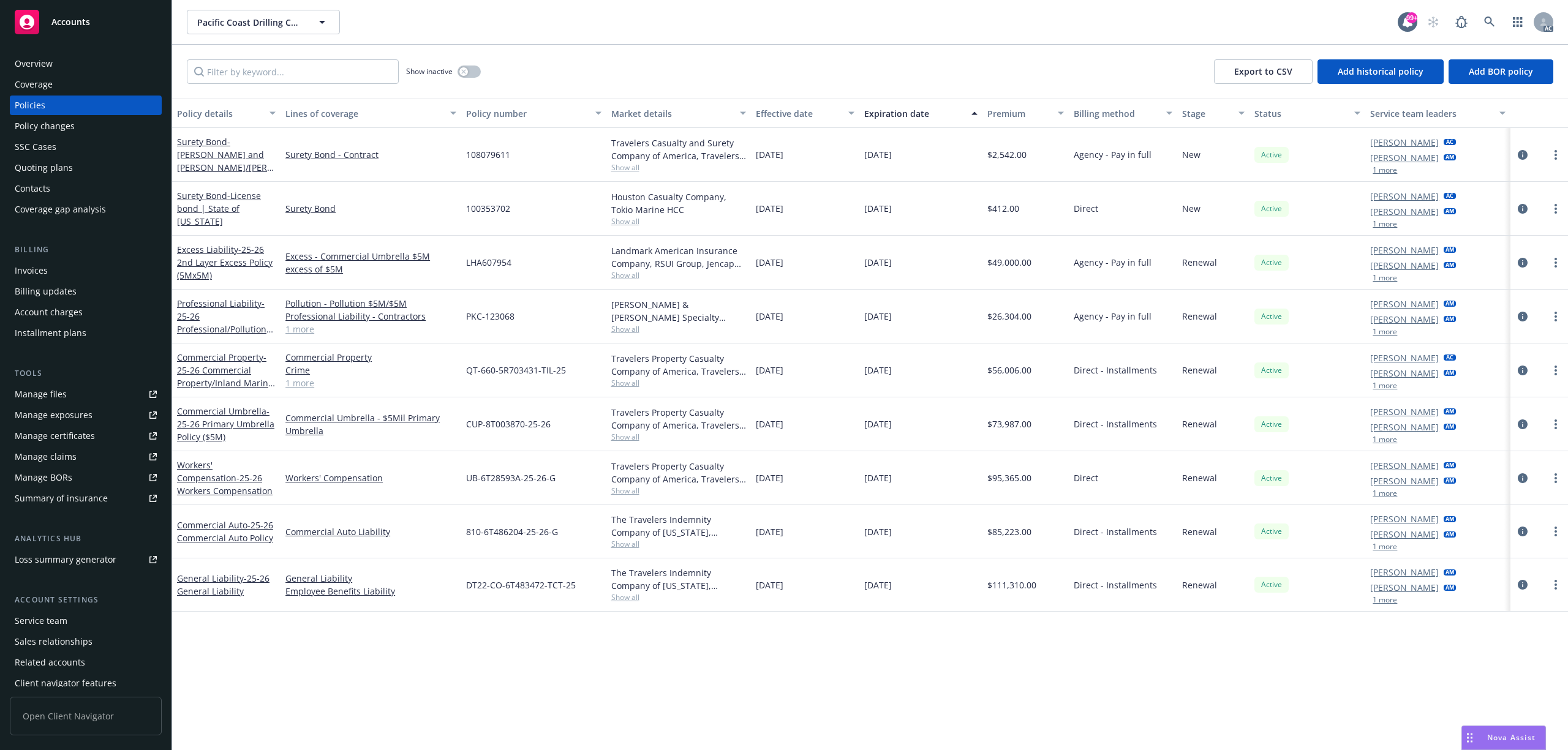
click at [782, 104] on button "Effective date" at bounding box center [805, 113] width 108 height 29
click at [822, 114] on div "Effective date" at bounding box center [798, 114] width 85 height 13
click at [788, 111] on div "Effective date" at bounding box center [798, 114] width 85 height 13
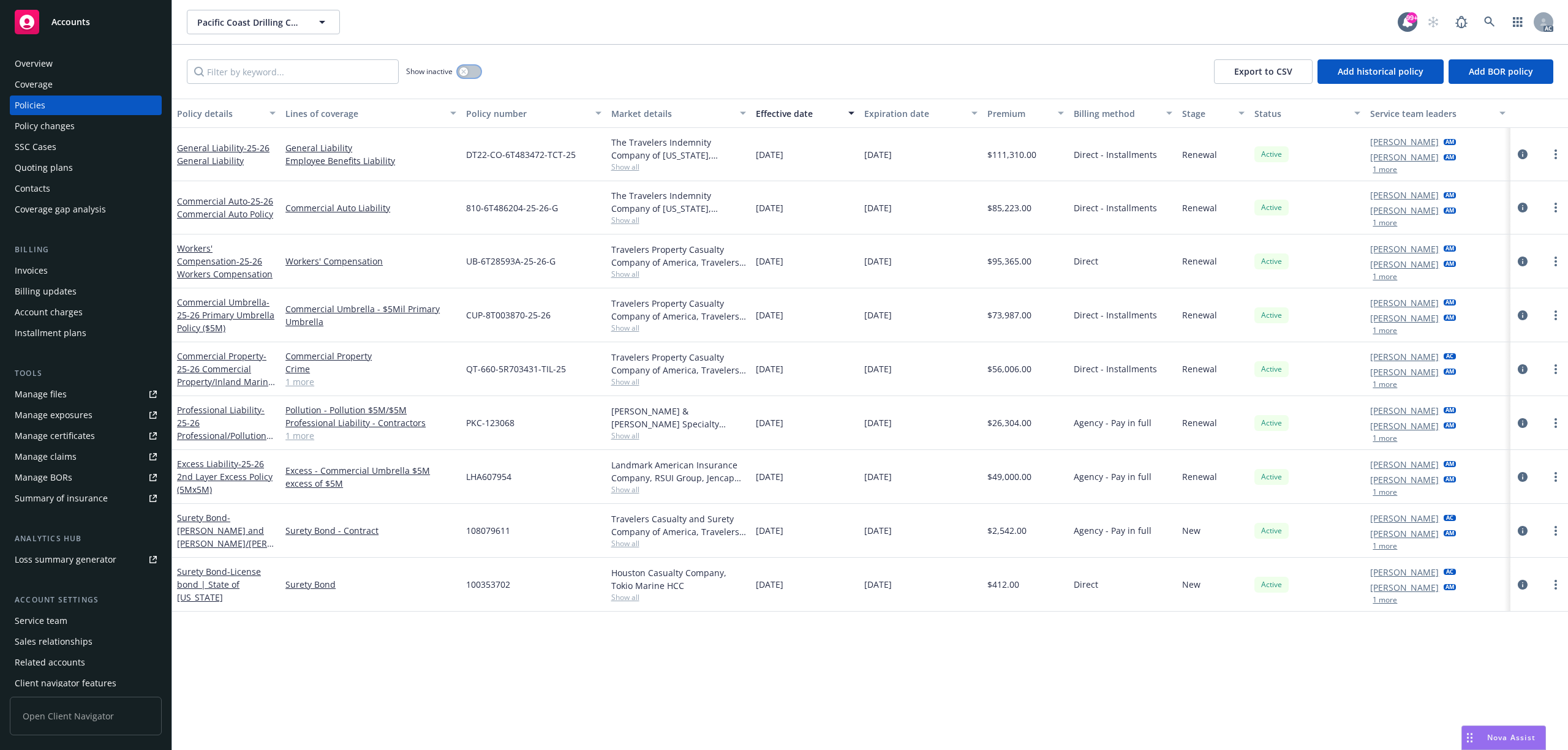
click at [464, 76] on div "button" at bounding box center [463, 72] width 9 height 9
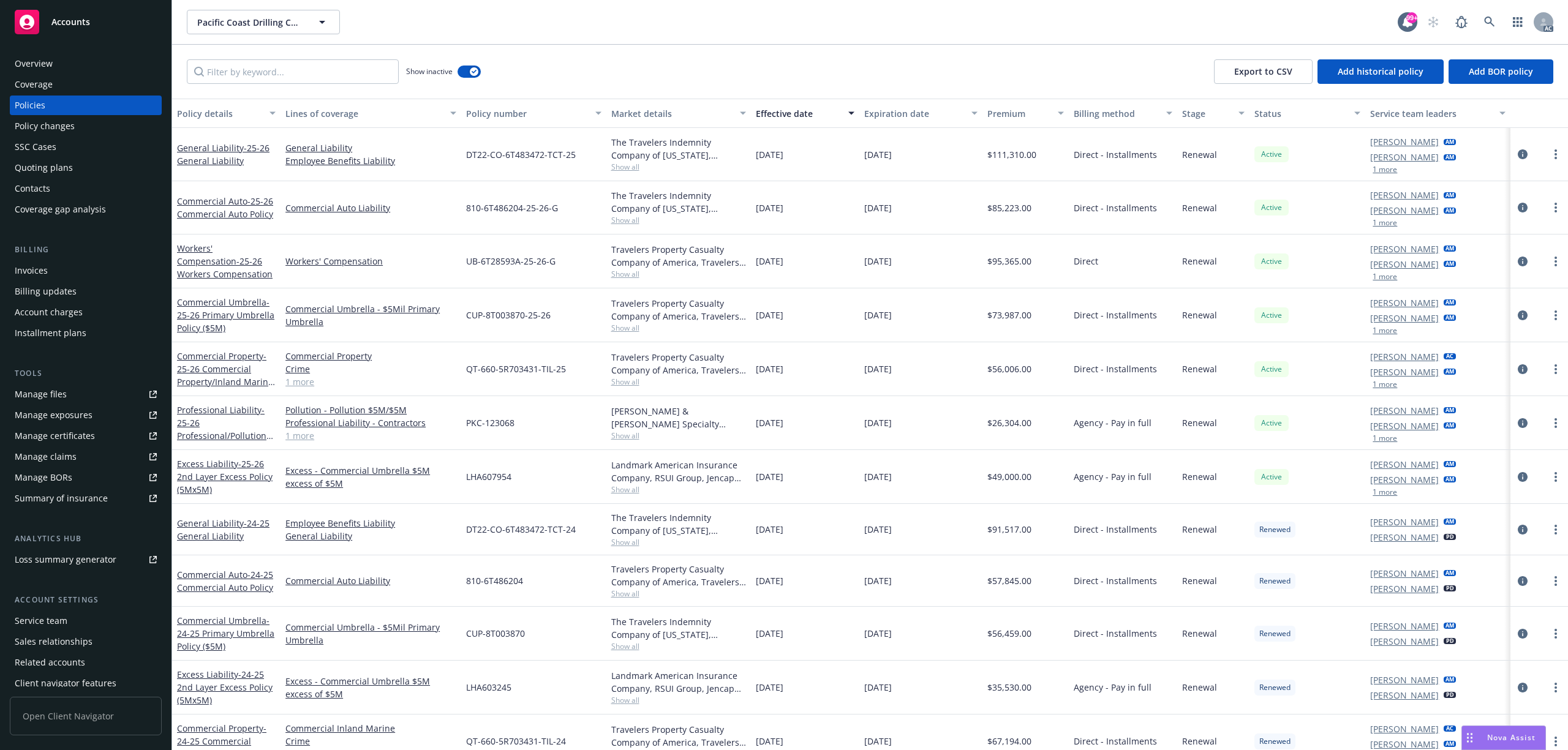
click at [509, 368] on span "QT-660-5R703431-TIL-25" at bounding box center [517, 369] width 100 height 13
click at [1482, 25] on link at bounding box center [1489, 21] width 25 height 25
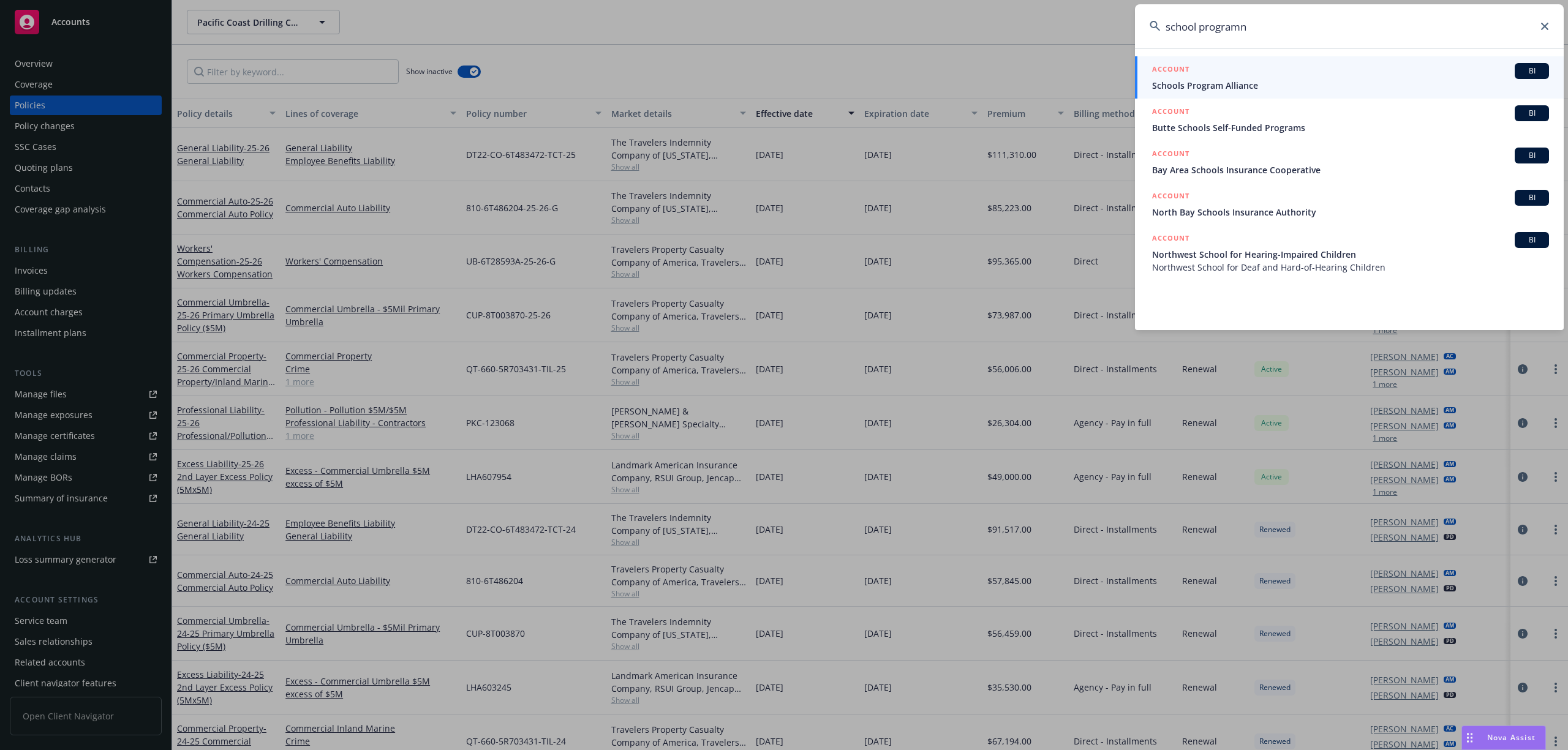
type input "school programn"
click at [1233, 84] on span "Schools Program Alliance" at bounding box center [1350, 85] width 397 height 13
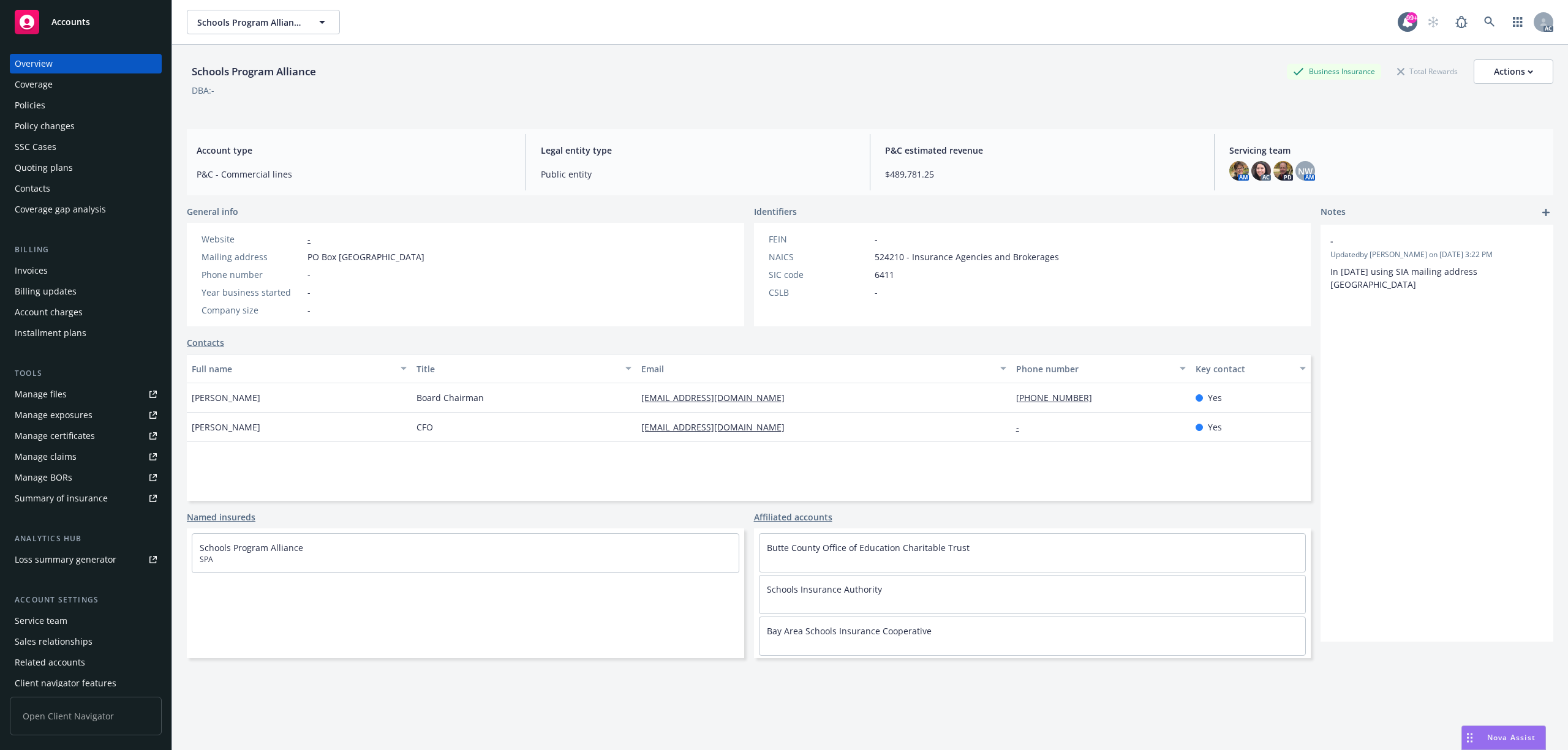
click at [33, 84] on div "Coverage" at bounding box center [33, 84] width 38 height 20
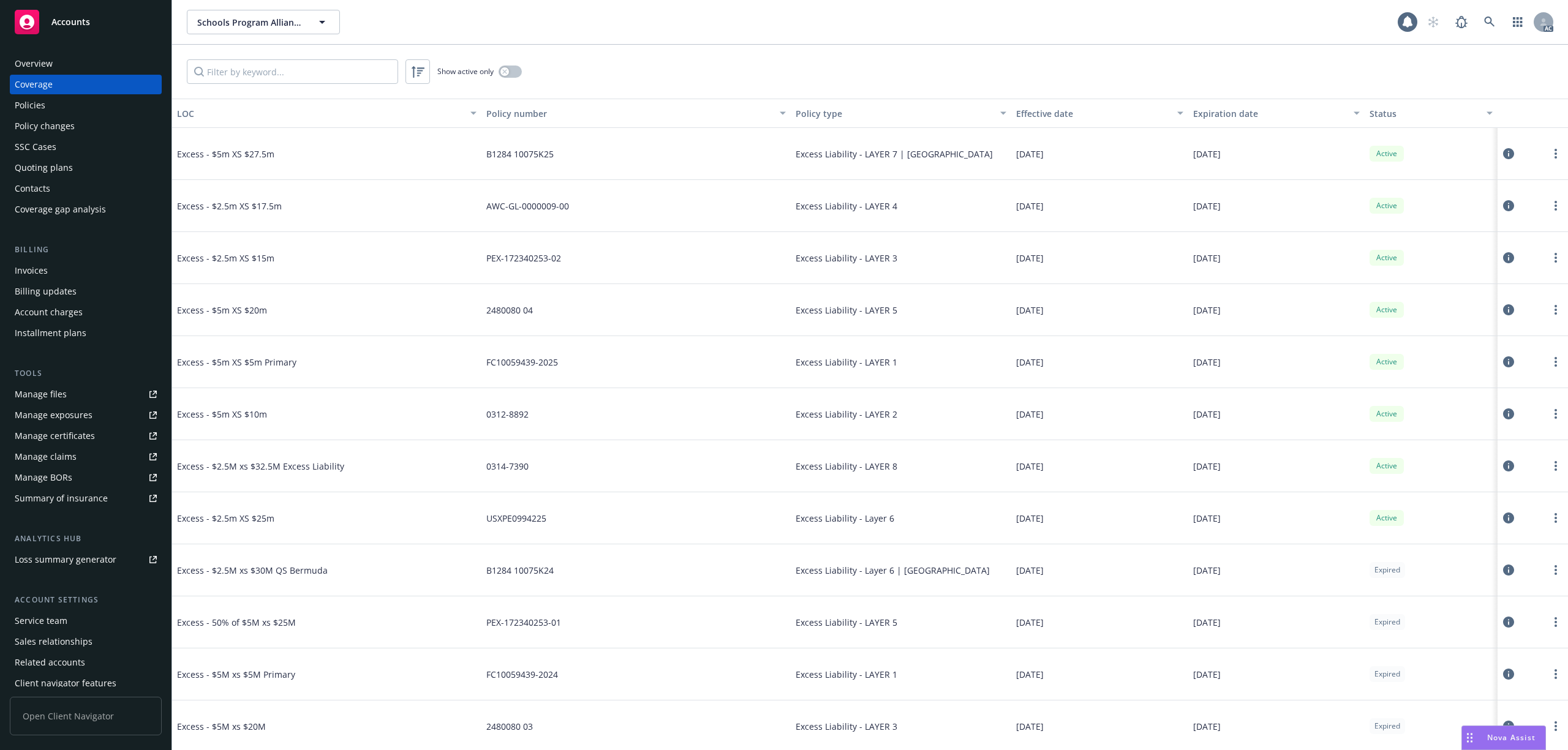
click at [38, 99] on div "Policies" at bounding box center [29, 105] width 31 height 20
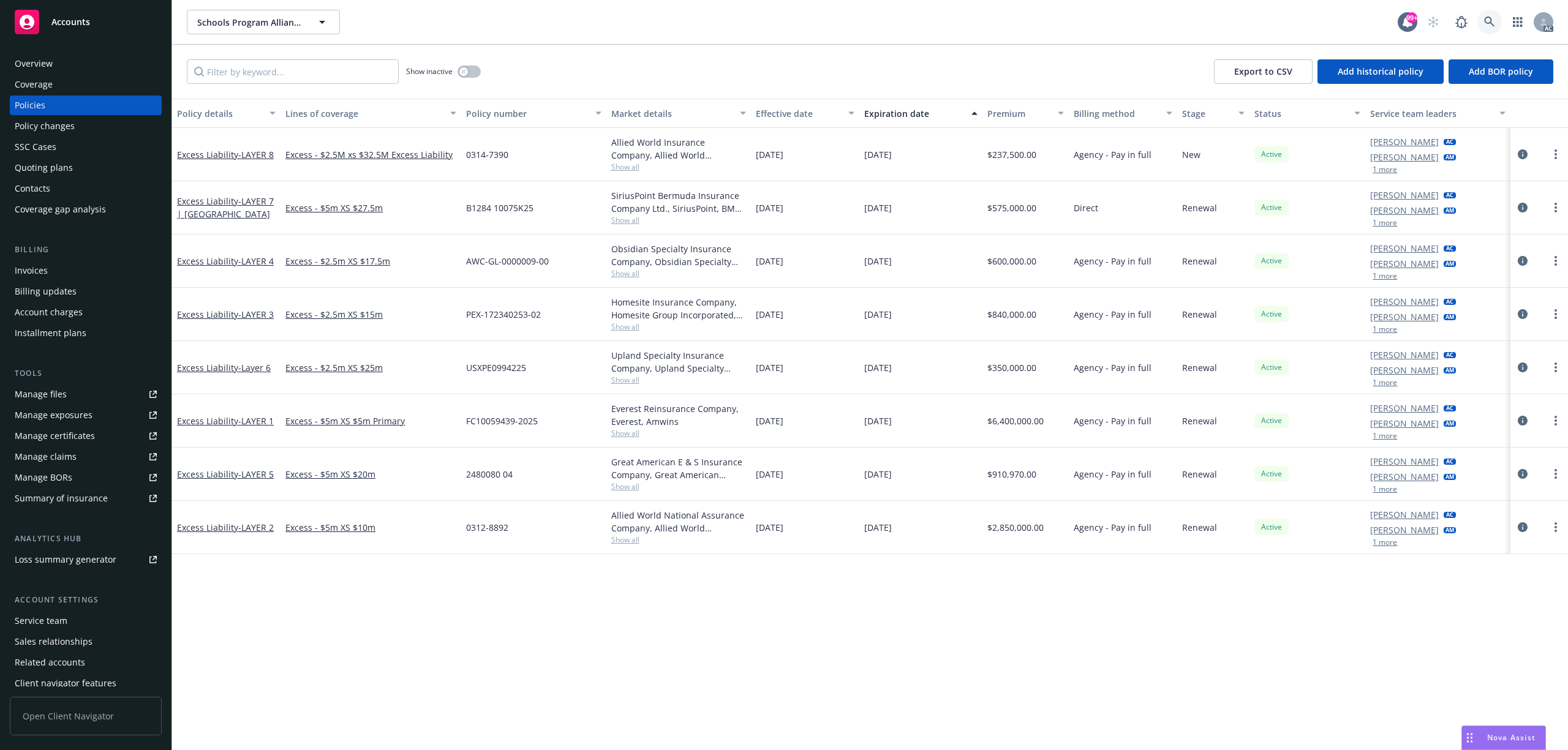
click at [1495, 25] on icon at bounding box center [1490, 22] width 11 height 11
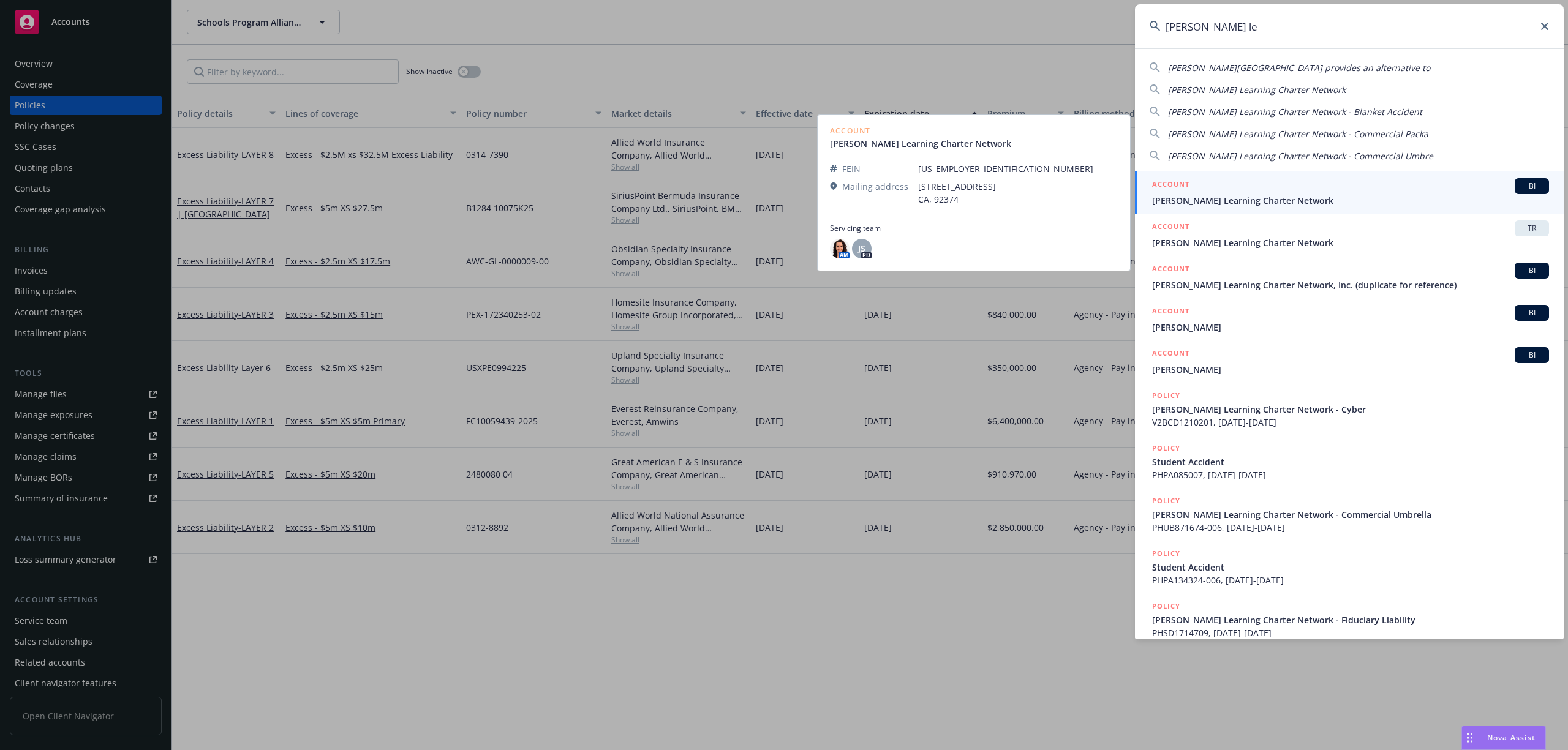
type input "[PERSON_NAME] le"
click at [1332, 192] on div "ACCOUNT BI" at bounding box center [1350, 186] width 397 height 16
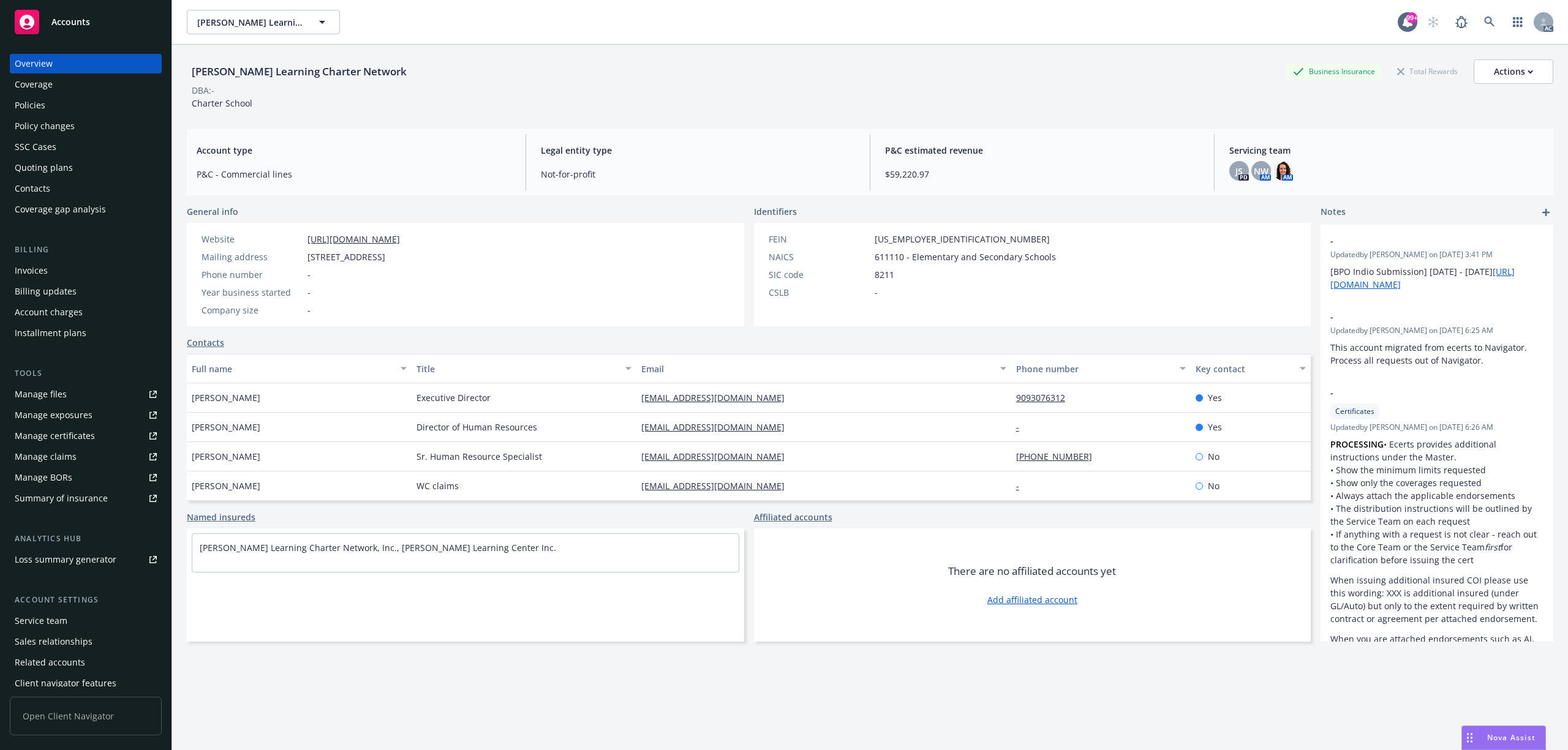
click at [118, 103] on div "Policies" at bounding box center [85, 105] width 142 height 20
